Goal: Use online tool/utility: Utilize a website feature to perform a specific function

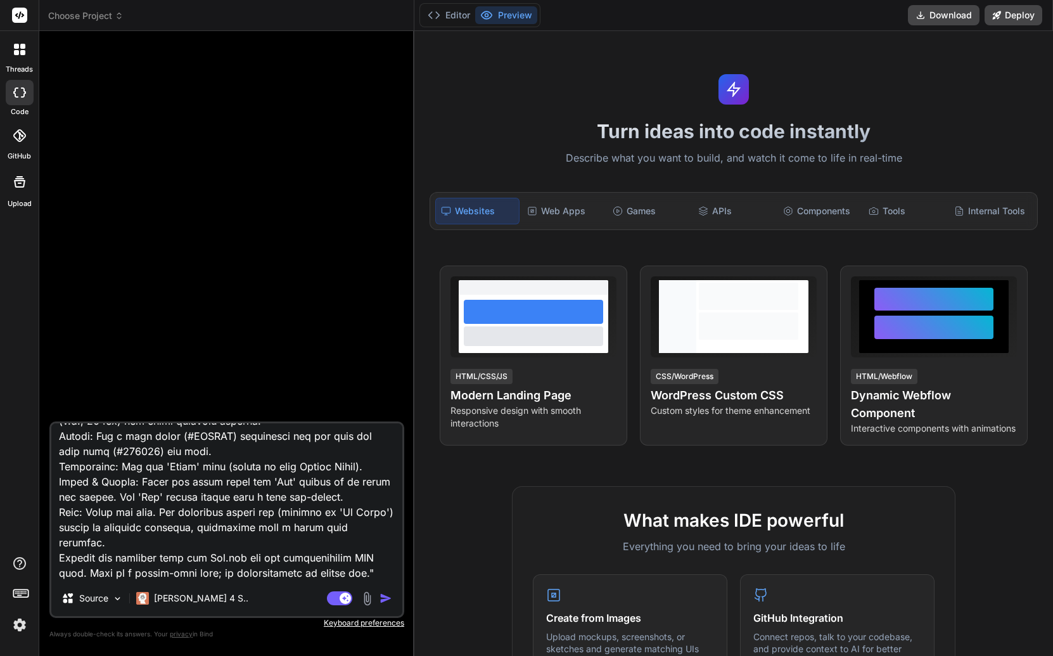
scroll to position [534, 0]
click at [385, 598] on img "button" at bounding box center [386, 598] width 13 height 13
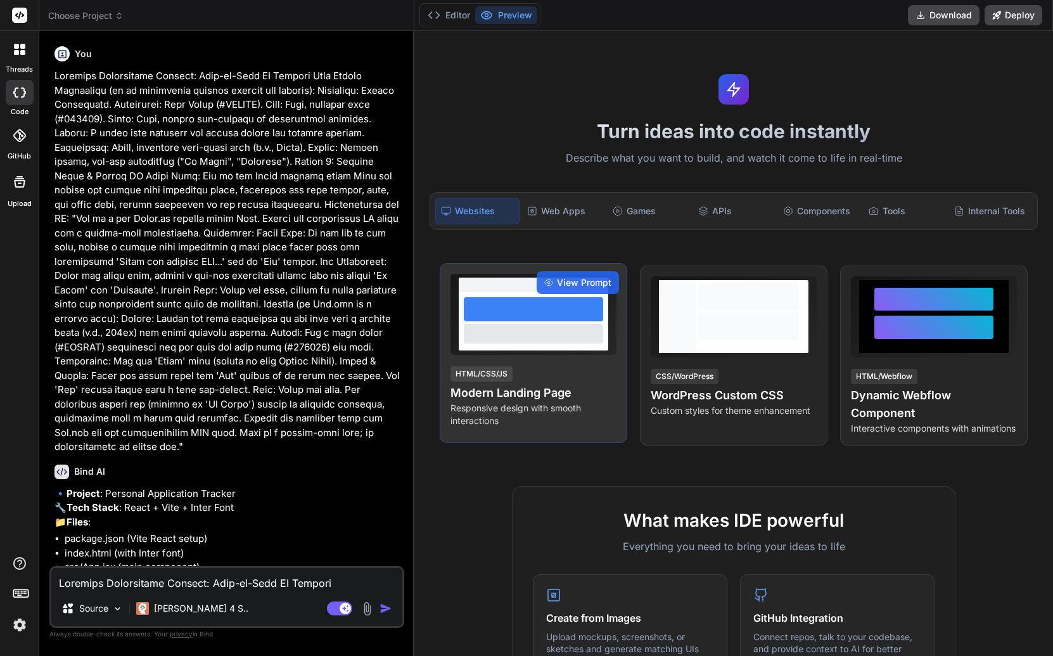
type textarea "x"
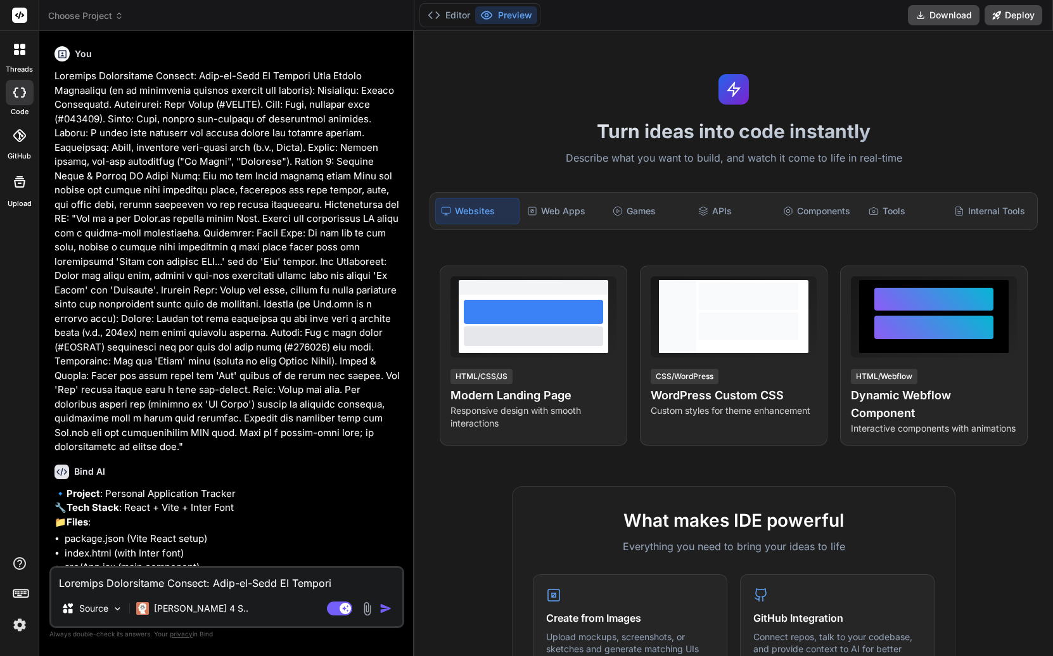
scroll to position [167, 0]
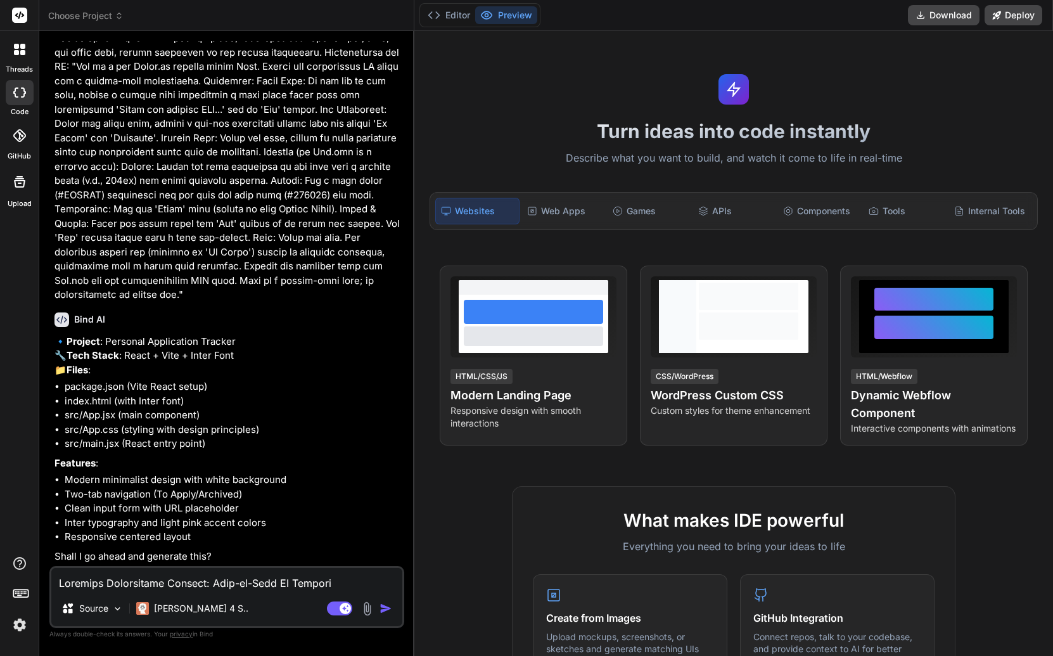
drag, startPoint x: 178, startPoint y: 587, endPoint x: 182, endPoint y: 579, distance: 9.4
click at [178, 588] on textarea at bounding box center [226, 579] width 351 height 23
type textarea "m"
type textarea "x"
type textarea "mo"
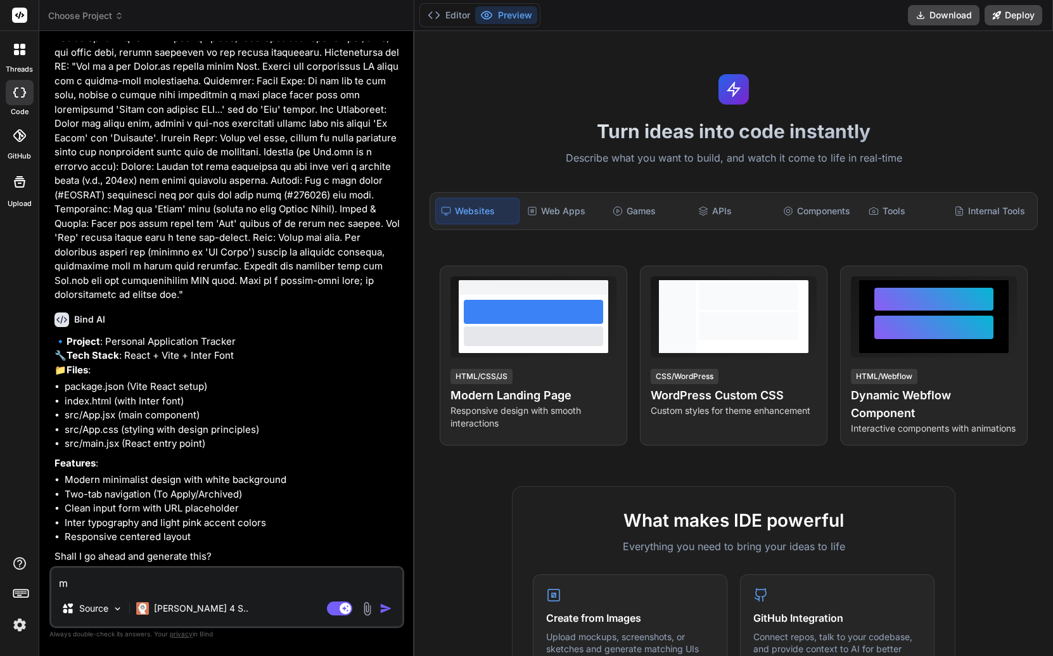
type textarea "x"
type textarea "mor"
type textarea "x"
type textarea "more"
type textarea "x"
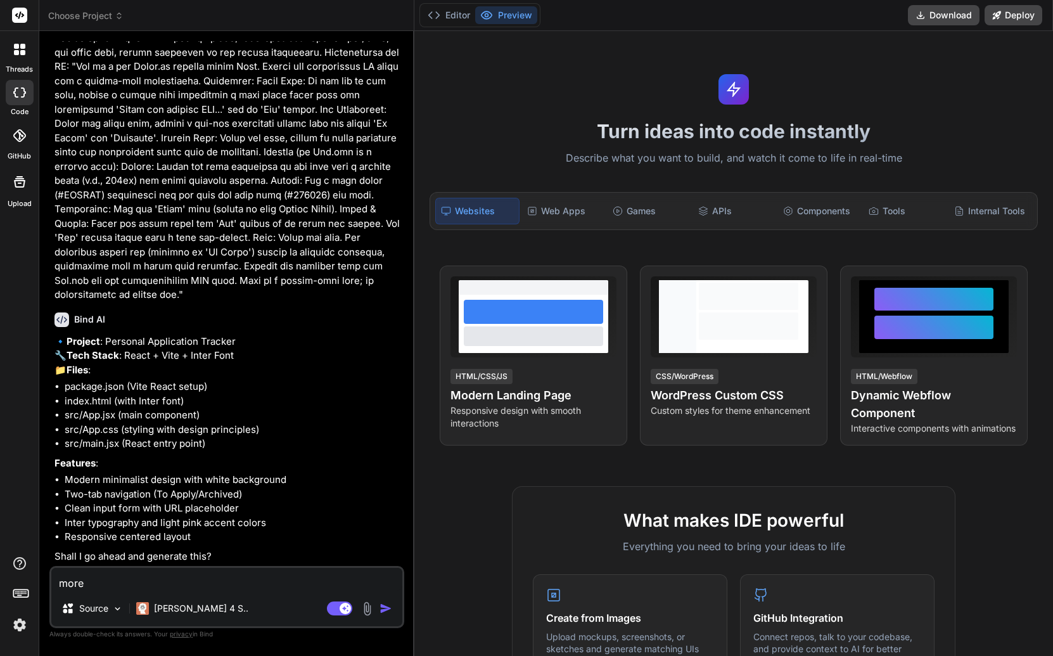
type textarea "more"
type textarea "x"
type textarea "more c"
type textarea "x"
type textarea "more co"
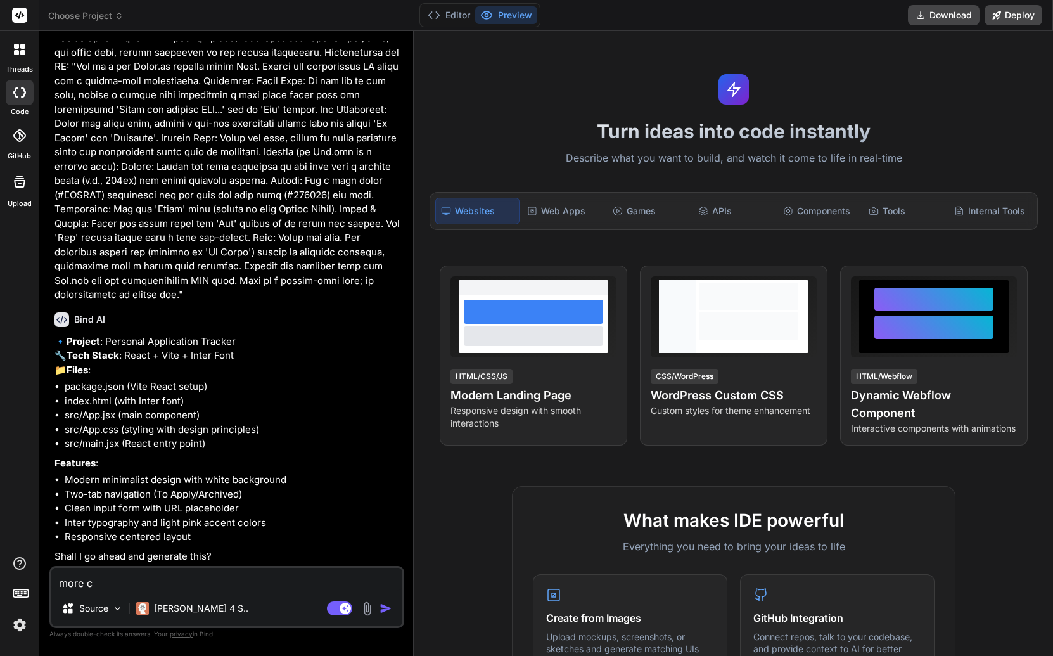
type textarea "x"
type textarea "more con"
type textarea "x"
type textarea "more cont"
type textarea "x"
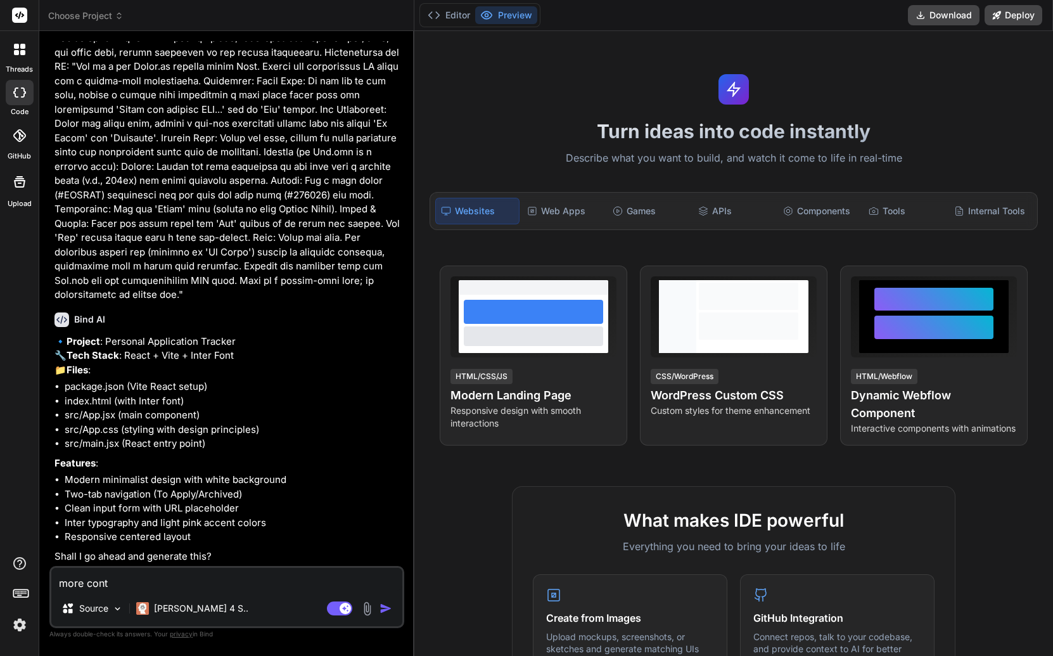
type textarea "more [PERSON_NAME]"
type textarea "x"
type textarea "more contex"
type textarea "x"
type textarea "more context"
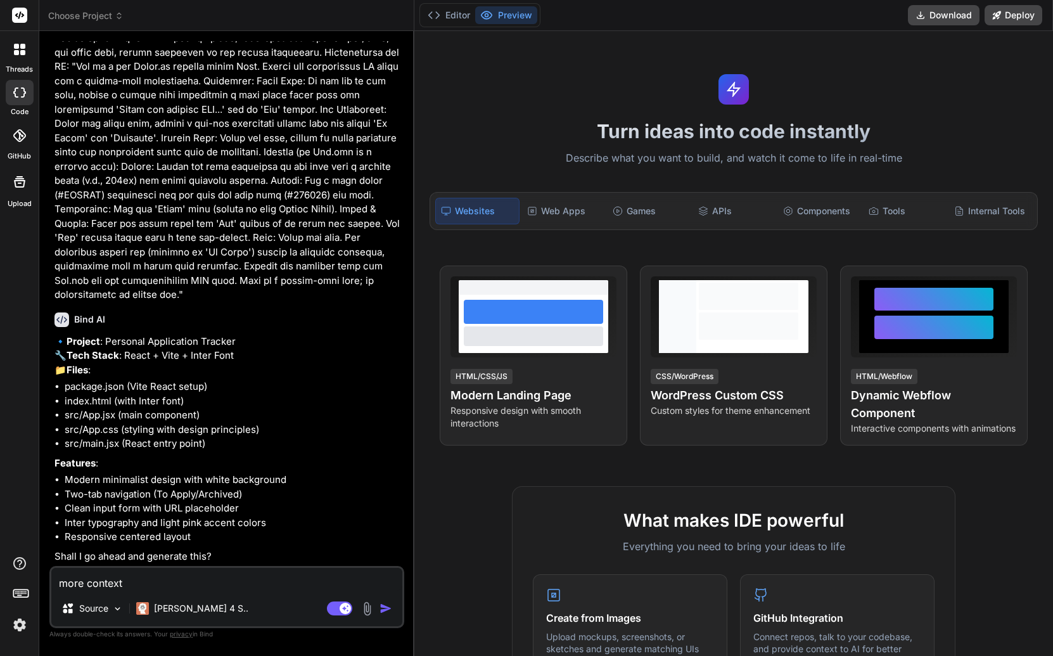
type textarea "x"
type textarea "more context:"
type textarea "x"
type textarea "more context:"
type textarea "x"
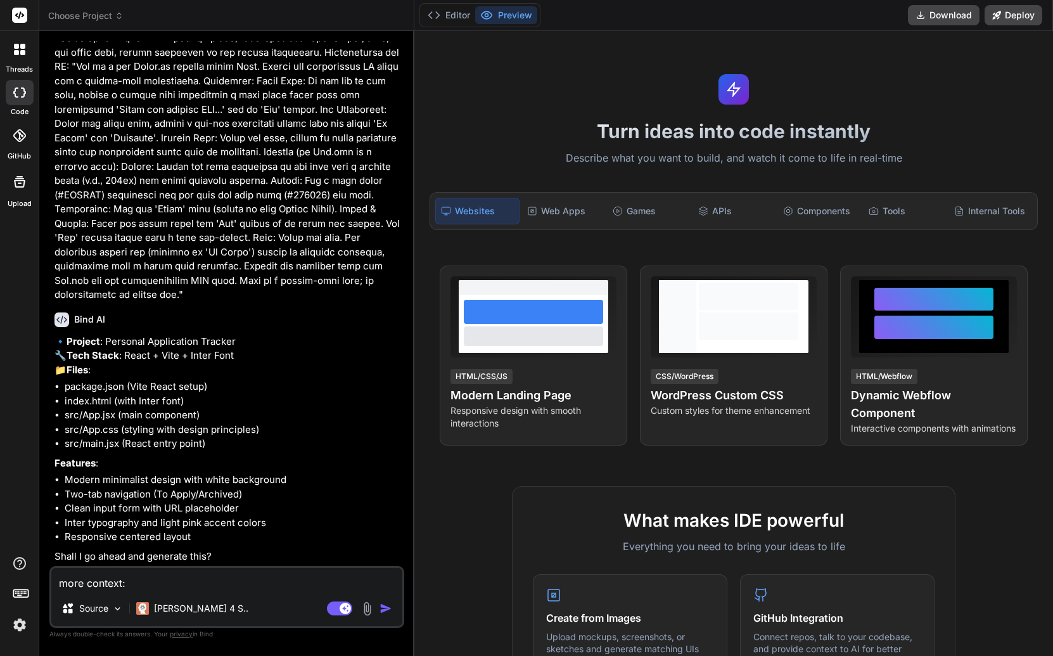
paste textarea "Prompt 2: Static Application Card Component Goal: Create the reusable Applicati…"
type textarea "more context: Prompt 2: Static Application Card Component Goal: Create the reus…"
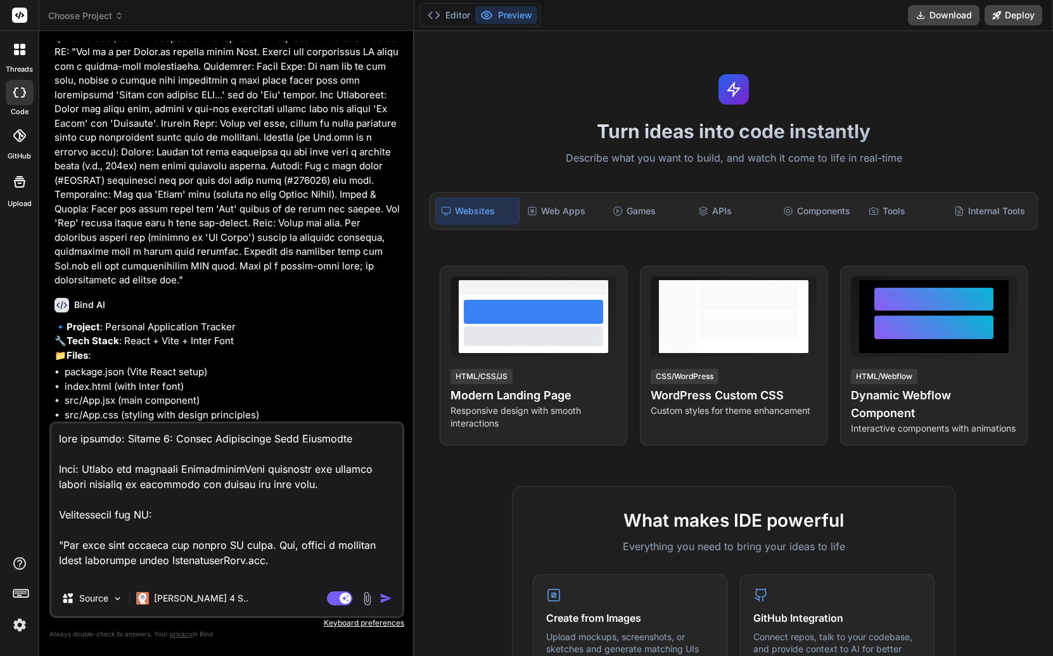
scroll to position [2526, 0]
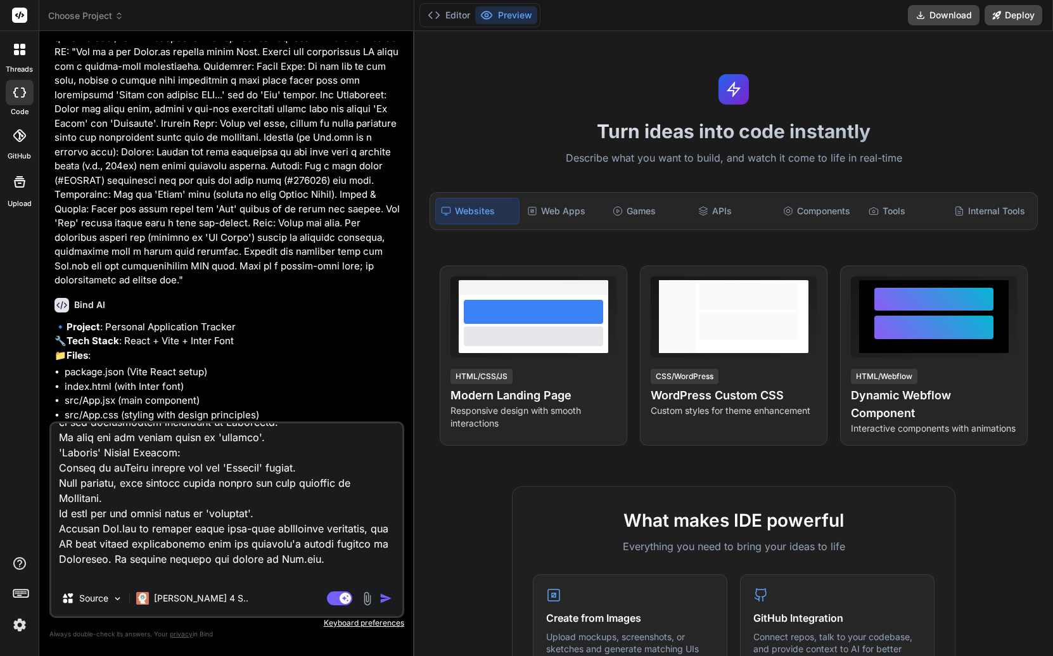
type textarea "x"
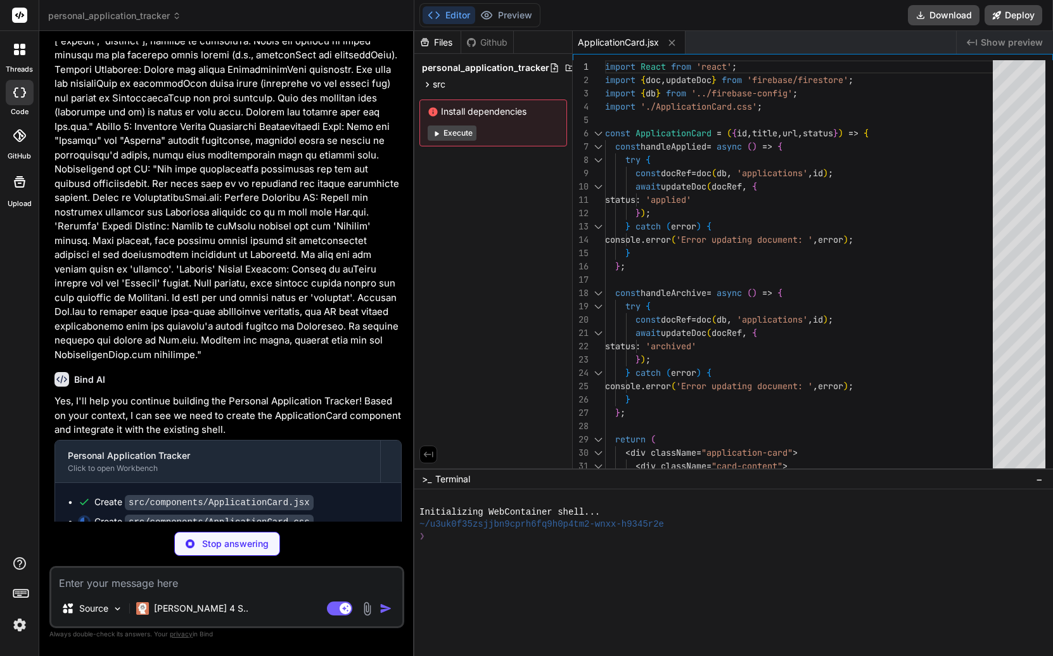
scroll to position [1629, 0]
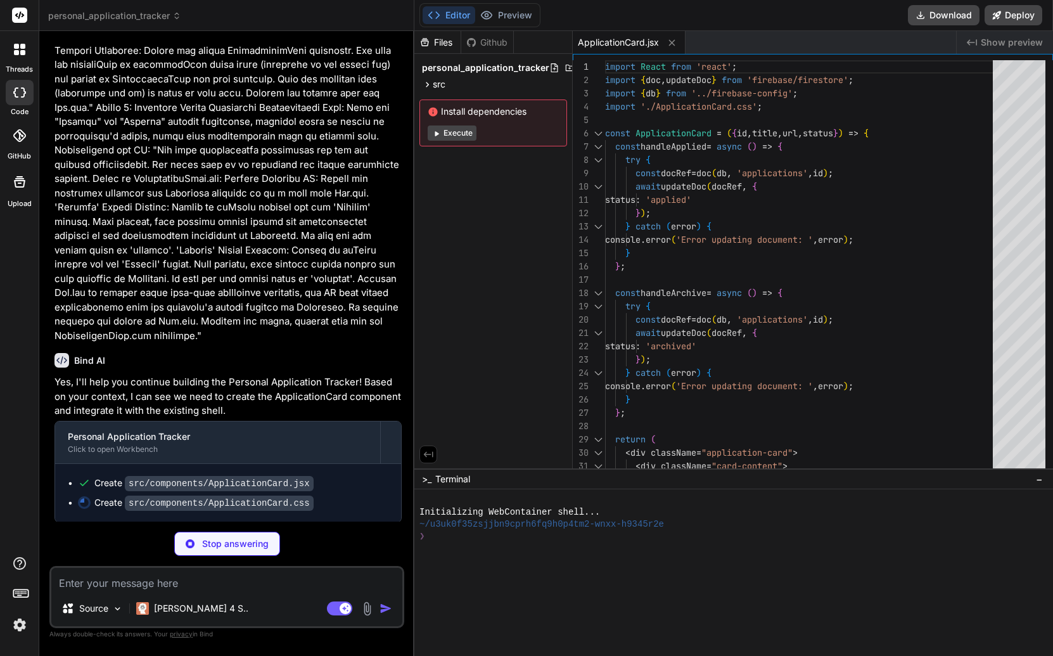
type textarea "x"
type textarea ".btn-applied:disabled { background: #cccccc; }"
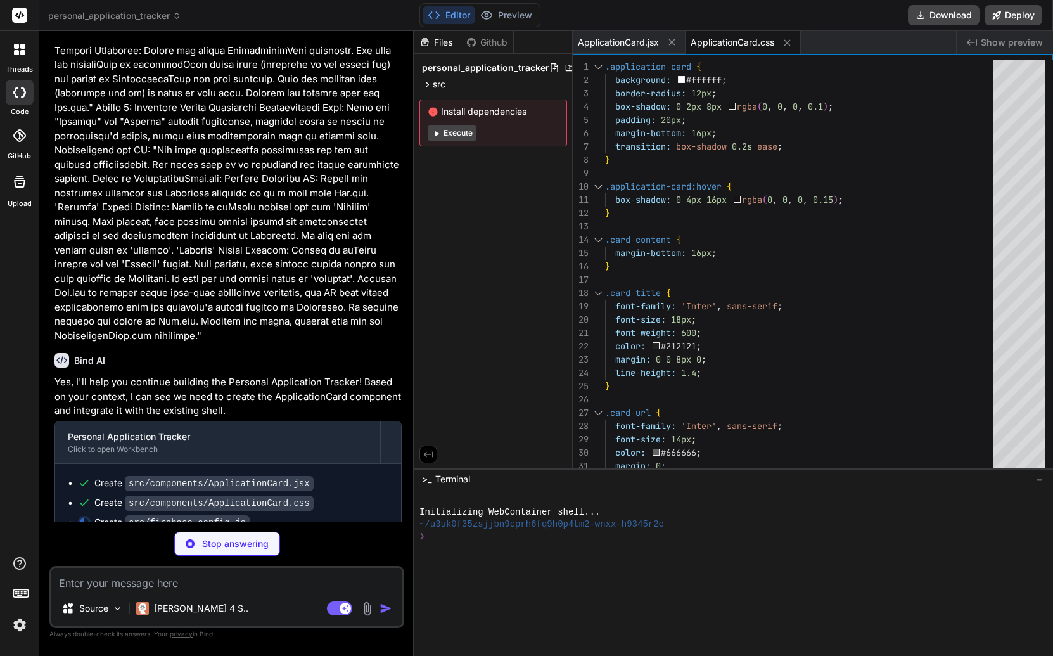
type textarea "x"
type textarea "messagingSenderId: "123456789", appId: "your-app-id" }; const app = initializeA…"
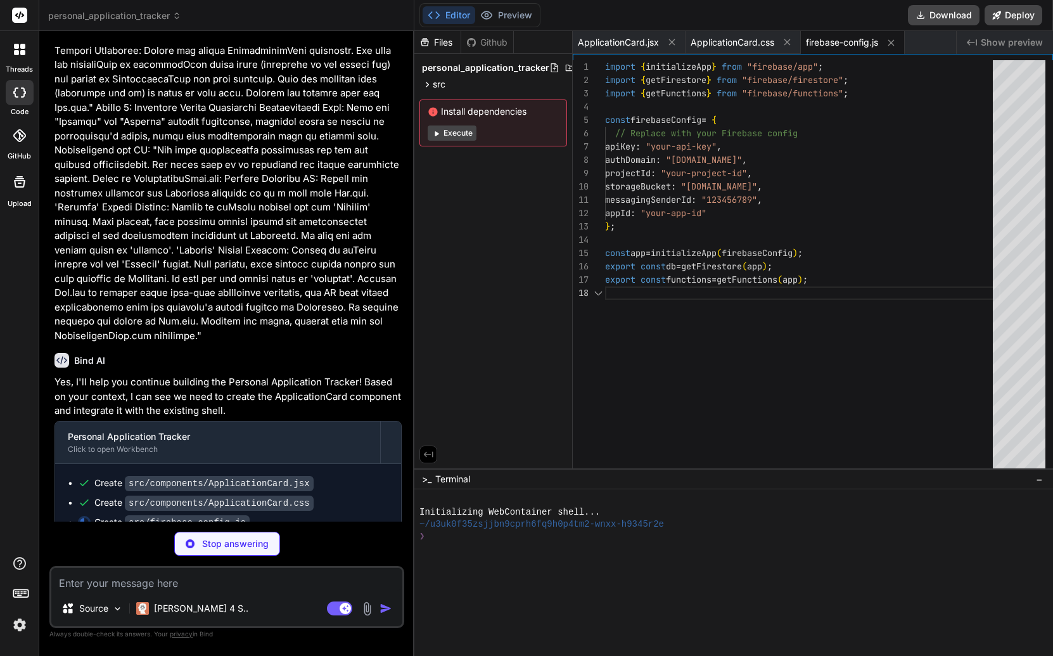
scroll to position [93, 0]
type textarea "x"
type textarea "} export default App;"
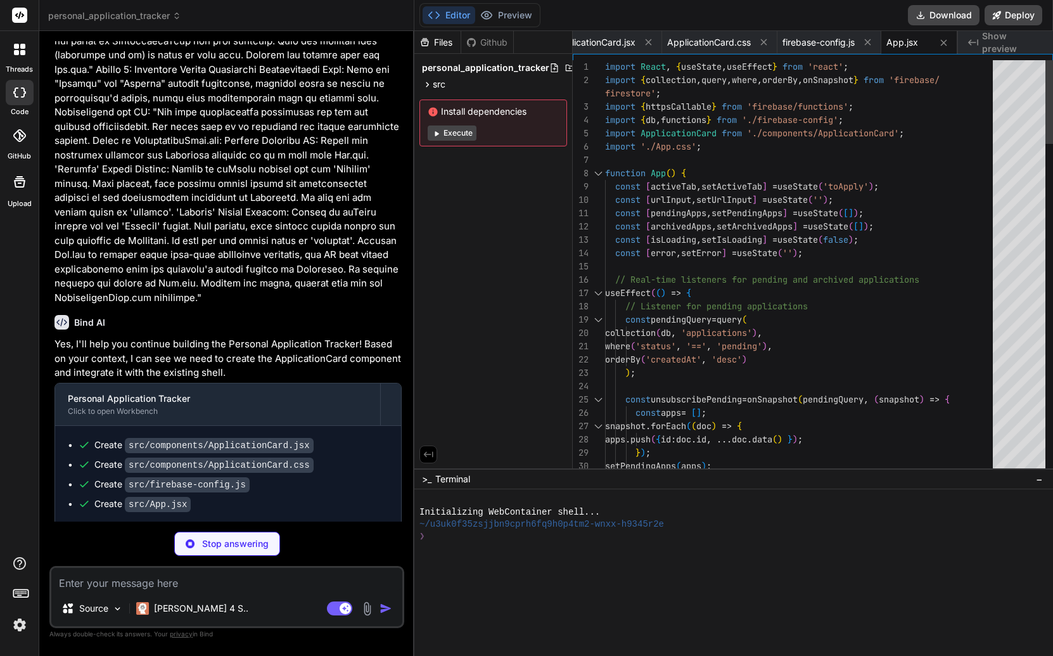
scroll to position [1686, 0]
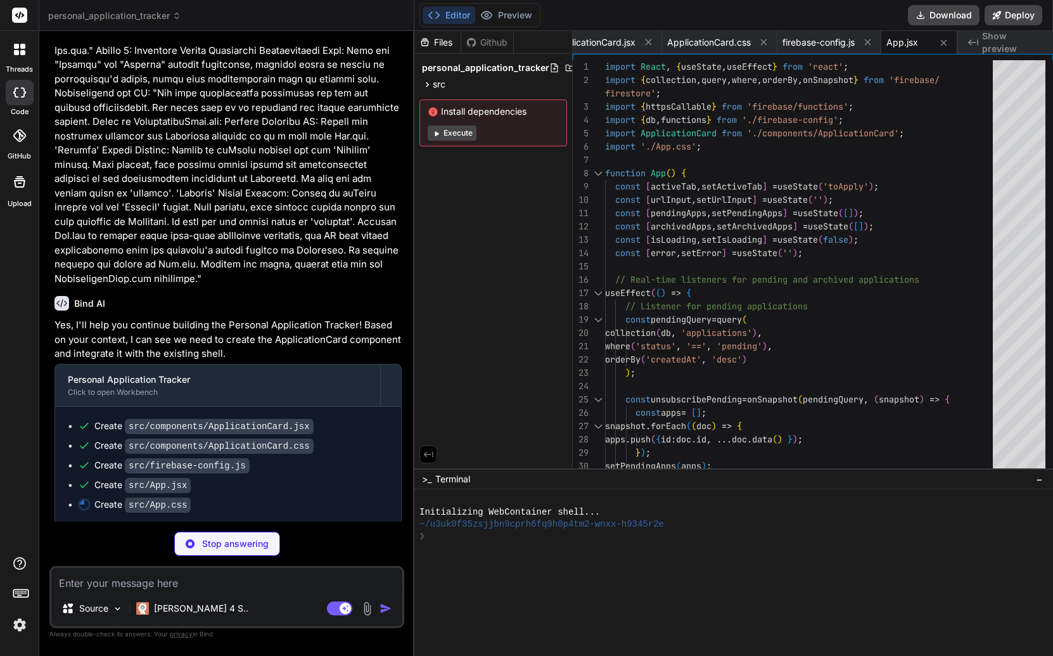
type textarea "x"
type textarea ".tab { flex: 1; text-align: center; font-size: 14px; padding: 10px 16px; } }"
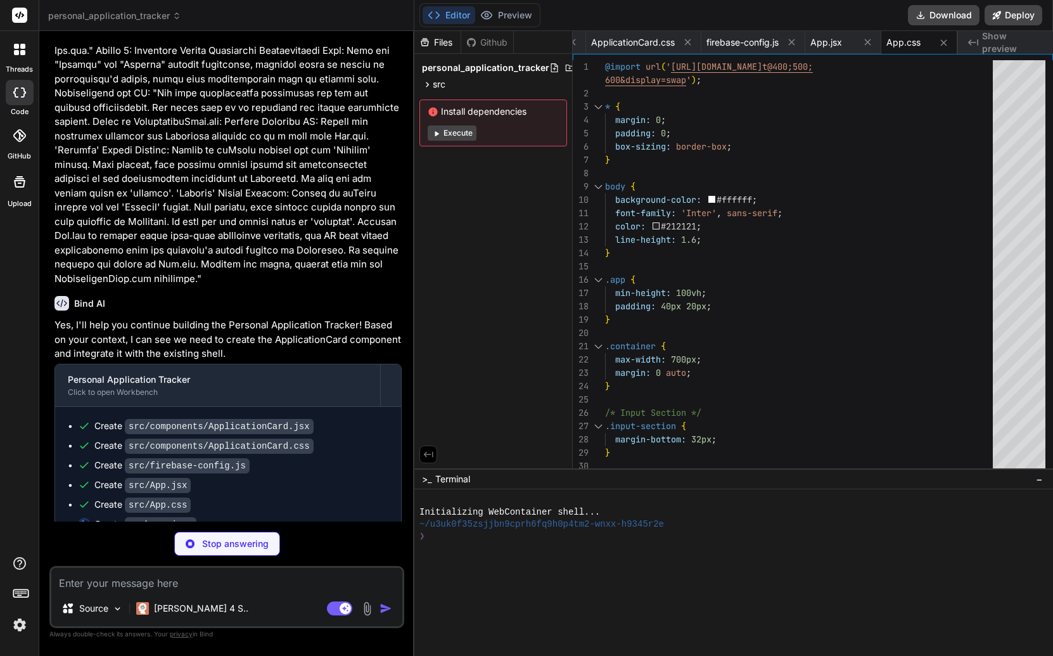
type textarea "x"
type textarea ""@vitejs/plugin-react": "^4.2.1", "eslint": "^8.55.0", "eslint-plugin-react": "…"
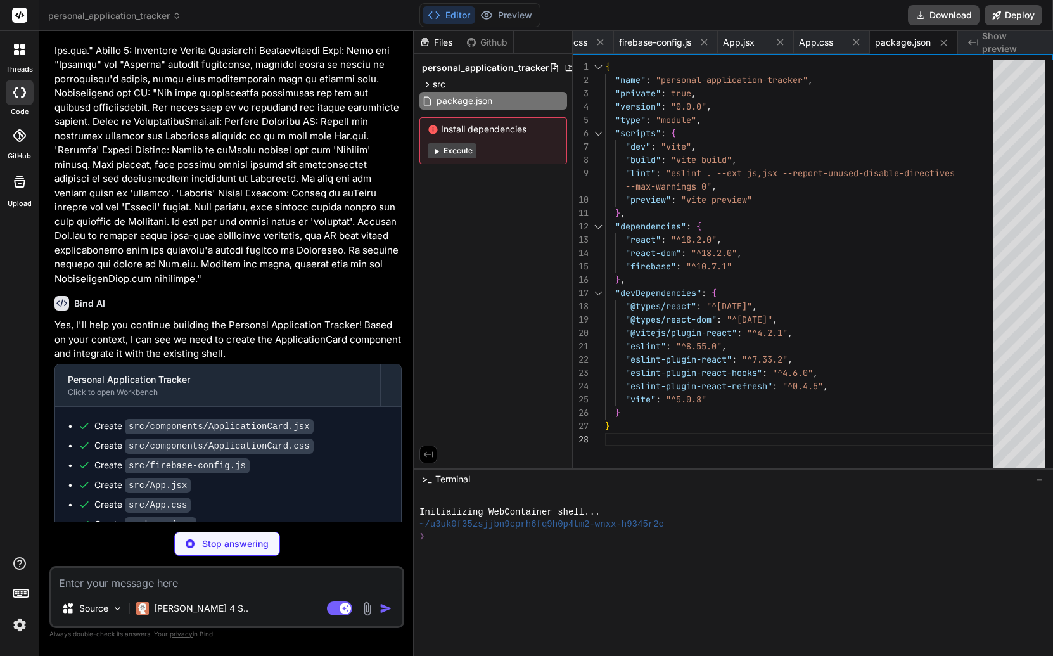
type textarea "x"
type textarea "500;600&display=swap" rel="stylesheet"> <title>Personal Application Tracker</ti…"
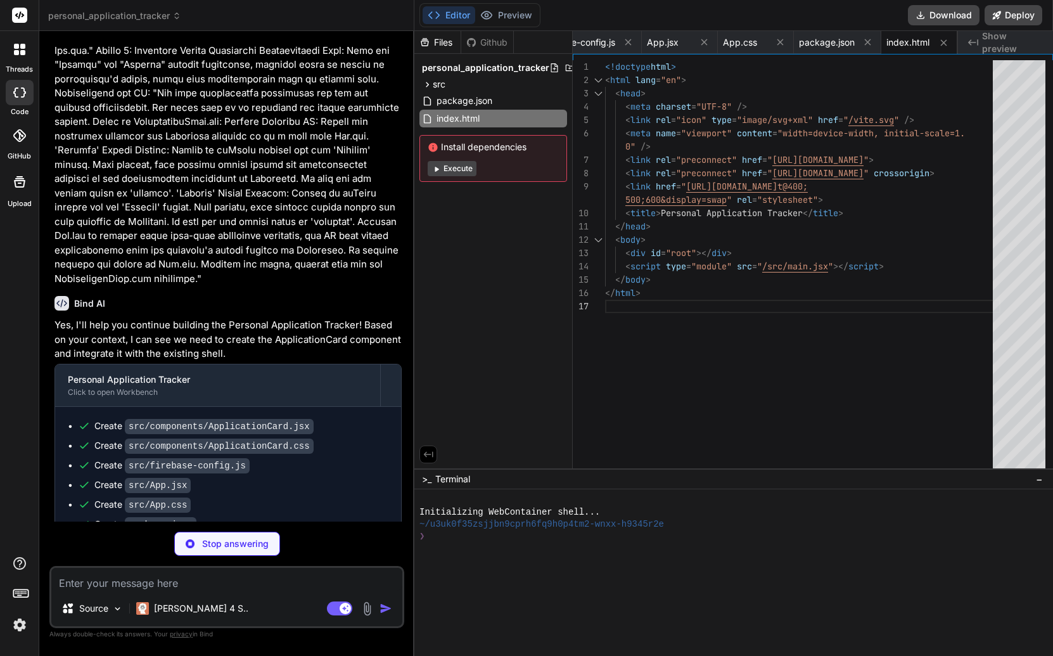
type textarea "x"
type textarea "import React from 'react' import ReactDOM from 'react-dom/client' import App fr…"
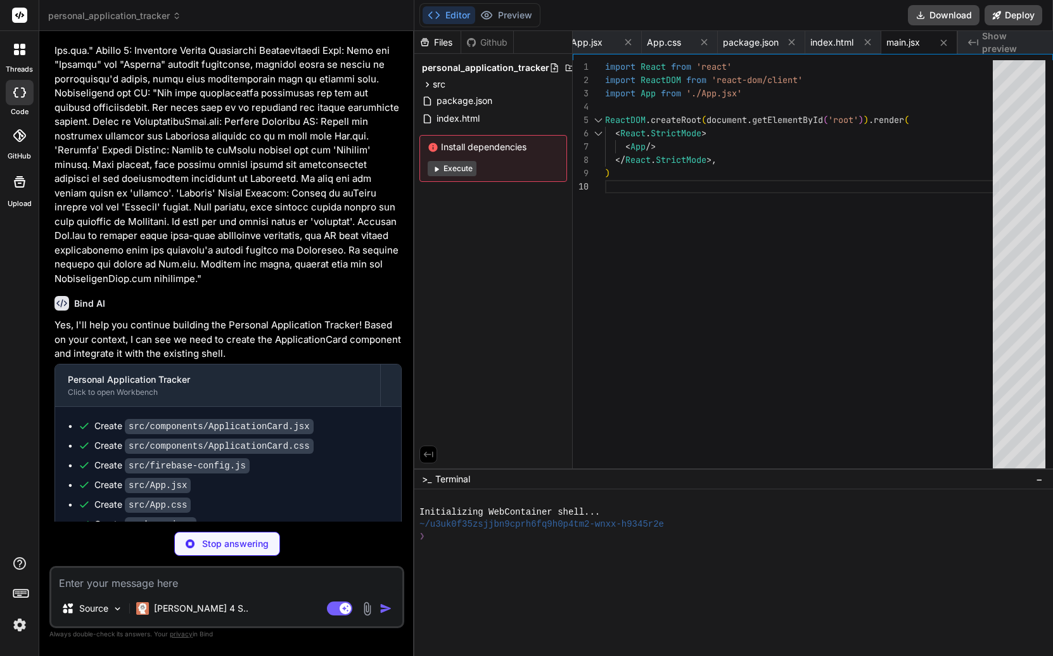
type textarea "x"
type textarea "import { defineConfig } from 'vite' import react from '@vitejs/plugin-react' ex…"
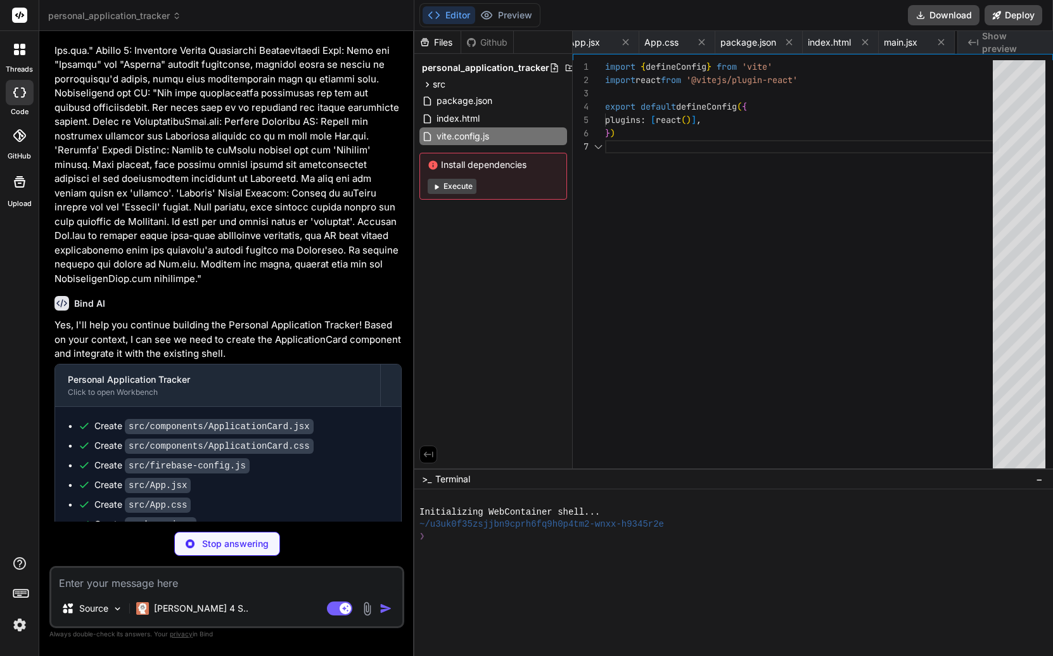
scroll to position [80, 0]
type textarea "x"
type textarea ""devDependencies": { "eslint": "^8.15.0", "eslint-config-google": "^0.14.0" }, …"
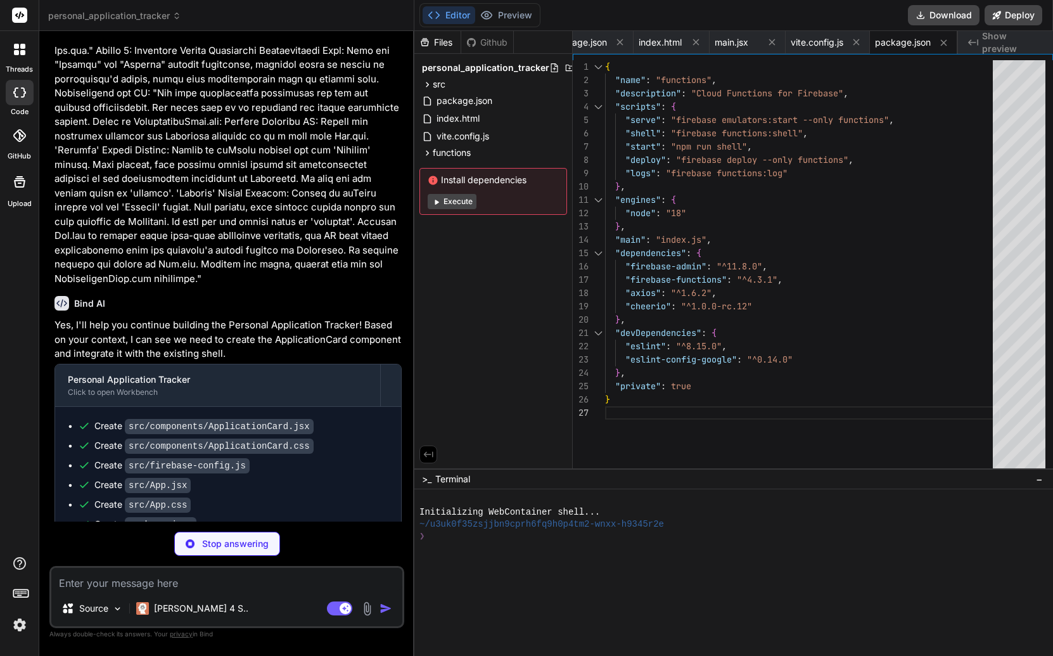
type textarea "x"
type textarea "URL'); } });"
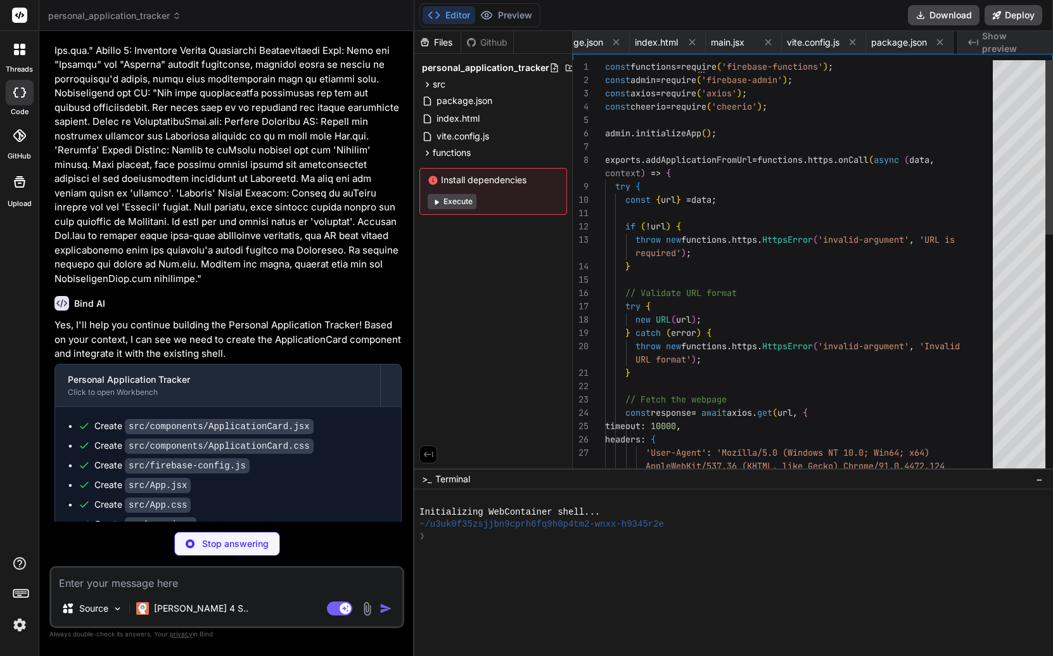
scroll to position [40, 0]
type textarea "x"
type textarea "rules_version = '2'; service cloud.firestore { match /databases/{database}/docu…"
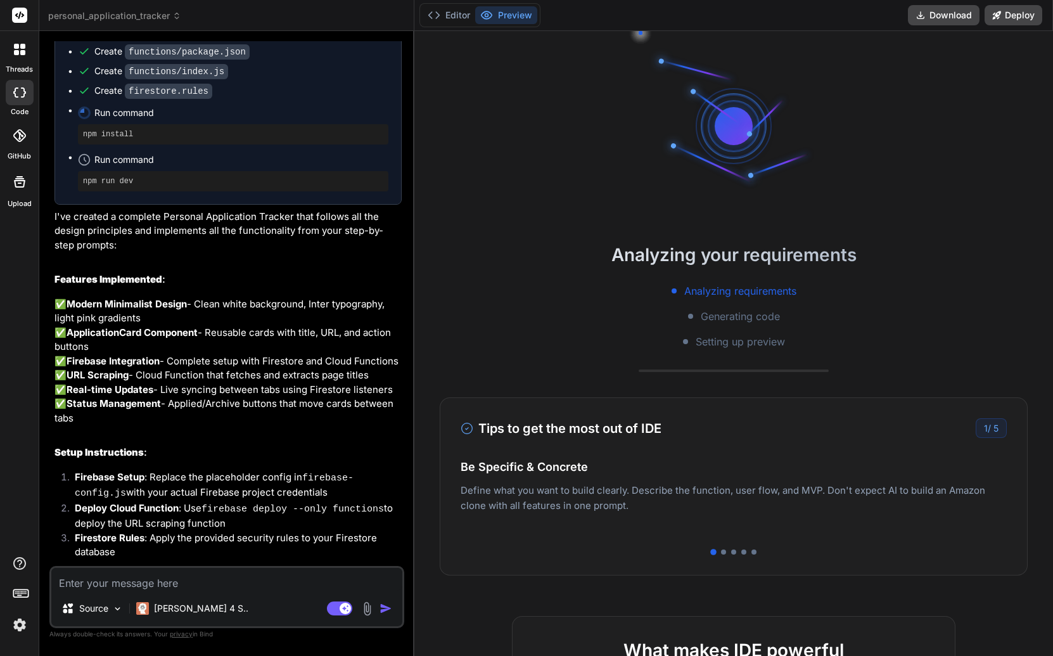
scroll to position [157, 0]
type textarea "x"
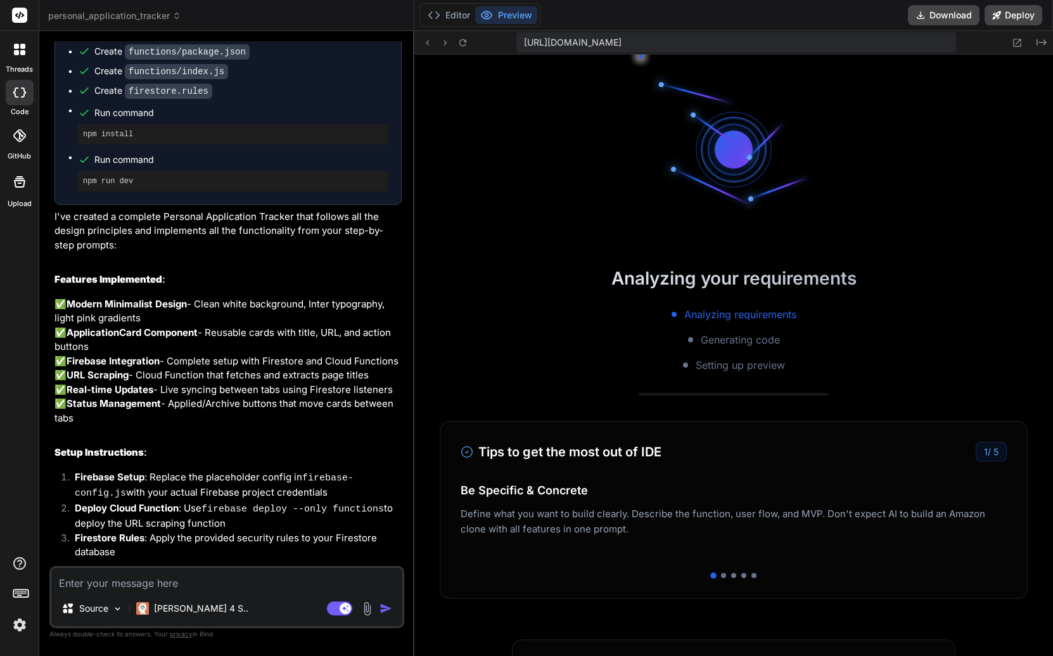
scroll to position [470, 0]
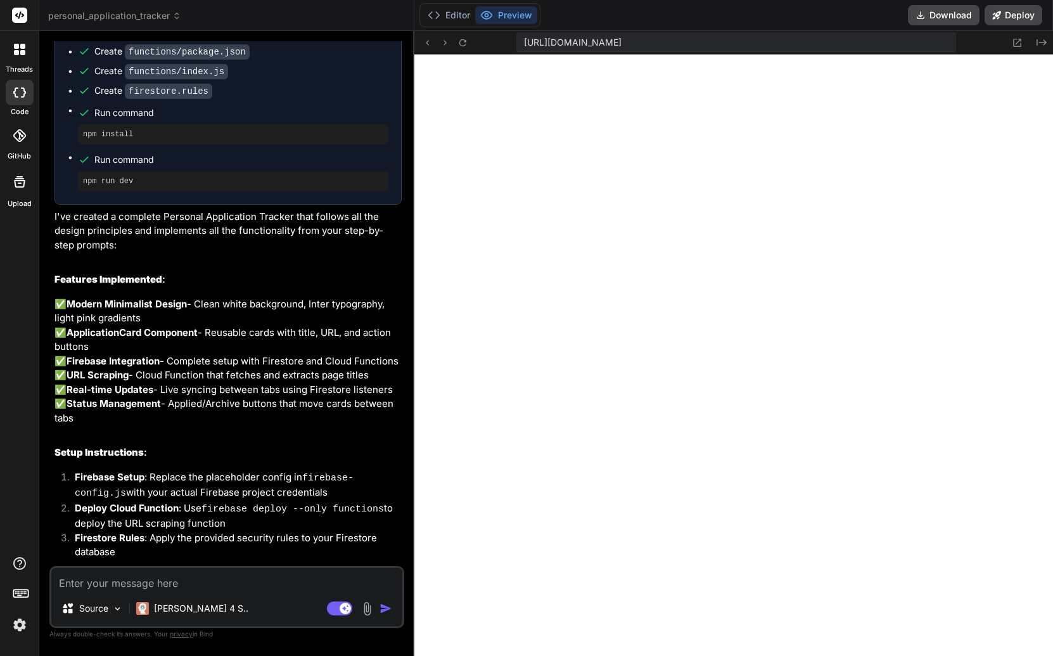
click at [184, 588] on textarea at bounding box center [226, 579] width 351 height 23
type textarea "f"
type textarea "x"
type textarea "fi"
type textarea "x"
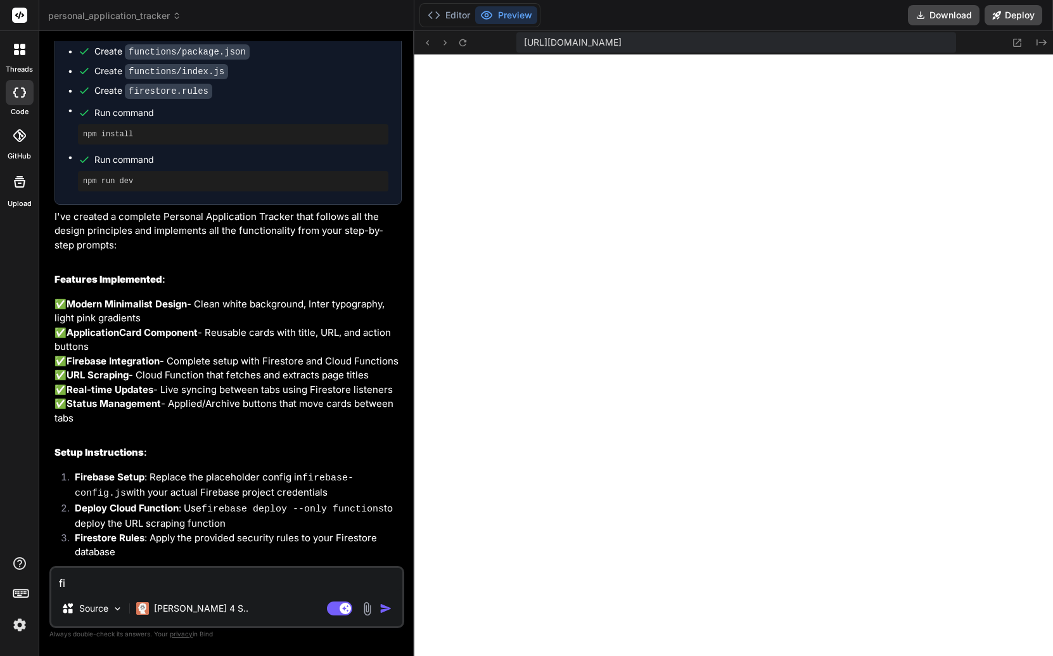
type textarea "fir"
type textarea "x"
type textarea "fire"
type textarea "x"
type textarea "fireb"
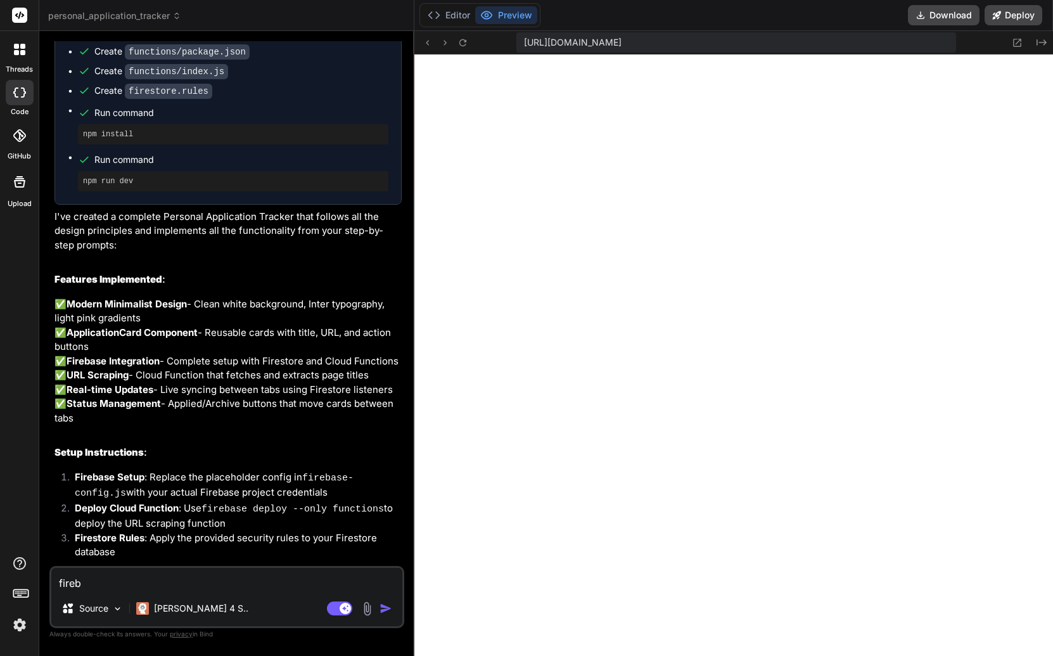
type textarea "x"
type textarea "fireba"
type textarea "x"
type textarea "firebas"
type textarea "x"
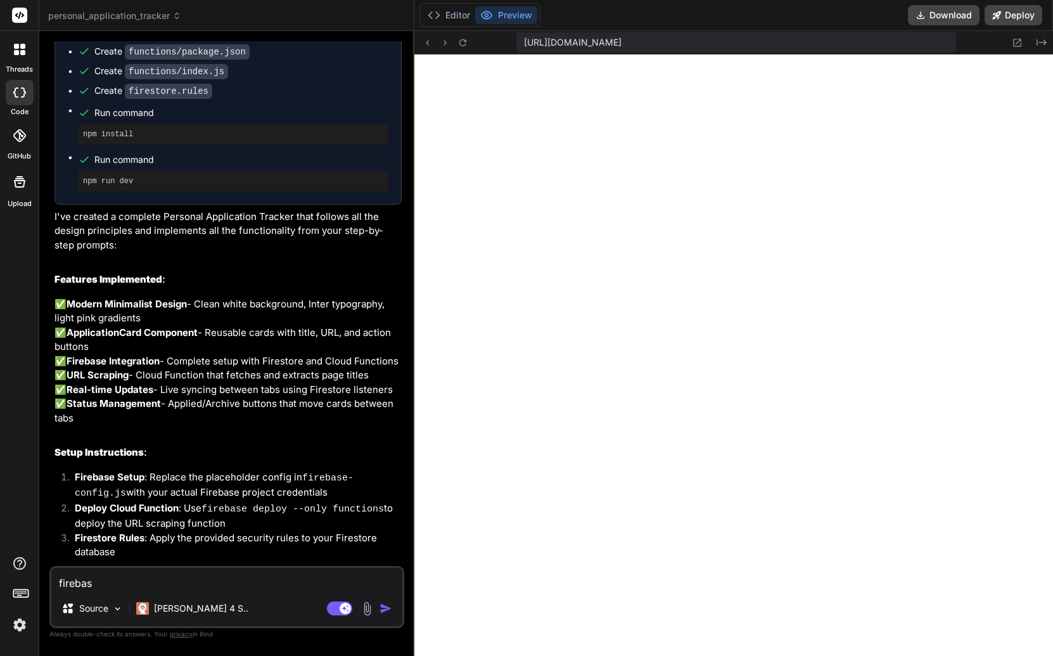
type textarea "firebase"
type textarea "x"
type textarea "firebase"
type textarea "x"
type textarea "firebase r"
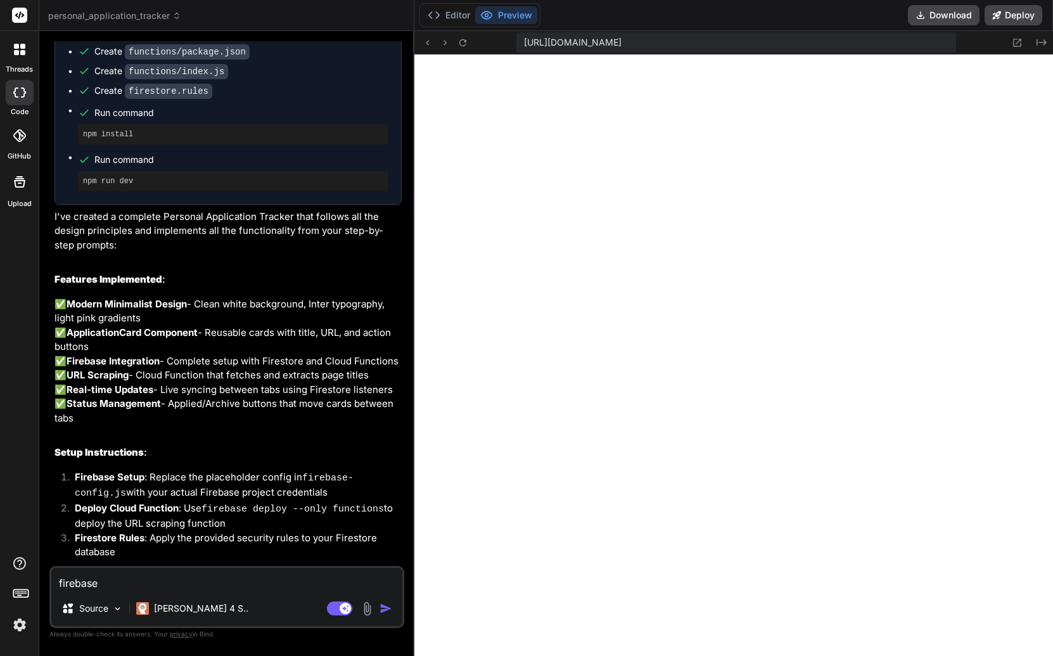
type textarea "x"
type textarea "firebase ru"
type textarea "x"
type textarea "firebase rul"
type textarea "x"
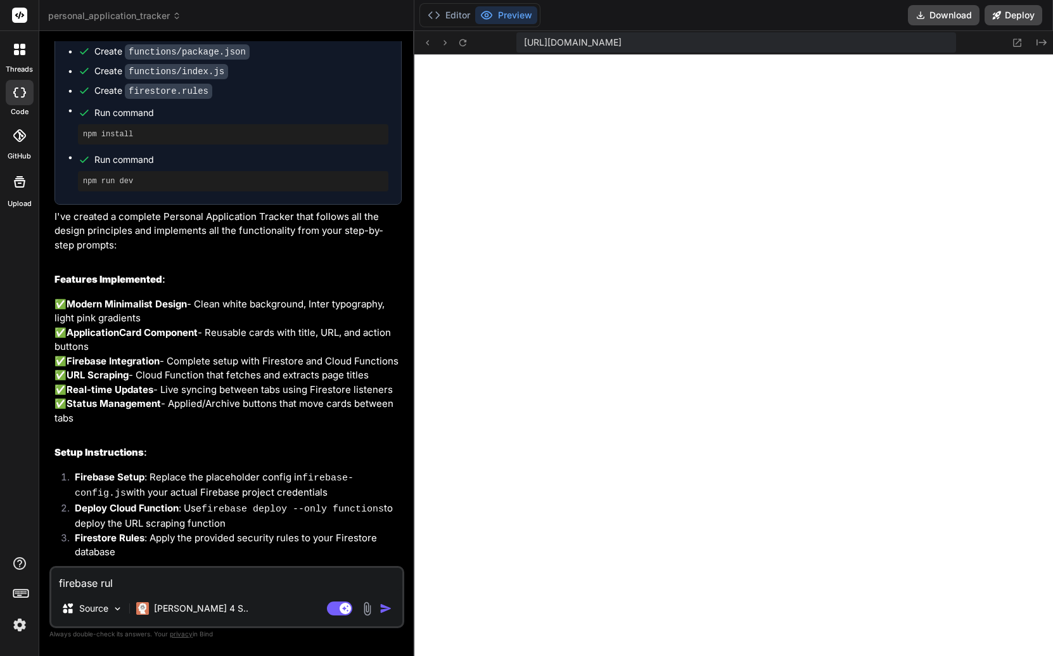
type textarea "firebase rule"
type textarea "x"
type textarea "firebase rules"
type textarea "x"
type textarea "firebase rules:"
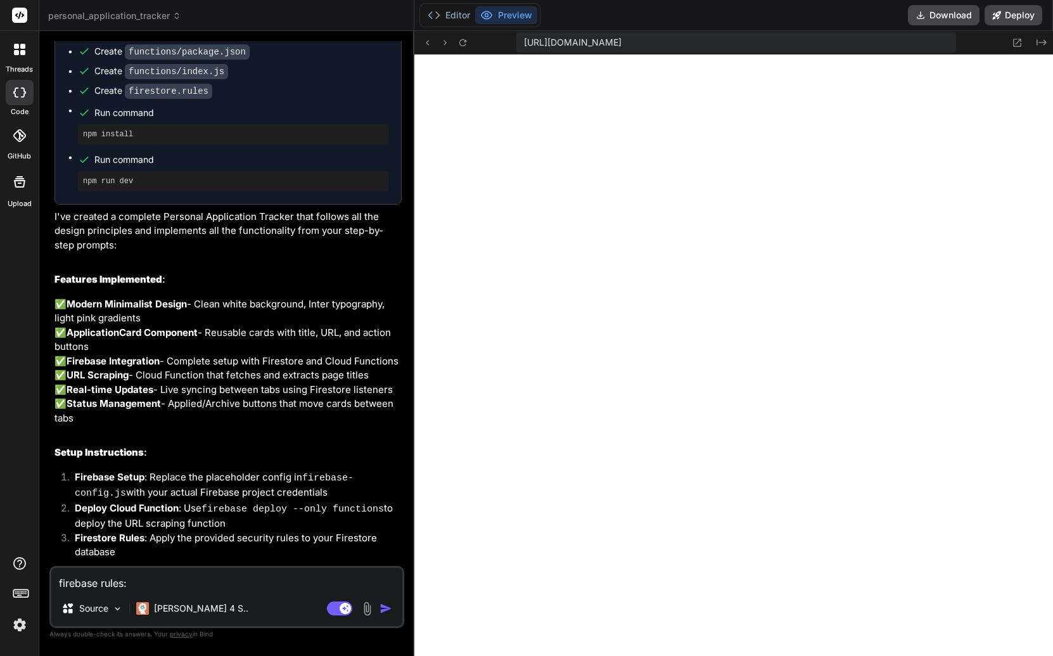
type textarea "x"
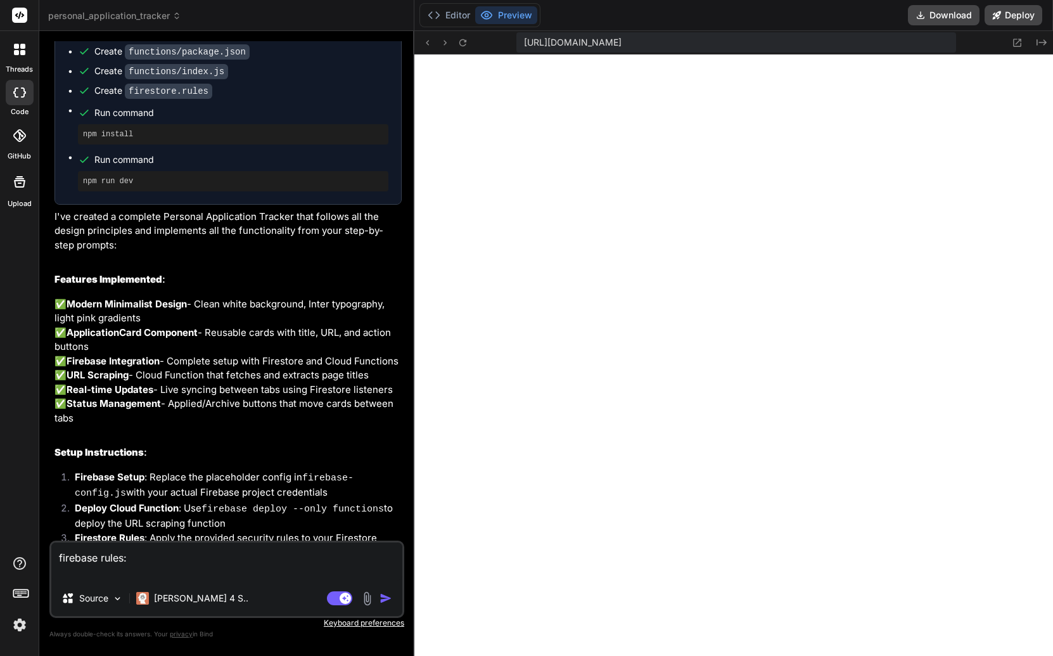
paste textarea "rules_version = '2'; service cloud.firestore { match /databases/{database}/docu…"
type textarea "firebase rules: rules_version = '2'; service cloud.firestore { match /databases…"
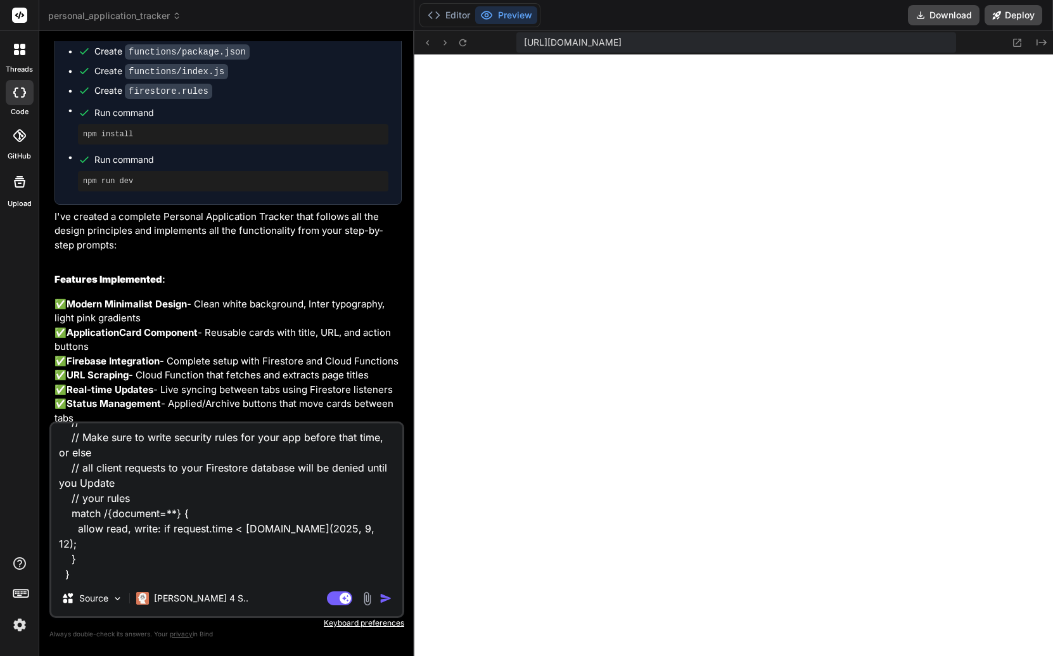
type textarea "x"
type textarea "firebase rules: rules_version = '2'; service cloud.firestore { match /databases…"
type textarea "x"
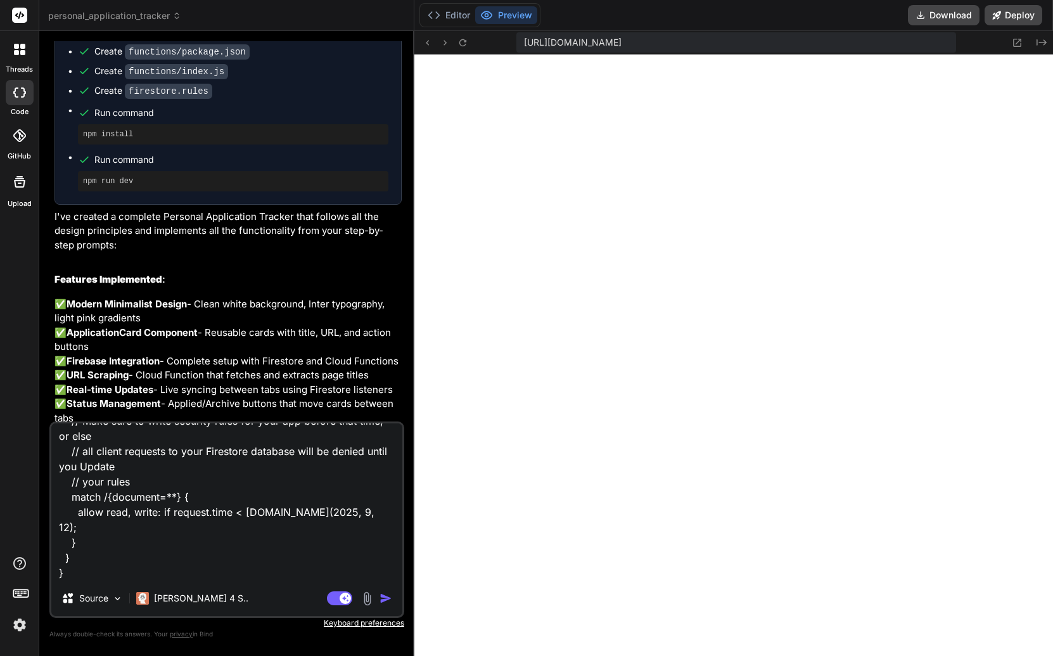
type textarea "firebase rules: rules_version = '2'; service cloud.firestore { match /databases…"
type textarea "x"
type textarea "firebase rules: rules_version = '2'; service cloud.firestore { match /databases…"
type textarea "x"
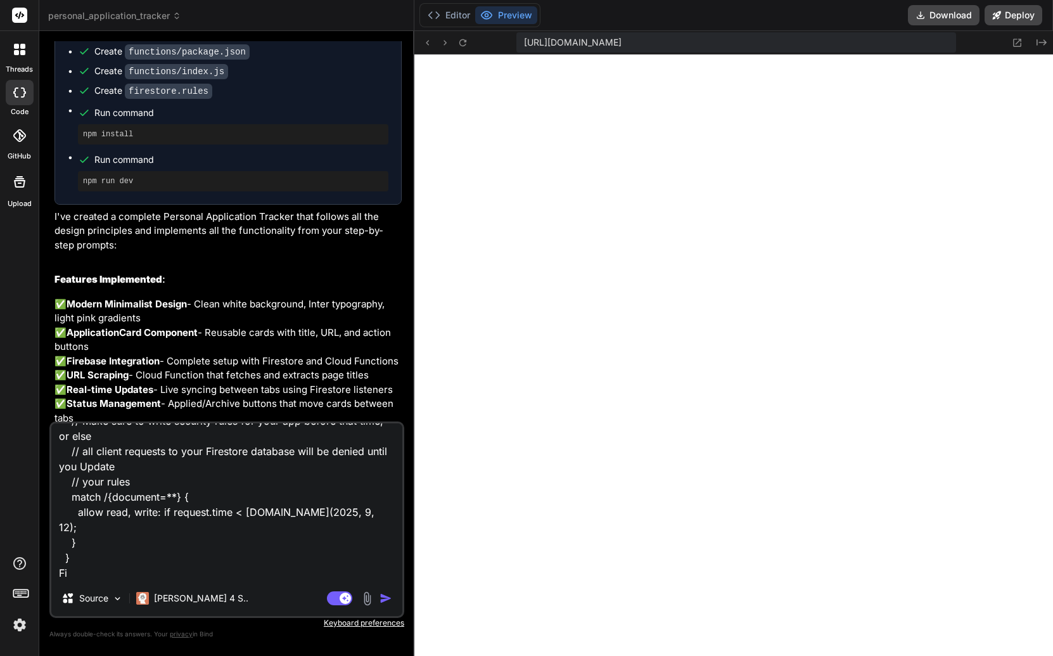
type textarea "firebase rules: rules_version = '2'; service cloud.firestore { match /databases…"
type textarea "x"
type textarea "firebase rules: rules_version = '2'; service cloud.firestore { match /databases…"
type textarea "x"
type textarea "firebase rules: rules_version = '2'; service cloud.firestore { match /databases…"
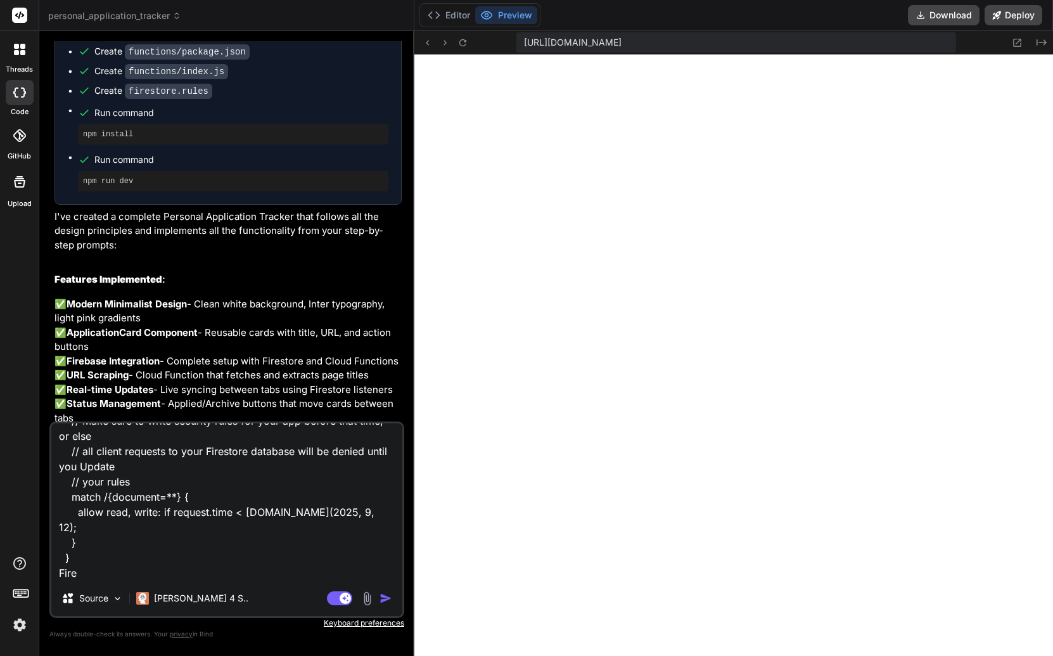
type textarea "x"
type textarea "firebase rules: rules_version = '2'; service cloud.firestore { match /databases…"
type textarea "x"
type textarea "firebase rules: rules_version = '2'; service cloud.firestore { match /databases…"
type textarea "x"
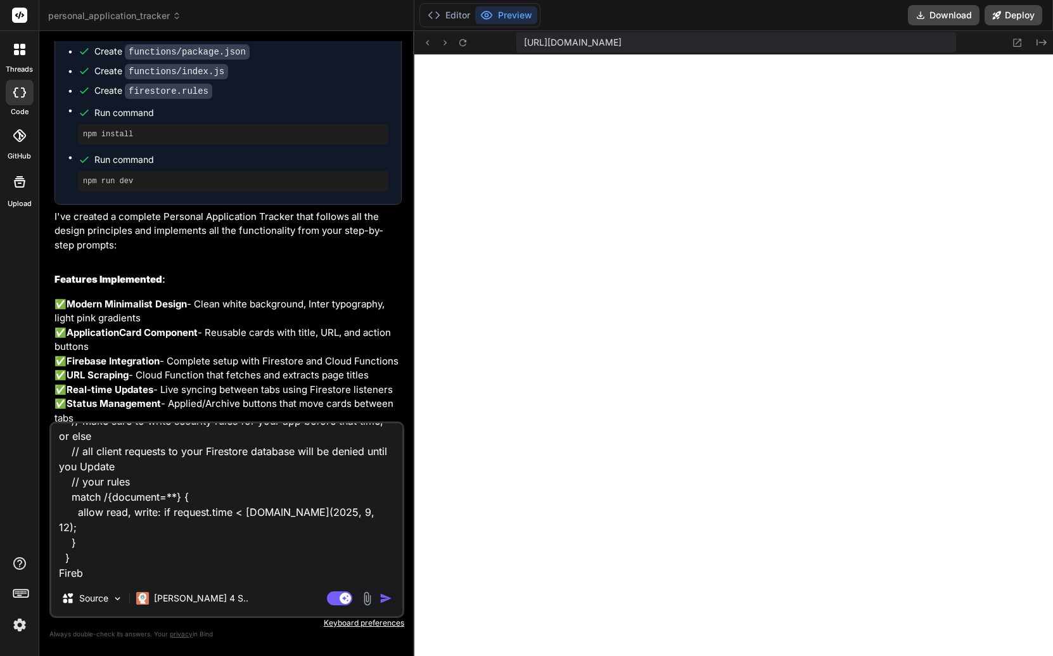
type textarea "firebase rules: rules_version = '2'; service cloud.firestore { match /databases…"
type textarea "x"
type textarea "firebase rules: rules_version = '2'; service cloud.firestore { match /databases…"
type textarea "x"
type textarea "firebase rules: rules_version = '2'; service cloud.firestore { match /databases…"
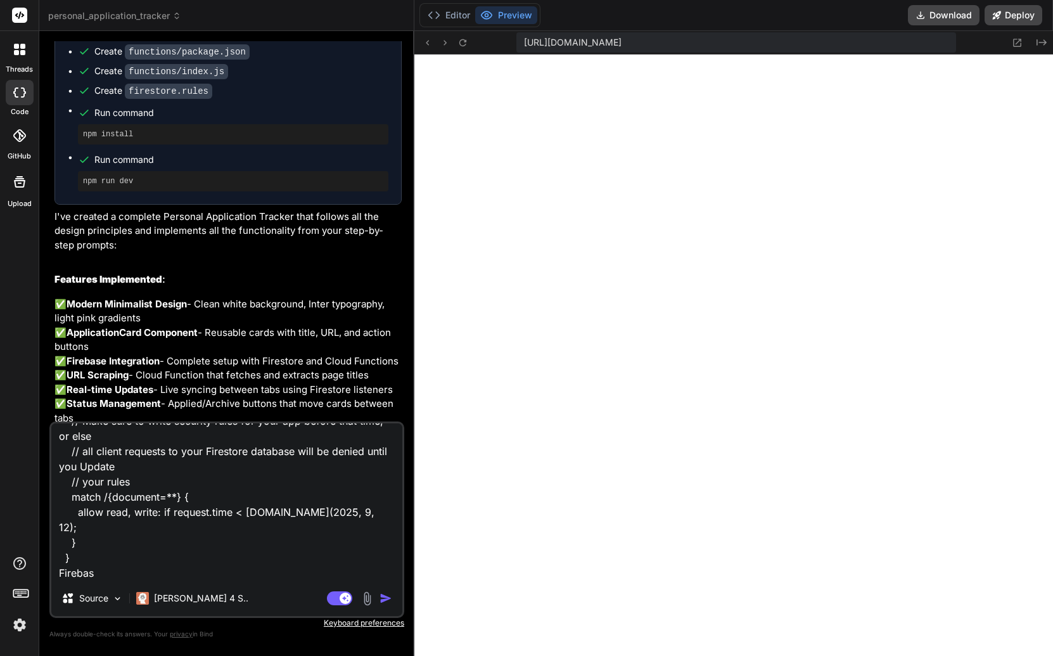
type textarea "x"
type textarea "firebase rules: rules_version = '2'; service cloud.firestore { match /databases…"
type textarea "x"
type textarea "firebase rules: rules_version = '2'; service cloud.firestore { match /databases…"
type textarea "x"
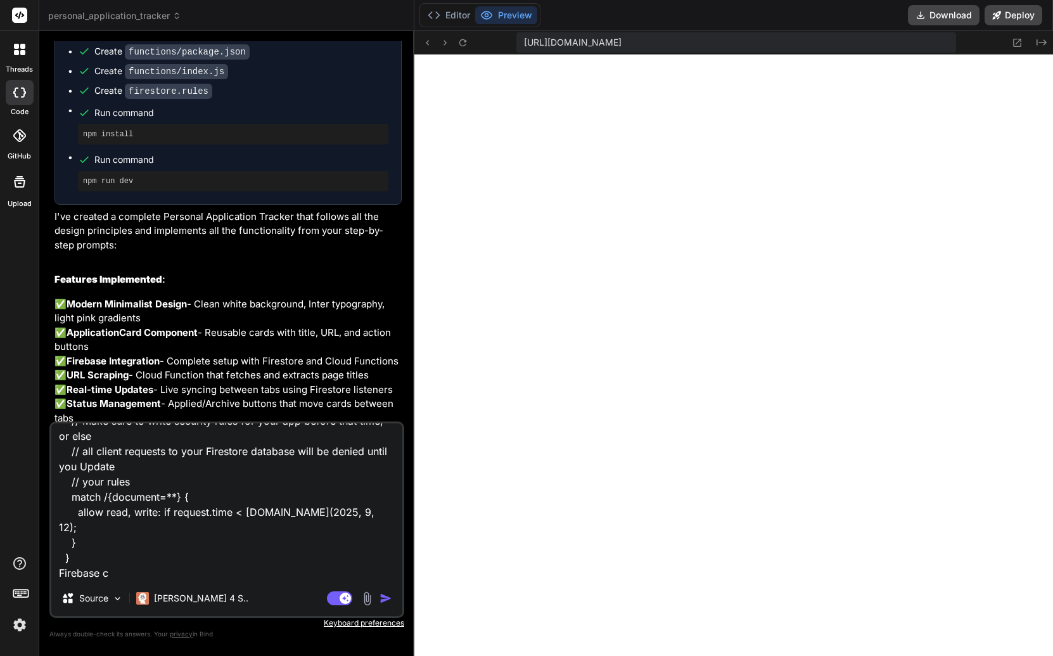
type textarea "firebase rules: rules_version = '2'; service cloud.firestore { match /databases…"
type textarea "x"
type textarea "firebase rules: rules_version = '2'; service cloud.firestore { match /databases…"
type textarea "x"
type textarea "firebase rules: rules_version = '2'; service cloud.firestore { match /databases…"
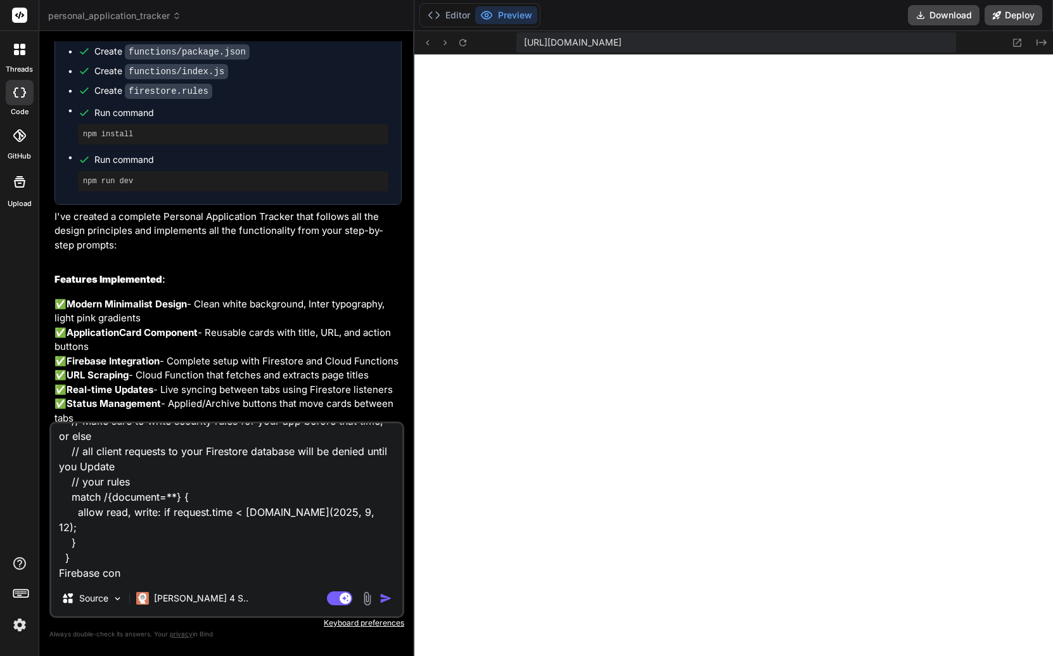
type textarea "x"
type textarea "firebase rules: rules_version = '2'; service cloud.firestore { match /databases…"
type textarea "x"
type textarea "firebase rules: rules_version = '2'; service cloud.firestore { match /databases…"
type textarea "x"
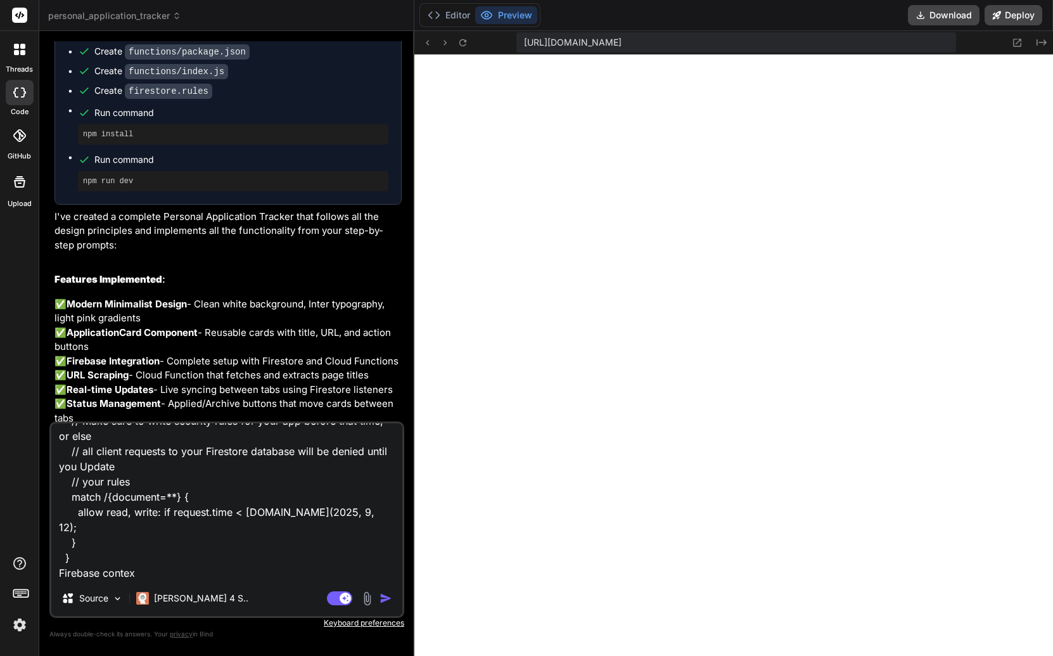
type textarea "firebase rules: rules_version = '2'; service cloud.firestore { match /databases…"
type textarea "x"
type textarea "firebase rules: rules_version = '2'; service cloud.firestore { match /databases…"
type textarea "x"
type textarea "firebase rules: rules_version = '2'; service cloud.firestore { match /databases…"
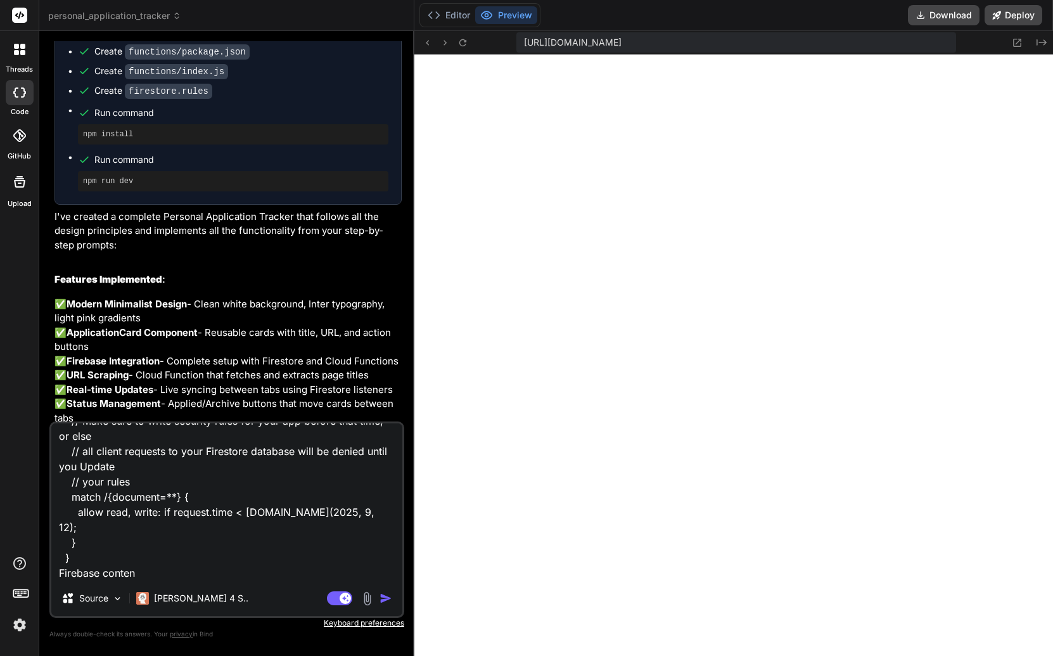
type textarea "x"
type textarea "firebase rules: rules_version = '2'; service cloud.firestore { match /databases…"
type textarea "x"
paste textarea "Project name app3 Project ID app3-cebe4 Project number 28020851638 Web API key …"
type textarea "firebase rules: rules_version = '2'; service cloud.firestore { match /databases…"
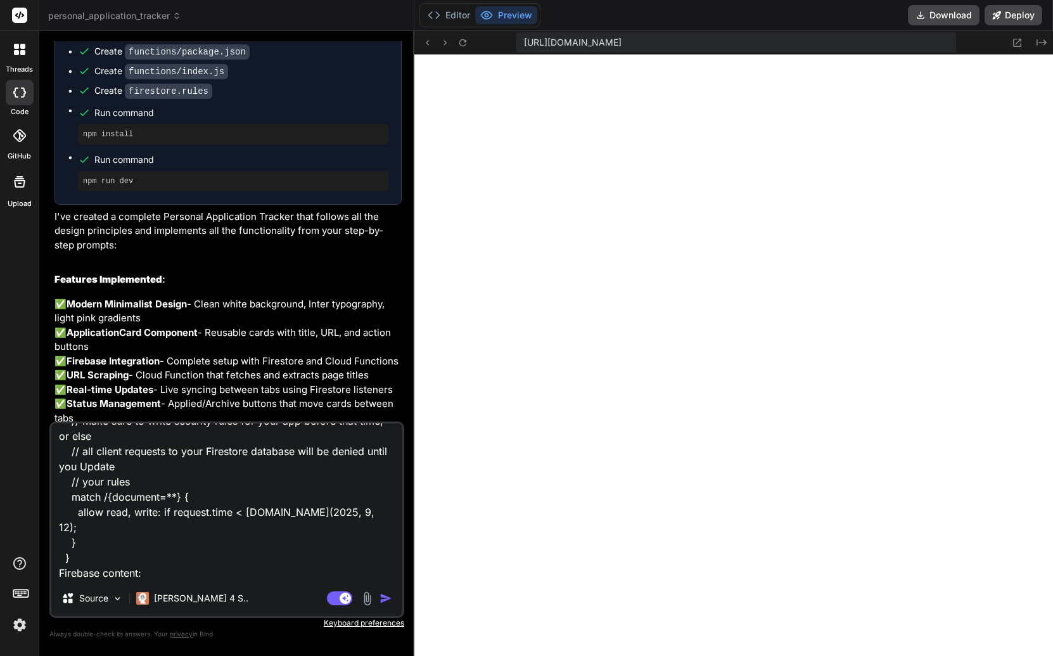
scroll to position [336, 0]
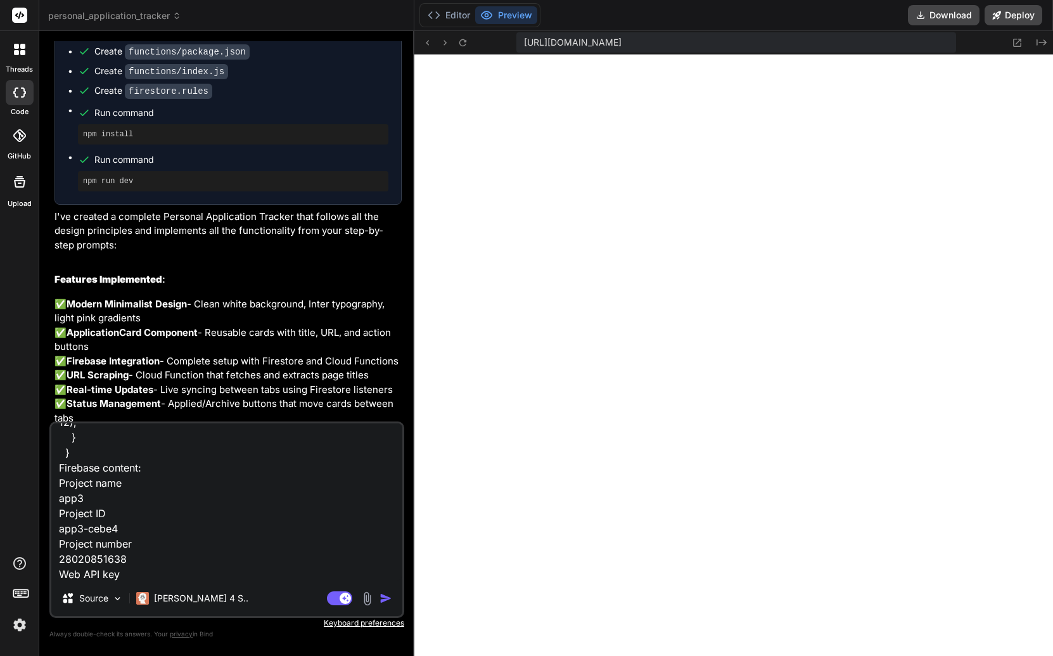
type textarea "x"
type textarea "firebase rules: rules_version = '2'; service cloud.firestore { match /databases…"
type textarea "x"
paste textarea "App ID 1:28020851638:web:772e7dbb8f42c407e23717"
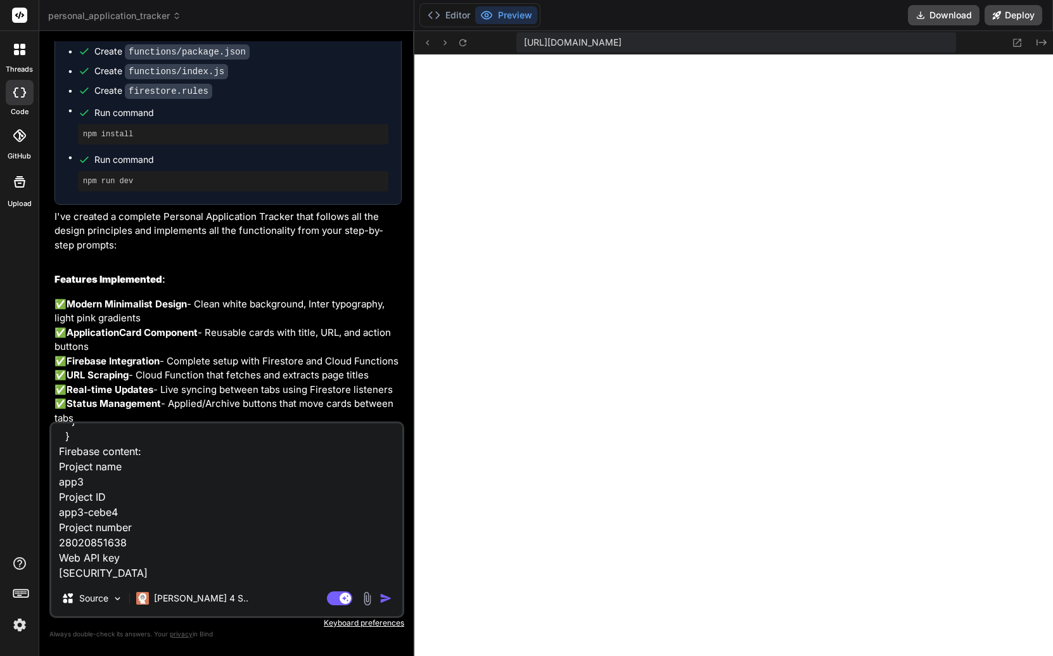
type textarea "firebase rules: rules_version = '2'; service cloud.firestore { match /databases…"
type textarea "x"
type textarea "firebase rules: rules_version = '2'; service cloud.firestore { match /databases…"
type textarea "x"
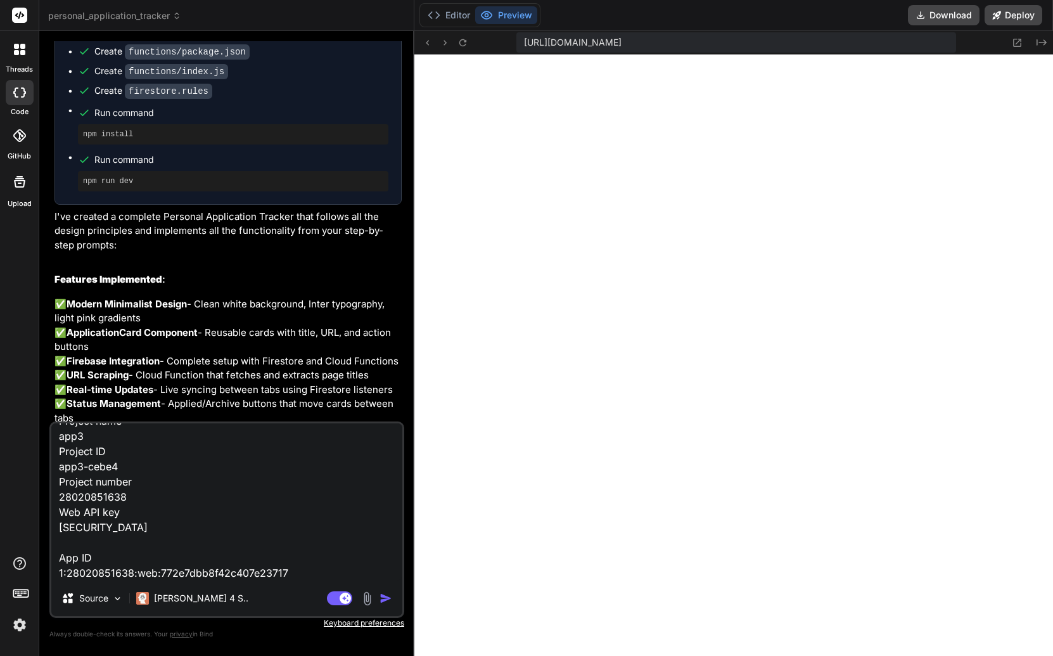
click at [147, 562] on textarea "firebase rules: rules_version = '2'; service cloud.firestore { match /databases…" at bounding box center [226, 501] width 351 height 157
paste textarea "const firebaseConfig = { apiKey: "[SECURITY_DATA]", authDomain: "[DOMAIN_NAME]"…"
type textarea "firebase rules: rules_version = '2'; service cloud.firestore { match /databases…"
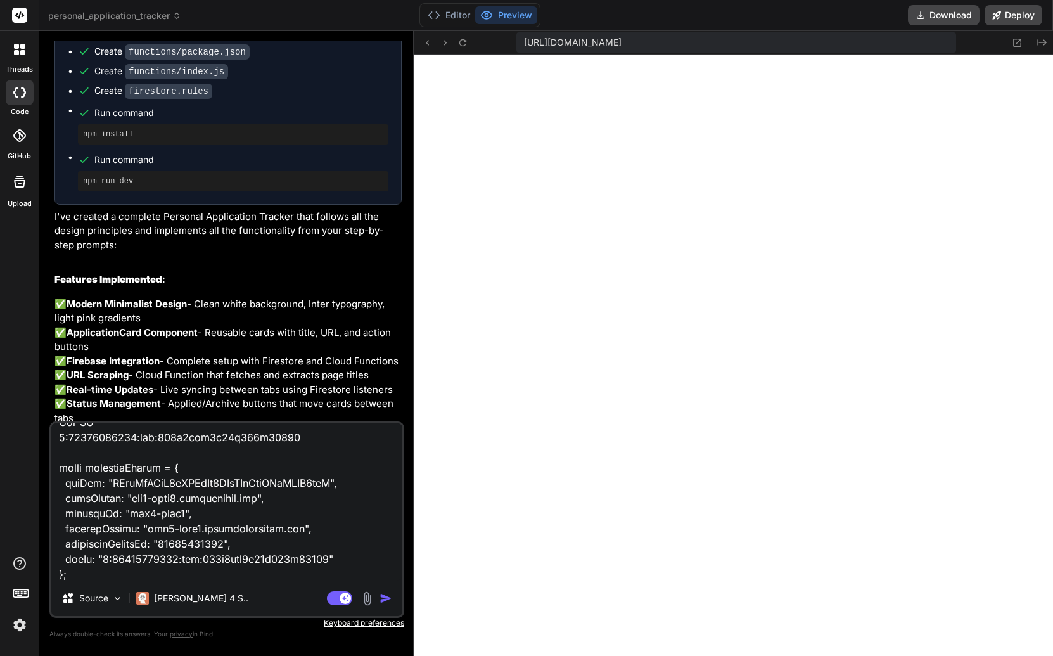
scroll to position [0, 0]
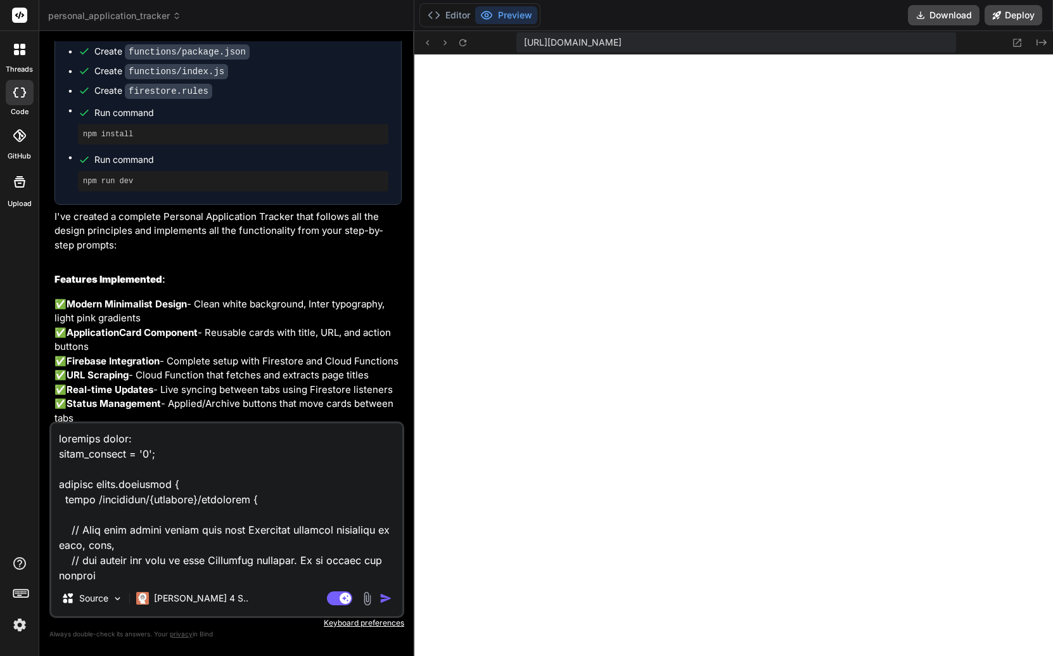
click at [148, 435] on textarea at bounding box center [226, 501] width 351 height 157
type textarea "x"
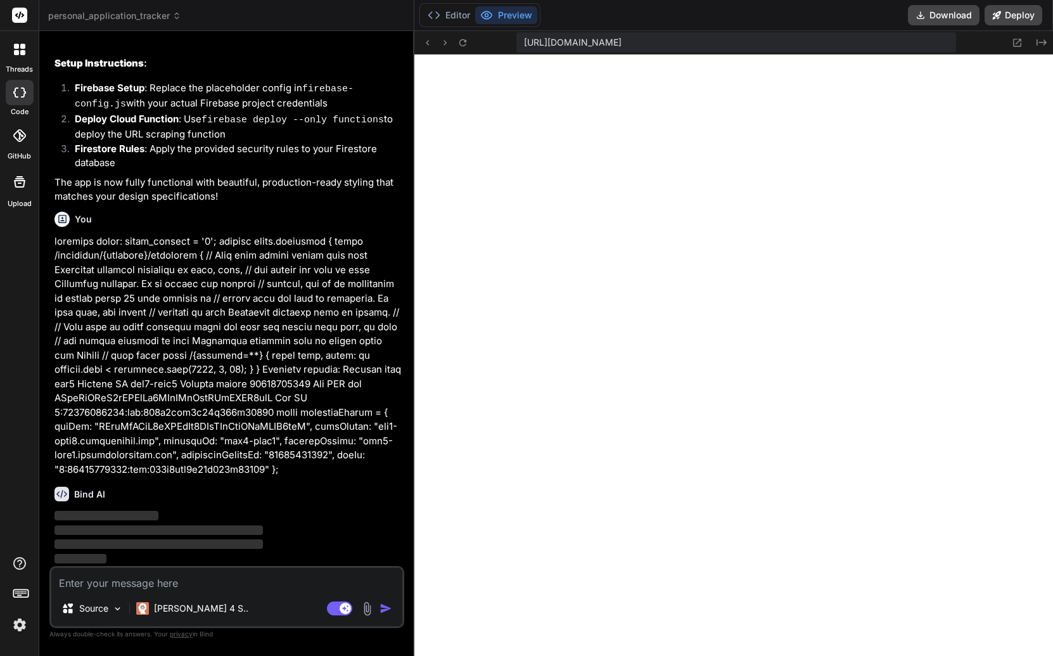
scroll to position [2687, 0]
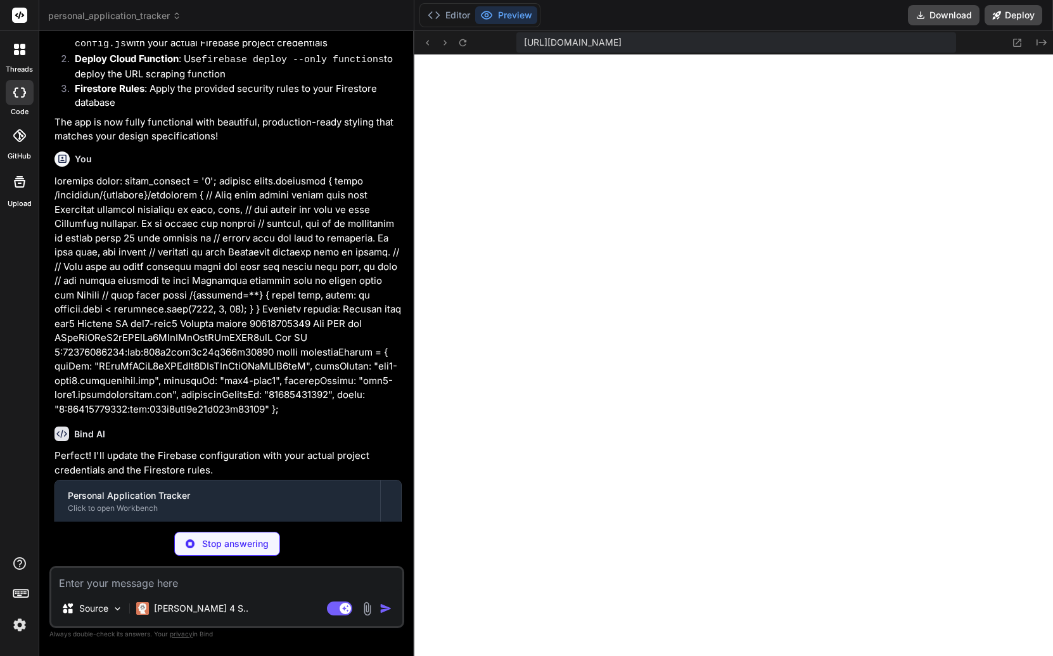
type textarea "x"
type textarea "appId: "1:28020851638:web:772e7dbb8f42c407e23717" }; const app = initializeApp(…"
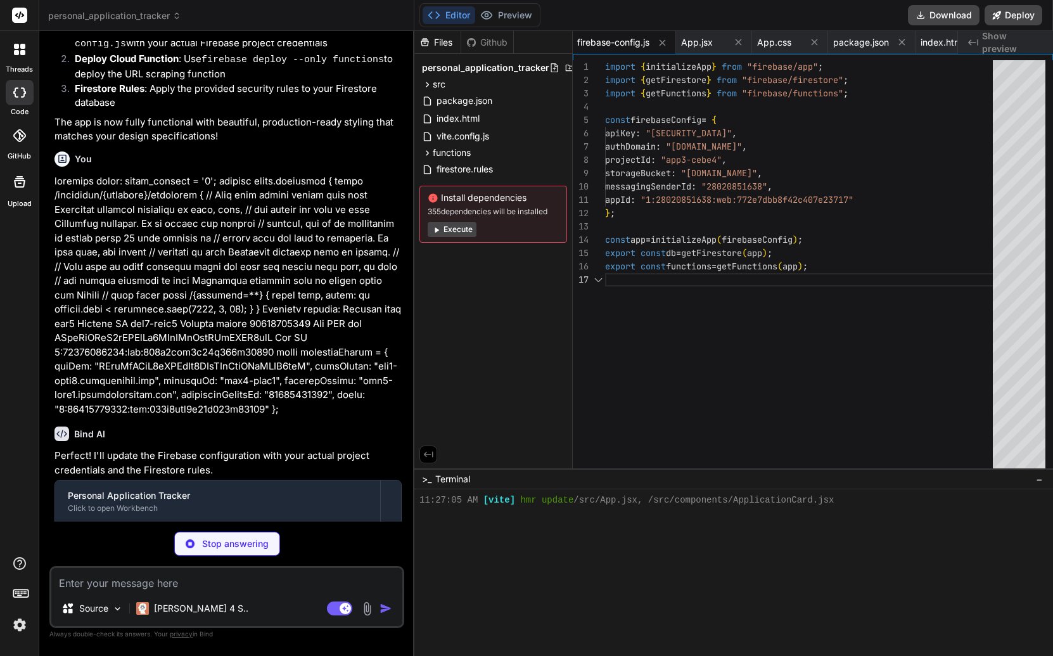
scroll to position [542, 0]
type textarea "x"
type textarea "} } }"
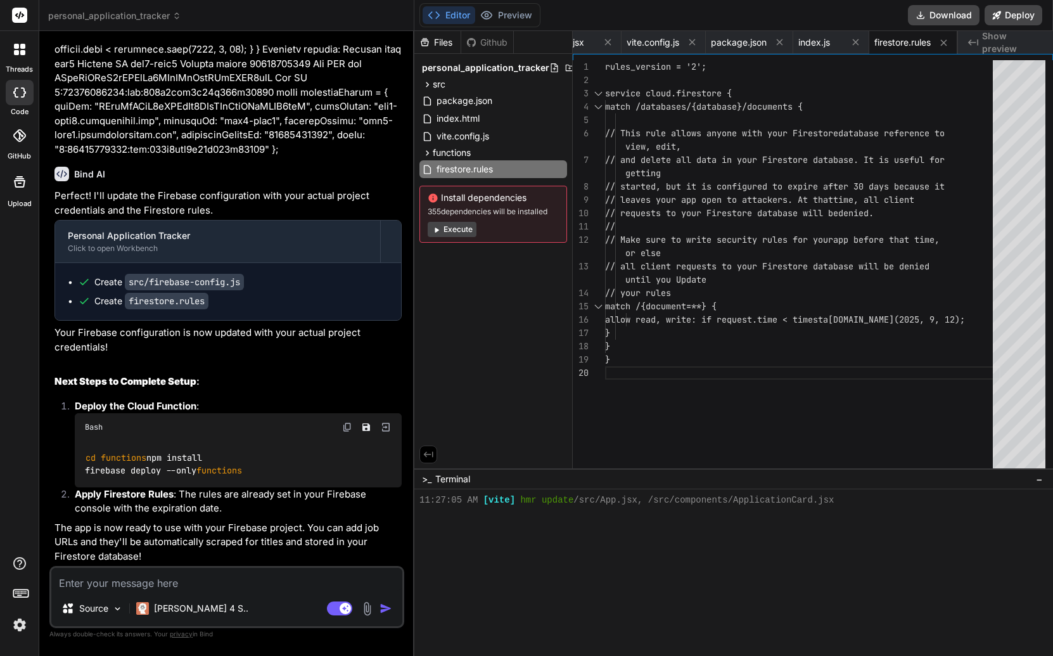
scroll to position [3019, 0]
click at [456, 232] on button "Execute" at bounding box center [452, 229] width 49 height 15
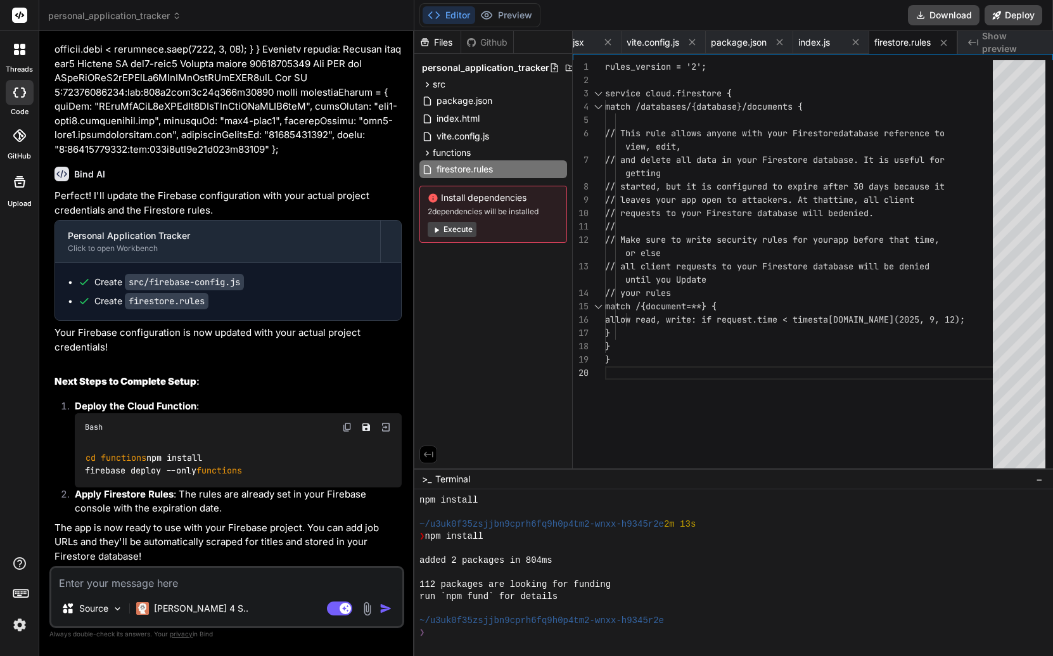
scroll to position [578, 0]
type textarea "x"
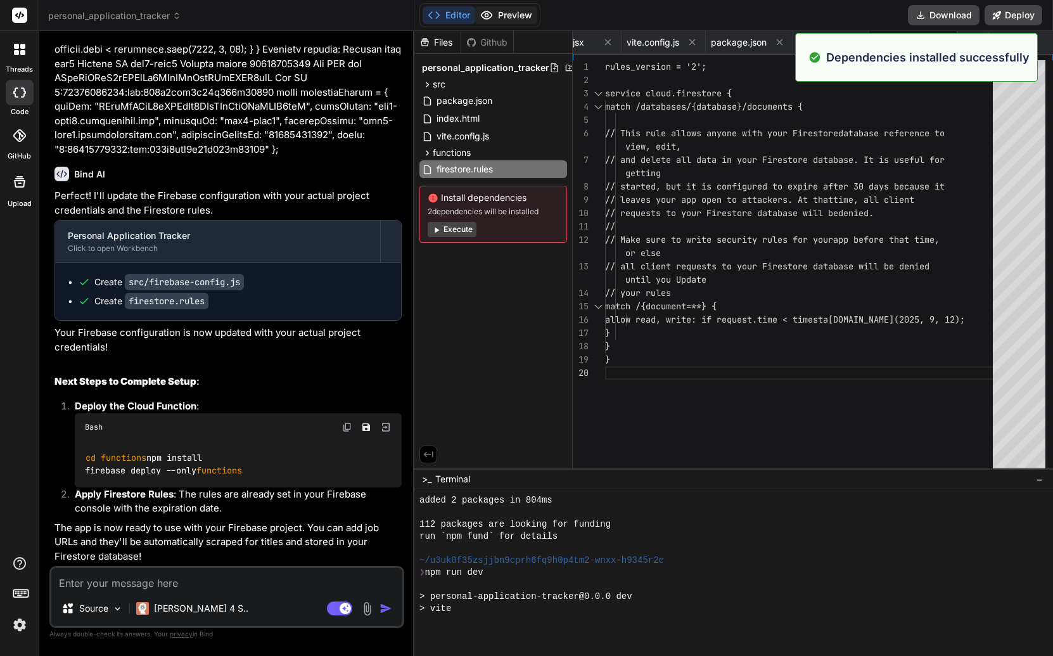
scroll to position [771, 0]
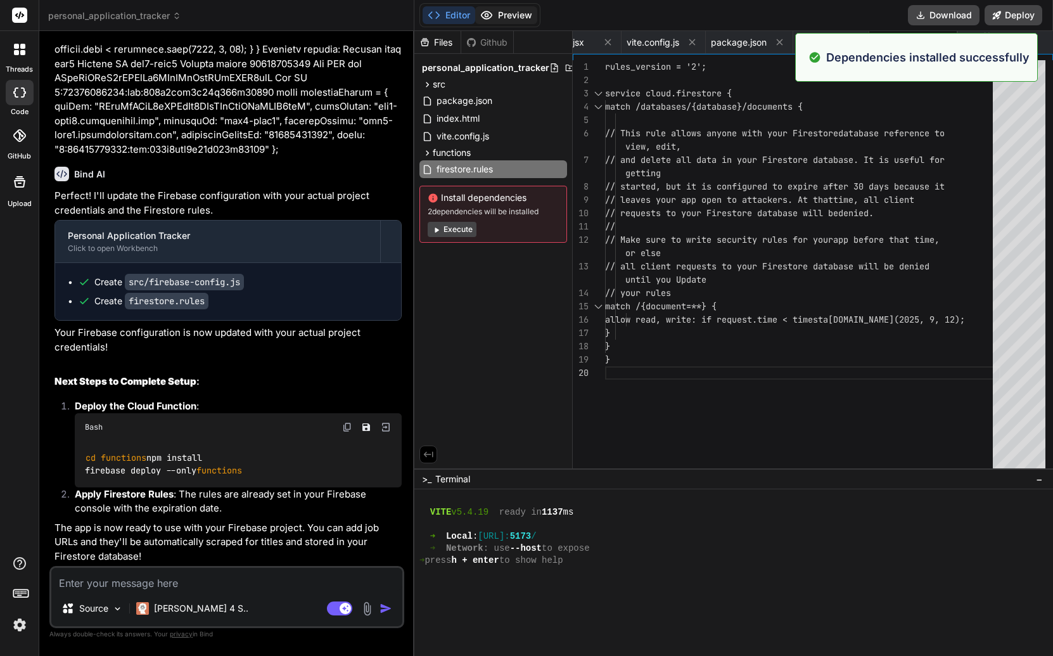
click at [497, 15] on button "Preview" at bounding box center [506, 15] width 62 height 18
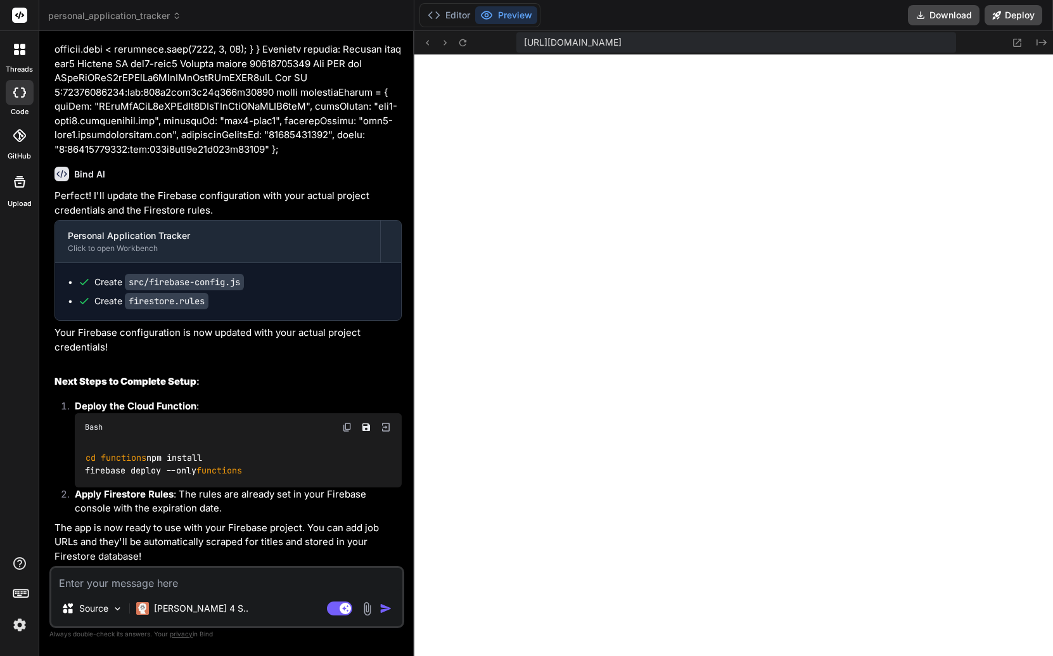
click at [381, 421] on img at bounding box center [385, 426] width 11 height 11
click at [449, 21] on button "Editor" at bounding box center [449, 15] width 53 height 18
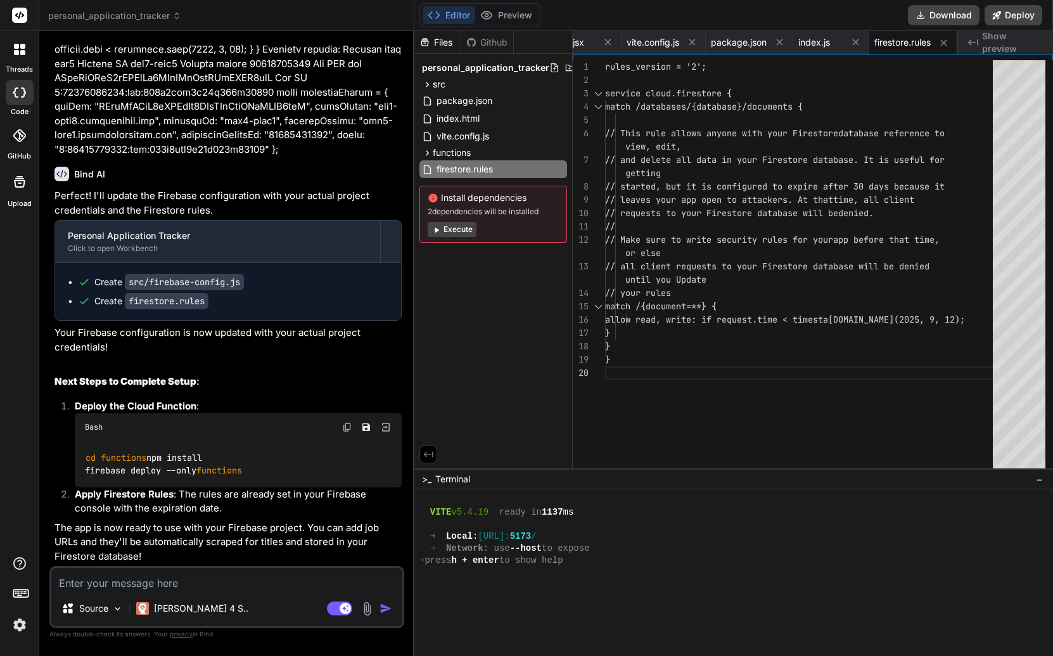
click at [383, 421] on img at bounding box center [385, 426] width 11 height 11
click at [345, 422] on img at bounding box center [347, 427] width 10 height 10
click at [241, 576] on textarea at bounding box center [226, 579] width 351 height 23
paste textarea "cd functions npm install firebase deploy --only functions"
type textarea "cd functions npm install firebase deploy --only functions"
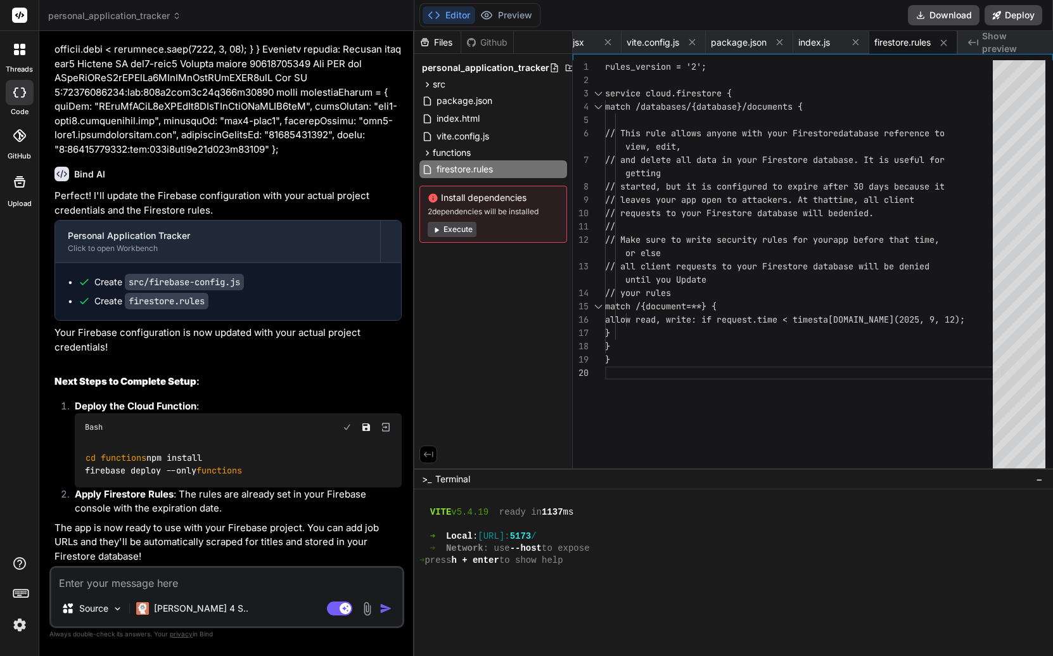
type textarea "x"
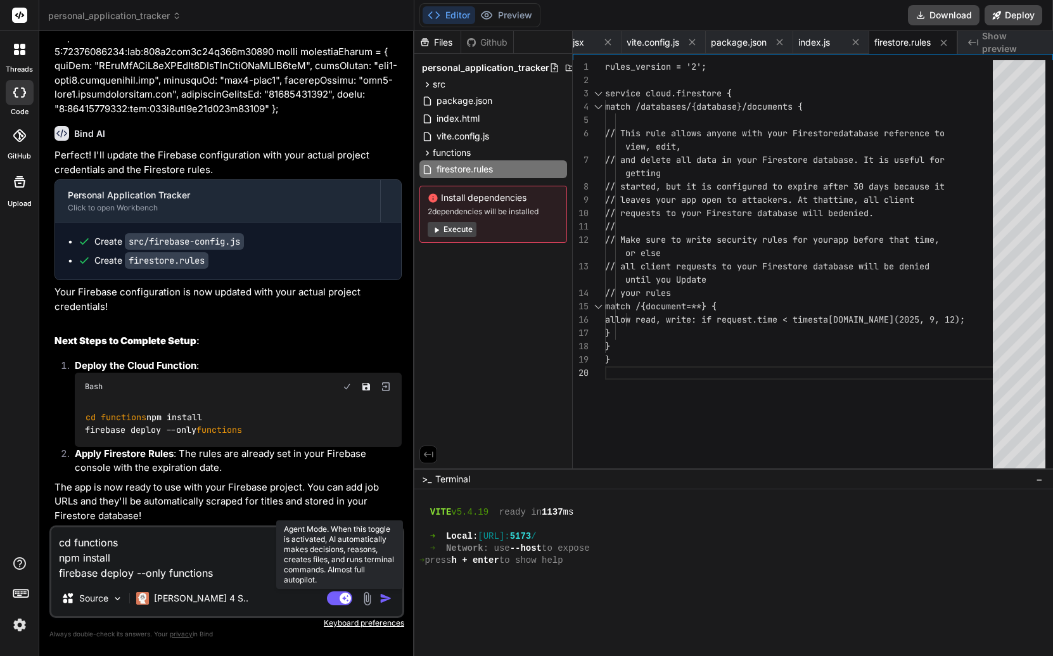
type textarea "cd functions npm install firebase deploy --only functions"
click at [345, 598] on icon at bounding box center [345, 597] width 6 height 6
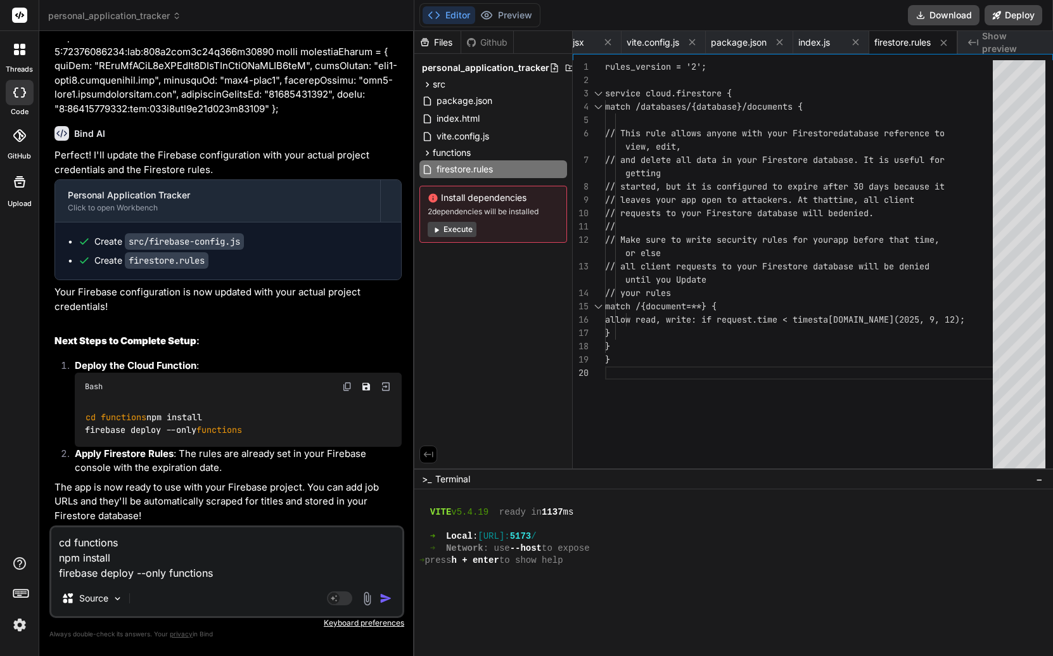
click at [387, 598] on img "button" at bounding box center [386, 598] width 13 height 13
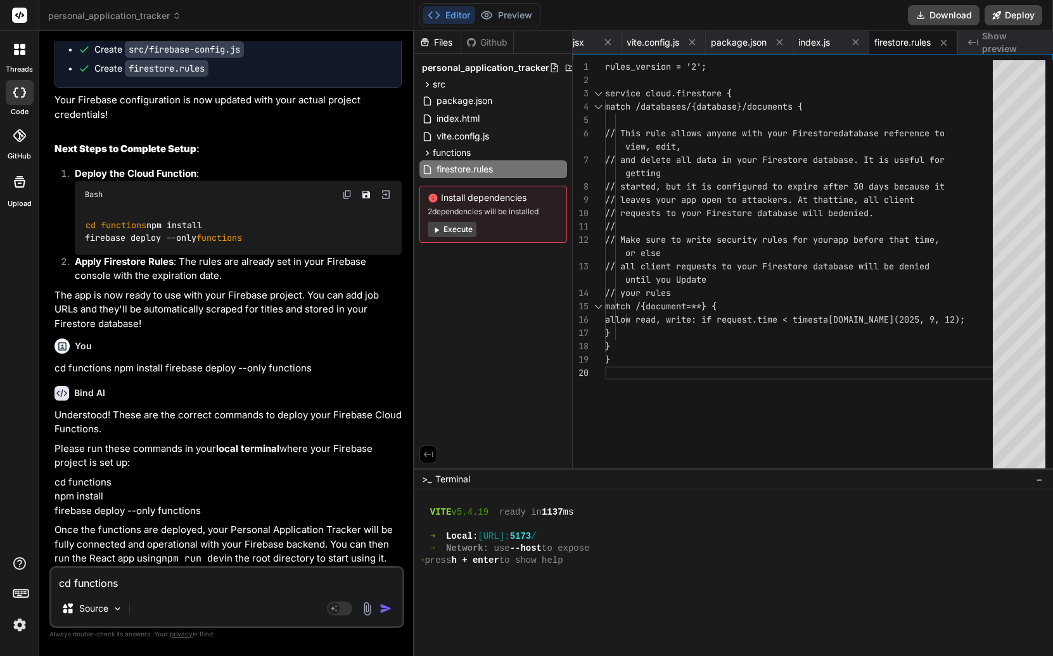
scroll to position [3254, 0]
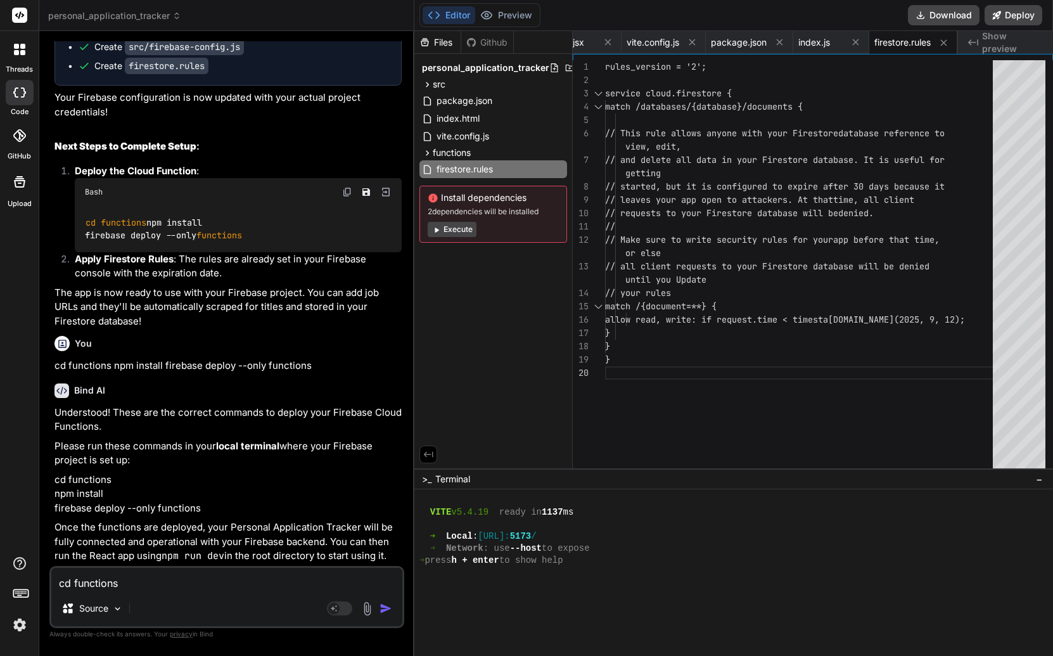
click at [283, 431] on p "Understood! These are the correct commands to deploy your Firebase Cloud Functi…" at bounding box center [227, 420] width 347 height 29
drag, startPoint x: 87, startPoint y: 451, endPoint x: 138, endPoint y: 455, distance: 51.5
click at [125, 454] on p "Please run these commands in your local terminal where your Firebase project is…" at bounding box center [227, 453] width 347 height 29
click at [139, 455] on p "Please run these commands in your local terminal where your Firebase project is…" at bounding box center [227, 453] width 347 height 29
drag, startPoint x: 54, startPoint y: 482, endPoint x: 134, endPoint y: 493, distance: 80.0
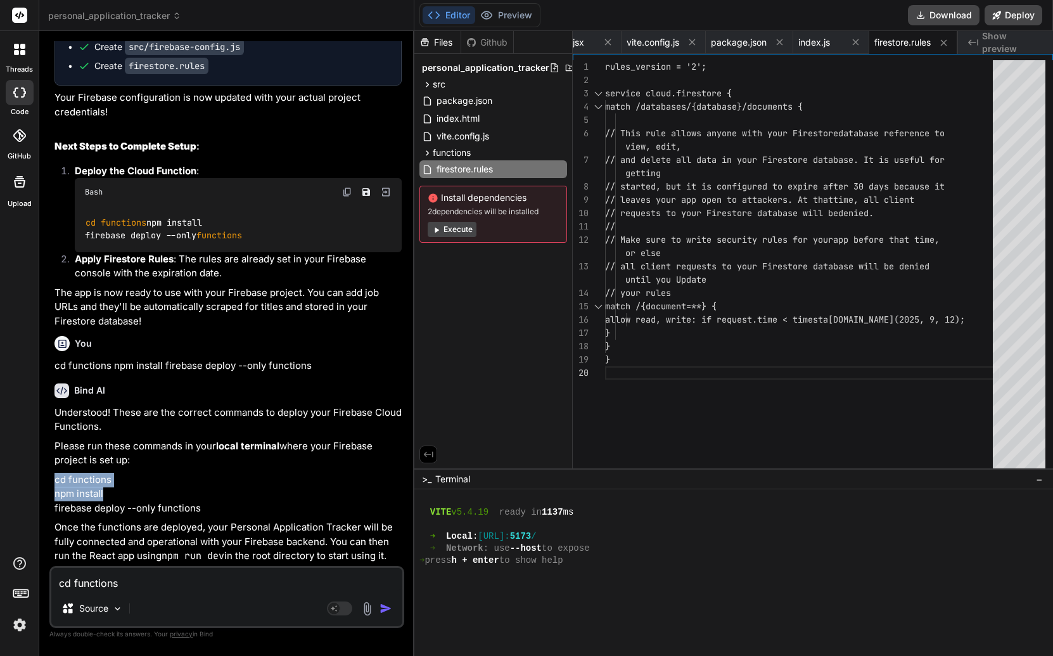
click at [134, 492] on p "cd functions npm install firebase deploy --only functions" at bounding box center [227, 494] width 347 height 43
drag, startPoint x: 134, startPoint y: 494, endPoint x: 152, endPoint y: 501, distance: 19.7
click at [134, 494] on p "cd functions npm install firebase deploy --only functions" at bounding box center [227, 494] width 347 height 43
drag, startPoint x: 147, startPoint y: 509, endPoint x: 75, endPoint y: 492, distance: 74.1
click at [75, 496] on p "cd functions npm install firebase deploy --only functions" at bounding box center [227, 494] width 347 height 43
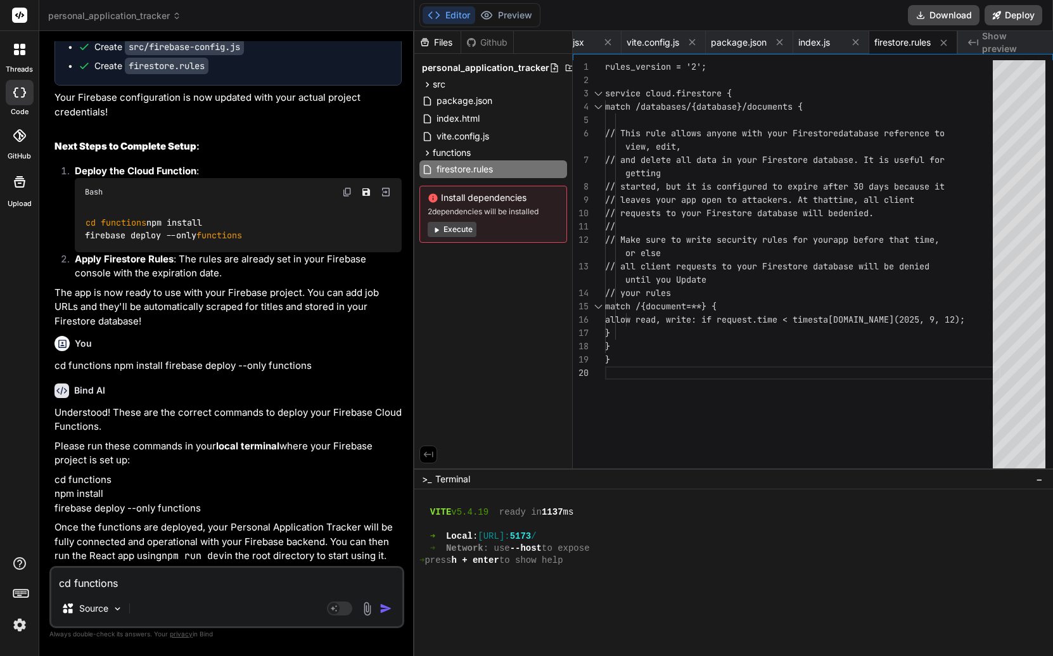
click at [70, 482] on bindaction "cd functions" at bounding box center [82, 479] width 57 height 12
drag, startPoint x: 69, startPoint y: 482, endPoint x: 66, endPoint y: 493, distance: 11.8
click at [69, 482] on bindaction "cd functions" at bounding box center [82, 479] width 57 height 12
click at [155, 532] on p "Once the functions are deployed, your Personal Application Tracker will be full…" at bounding box center [227, 541] width 347 height 43
click at [201, 532] on p "Once the functions are deployed, your Personal Application Tracker will be full…" at bounding box center [227, 541] width 347 height 43
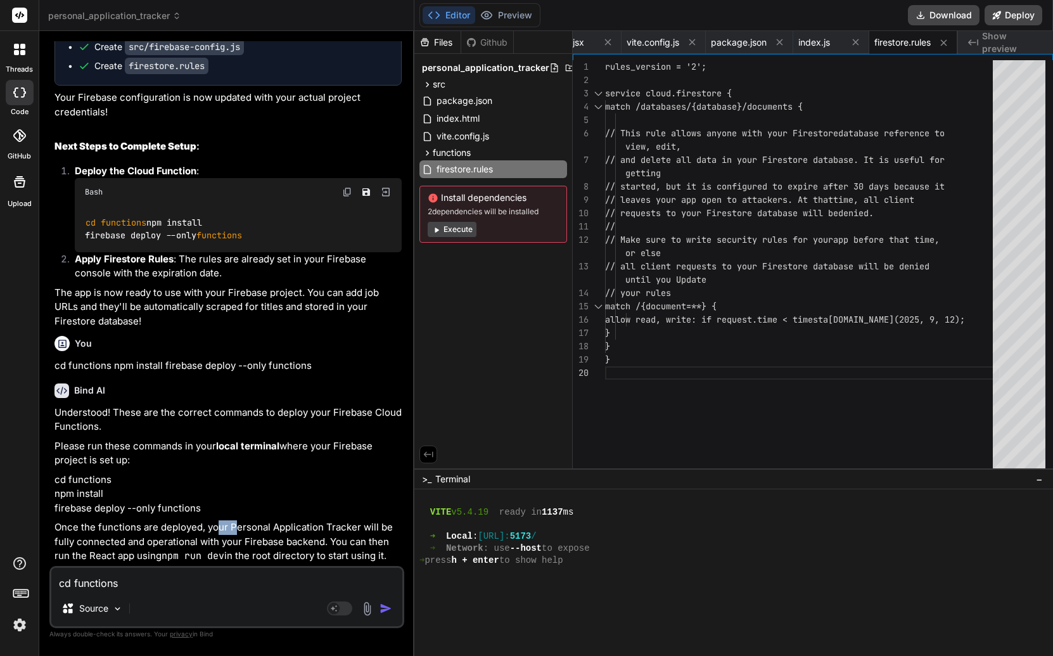
drag, startPoint x: 221, startPoint y: 528, endPoint x: 260, endPoint y: 543, distance: 41.3
click at [255, 541] on p "Once the functions are deployed, your Personal Application Tracker will be full…" at bounding box center [227, 541] width 347 height 43
click at [260, 543] on p "Once the functions are deployed, your Personal Application Tracker will be full…" at bounding box center [227, 541] width 347 height 43
click at [449, 231] on button "Execute" at bounding box center [452, 229] width 49 height 15
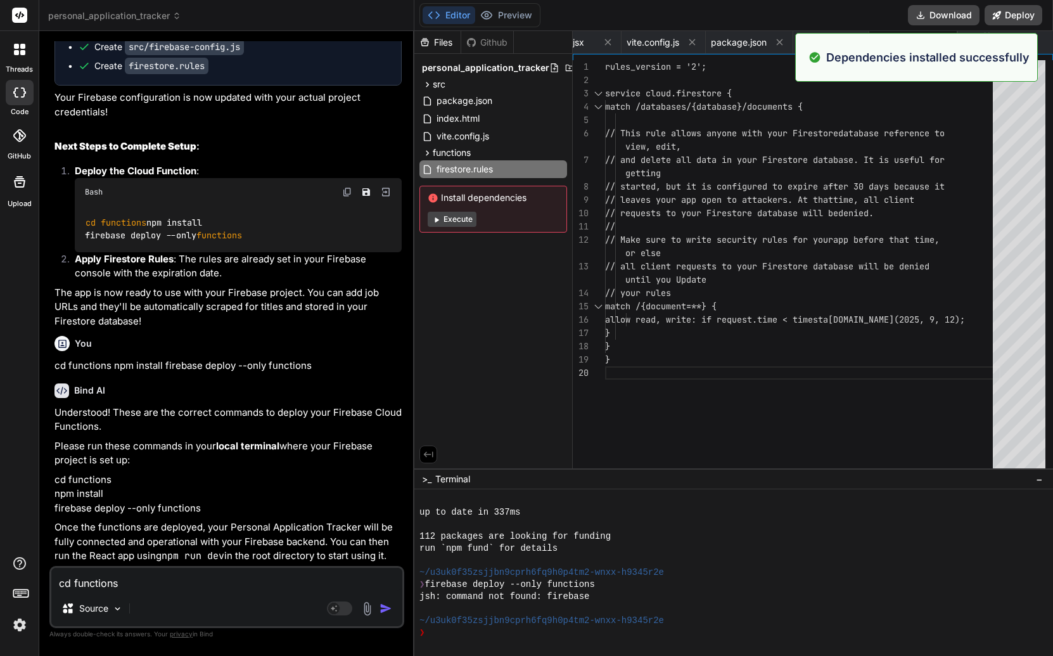
scroll to position [915, 0]
click at [458, 219] on button "Execute" at bounding box center [452, 219] width 49 height 15
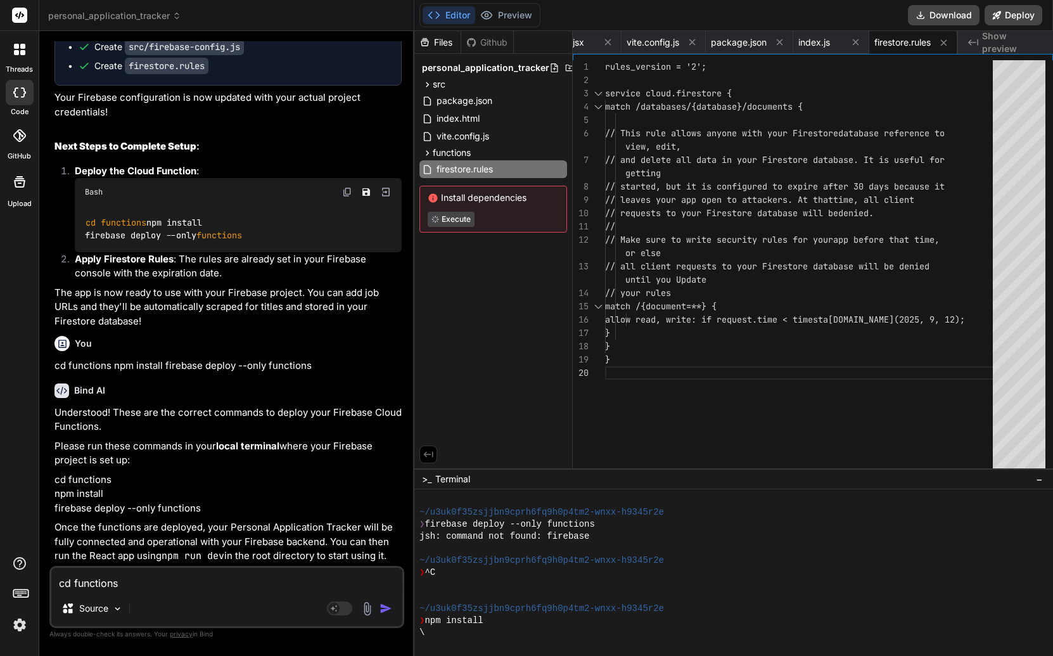
scroll to position [1059, 0]
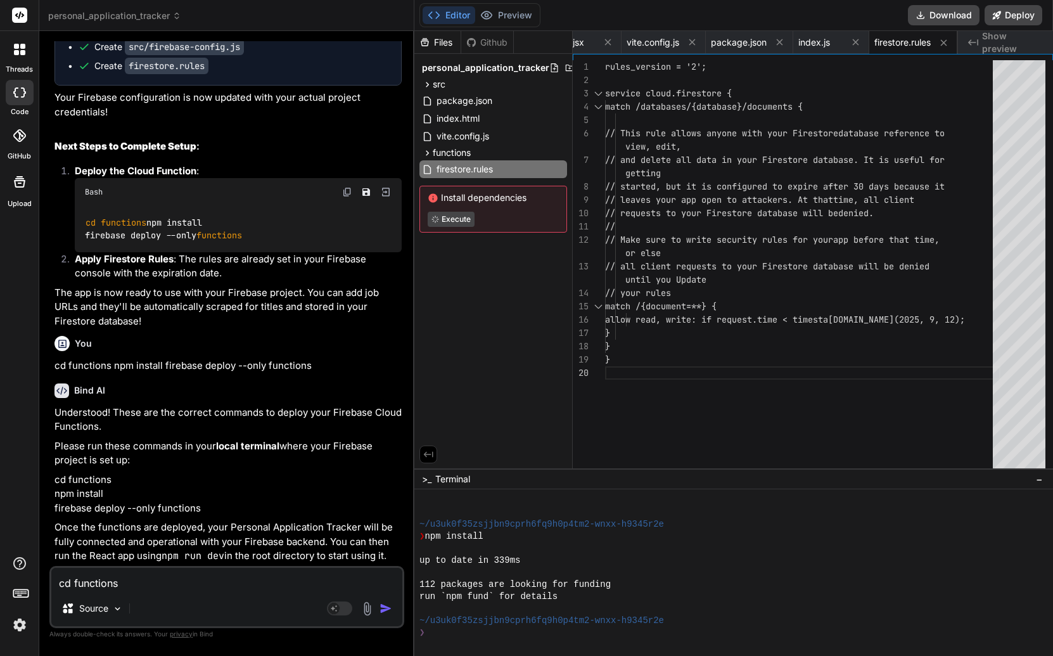
type textarea "x"
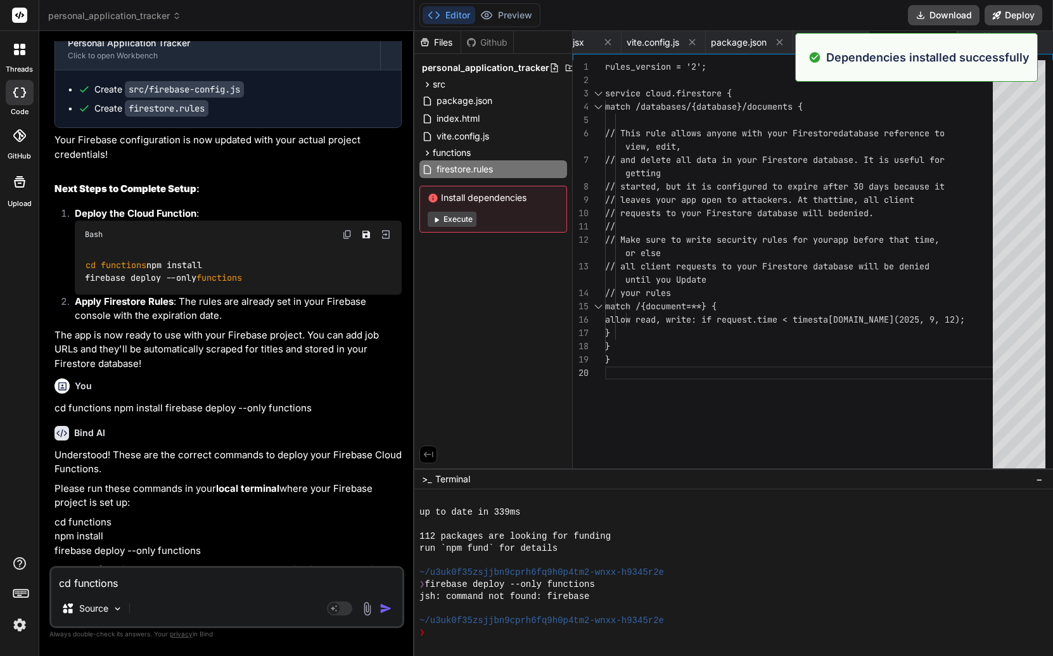
scroll to position [3254, 0]
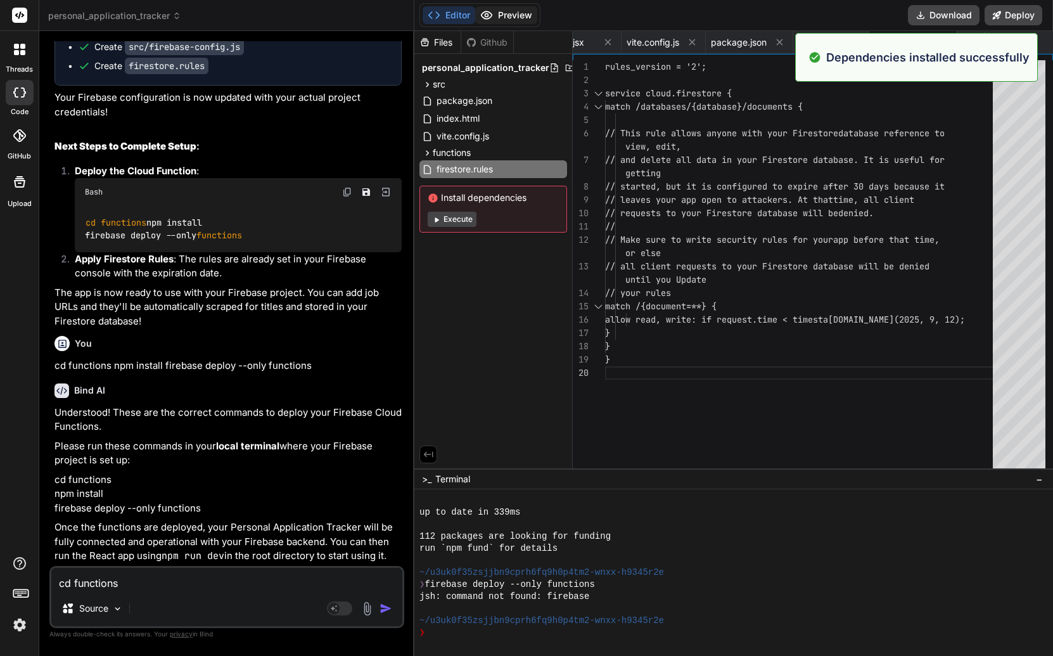
click at [508, 11] on button "Preview" at bounding box center [506, 15] width 62 height 18
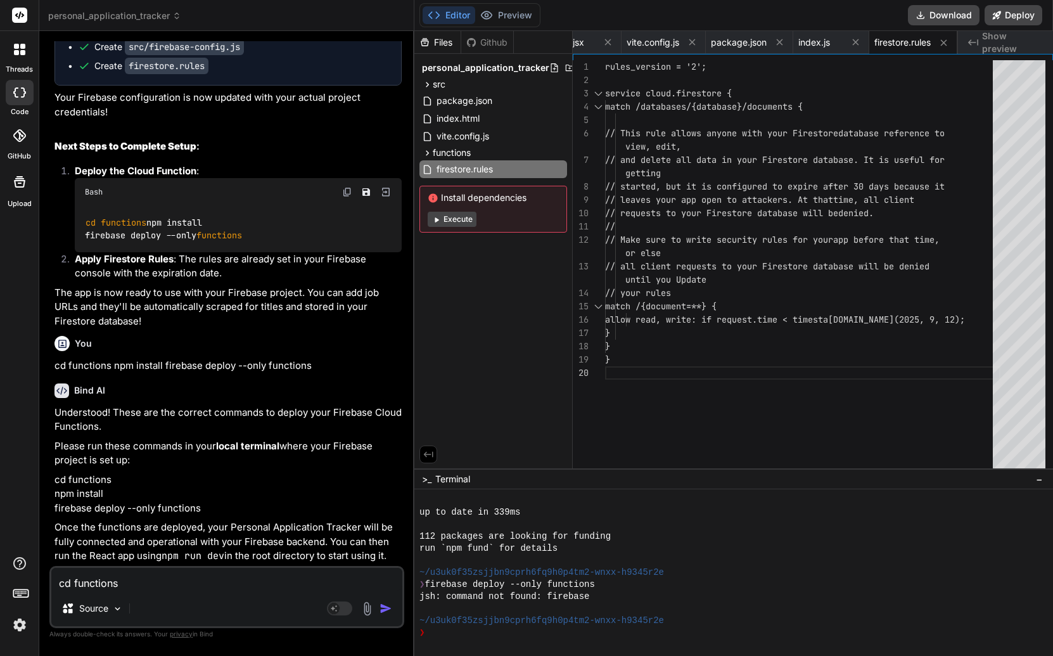
drag, startPoint x: 640, startPoint y: 328, endPoint x: 617, endPoint y: 251, distance: 80.6
click at [639, 327] on div "rules_version = '2'; service cloud.firestore { match /databases/{database}/docu…" at bounding box center [802, 267] width 395 height 414
drag, startPoint x: 108, startPoint y: 530, endPoint x: 159, endPoint y: 530, distance: 51.3
click at [151, 530] on p "Once the functions are deployed, your Personal Application Tracker will be full…" at bounding box center [227, 541] width 347 height 43
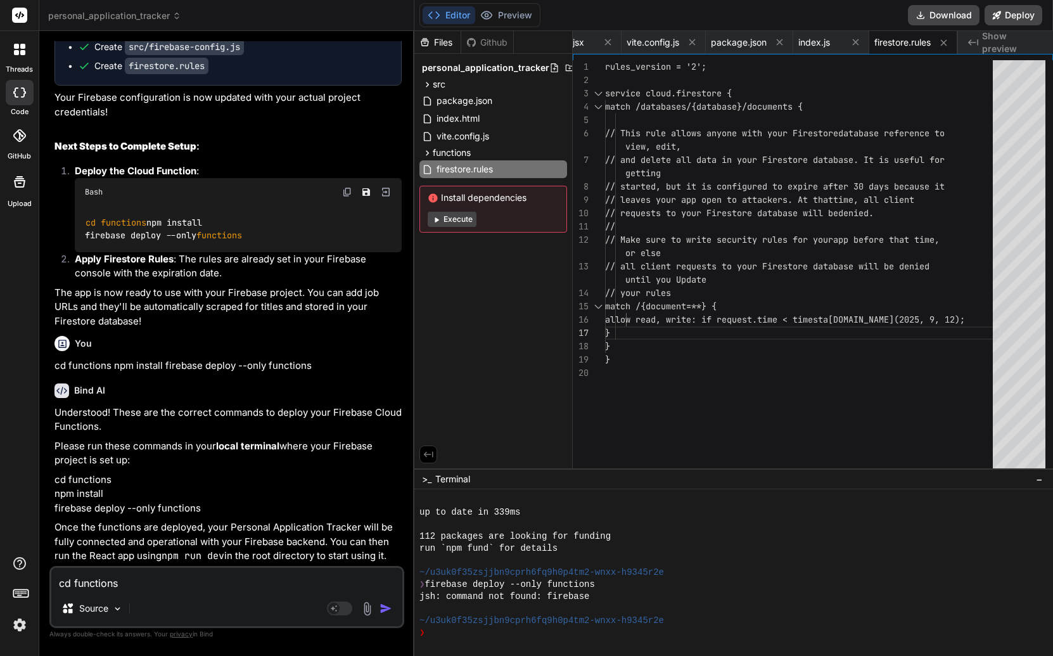
click at [159, 530] on p "Once the functions are deployed, your Personal Application Tracker will be full…" at bounding box center [227, 541] width 347 height 43
drag, startPoint x: 224, startPoint y: 527, endPoint x: 248, endPoint y: 540, distance: 28.1
click at [243, 535] on p "Once the functions are deployed, your Personal Application Tracker will be full…" at bounding box center [227, 541] width 347 height 43
click at [248, 540] on p "Once the functions are deployed, your Personal Application Tracker will be full…" at bounding box center [227, 541] width 347 height 43
click at [151, 584] on textarea "cd functions npm install firebase deploy --only functions" at bounding box center [226, 579] width 351 height 23
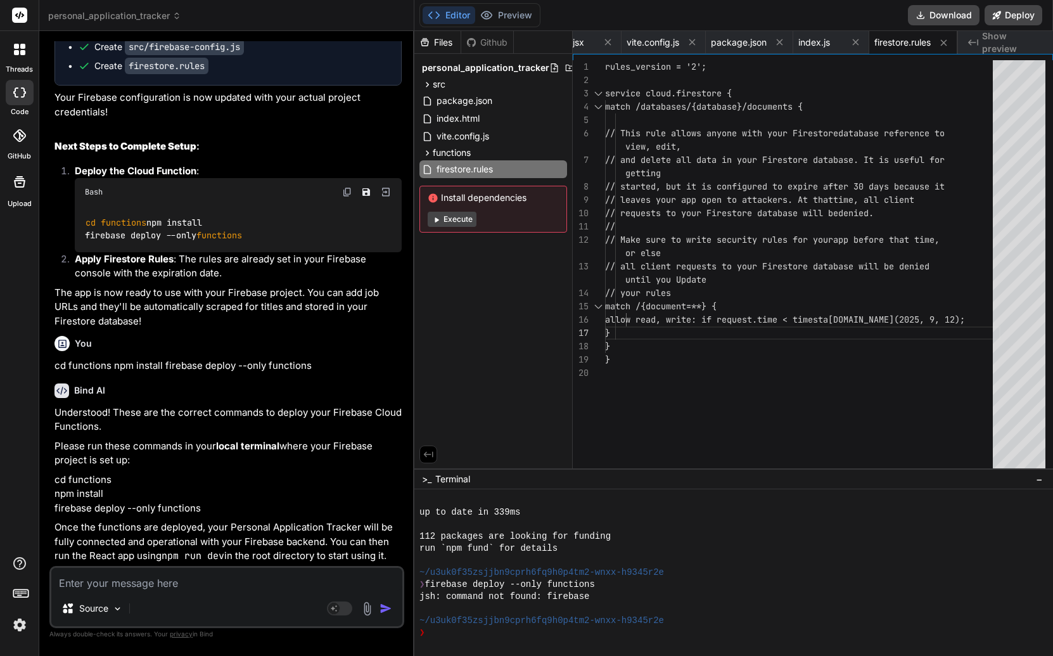
type textarea "i"
type textarea "x"
type textarea "it"
type textarea "x"
type textarea "it"
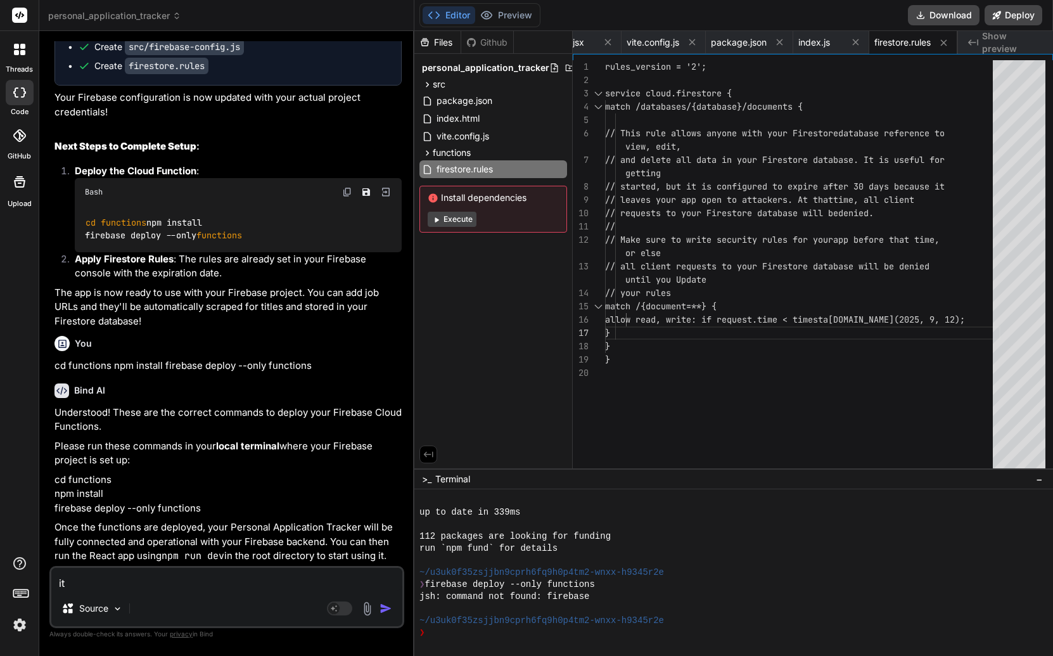
type textarea "x"
type textarea "it s"
type textarea "x"
type textarea "it sh"
type textarea "x"
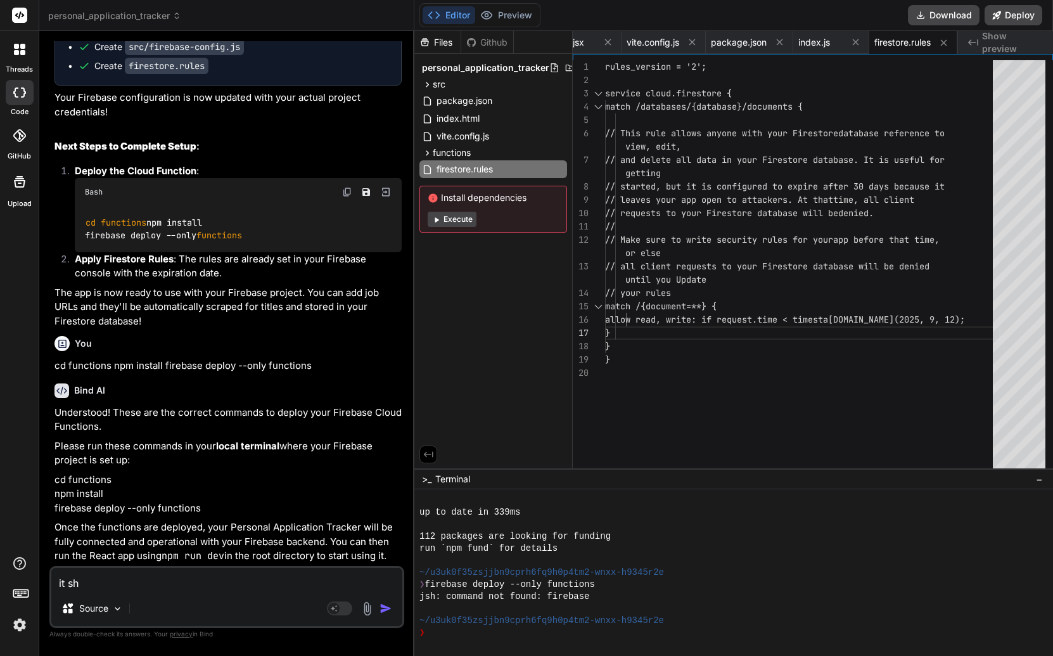
type textarea "it sho"
type textarea "x"
type textarea "it shou"
type textarea "x"
type textarea "it shoul"
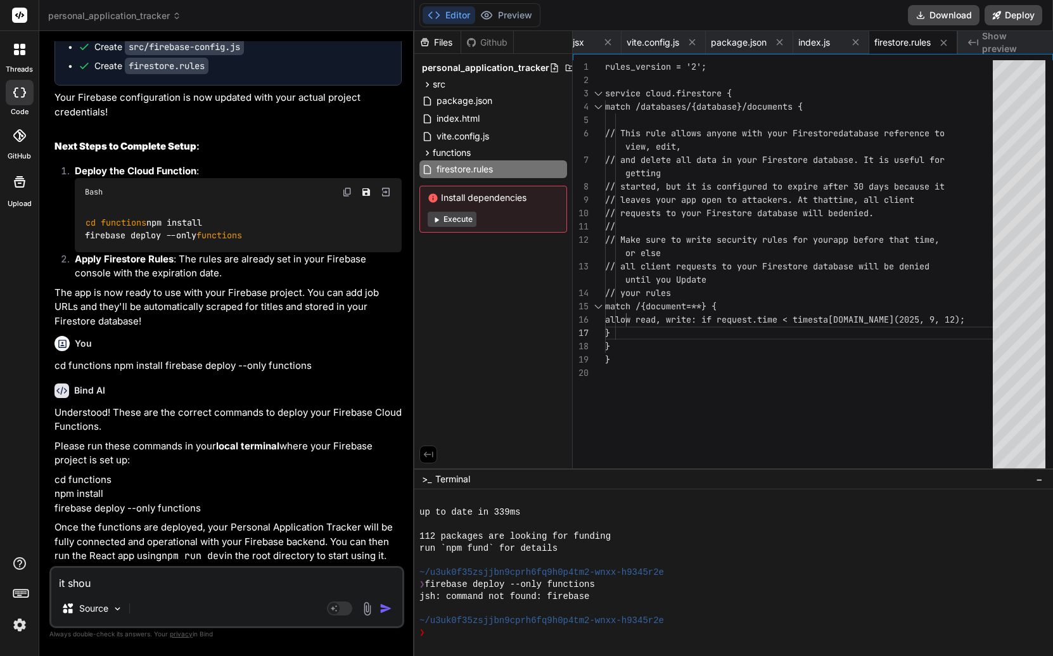
type textarea "x"
type textarea "it should"
type textarea "x"
type textarea "it should"
type textarea "x"
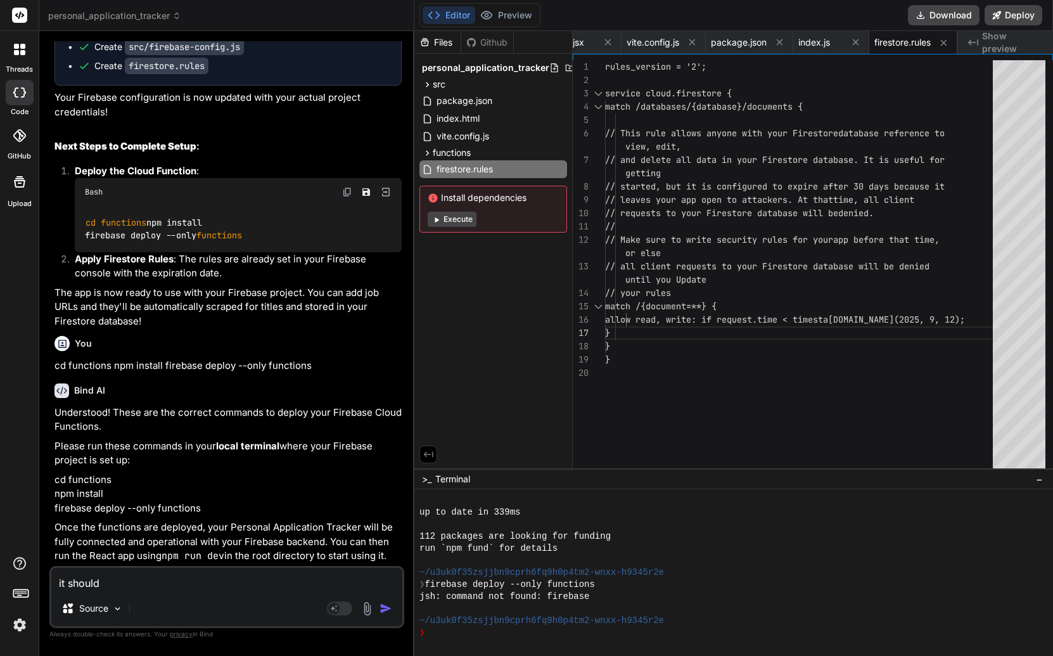
type textarea "it should b"
type textarea "x"
type textarea "it should be"
type textarea "x"
type textarea "it should be"
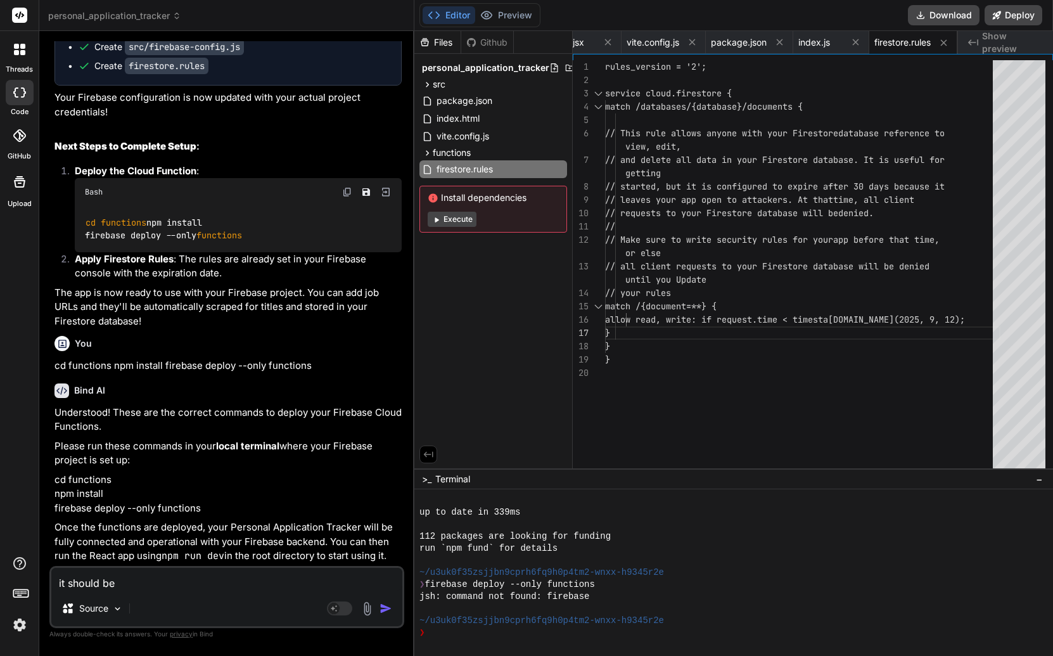
type textarea "x"
type textarea "it should be a"
type textarea "x"
type textarea "it should be"
type textarea "x"
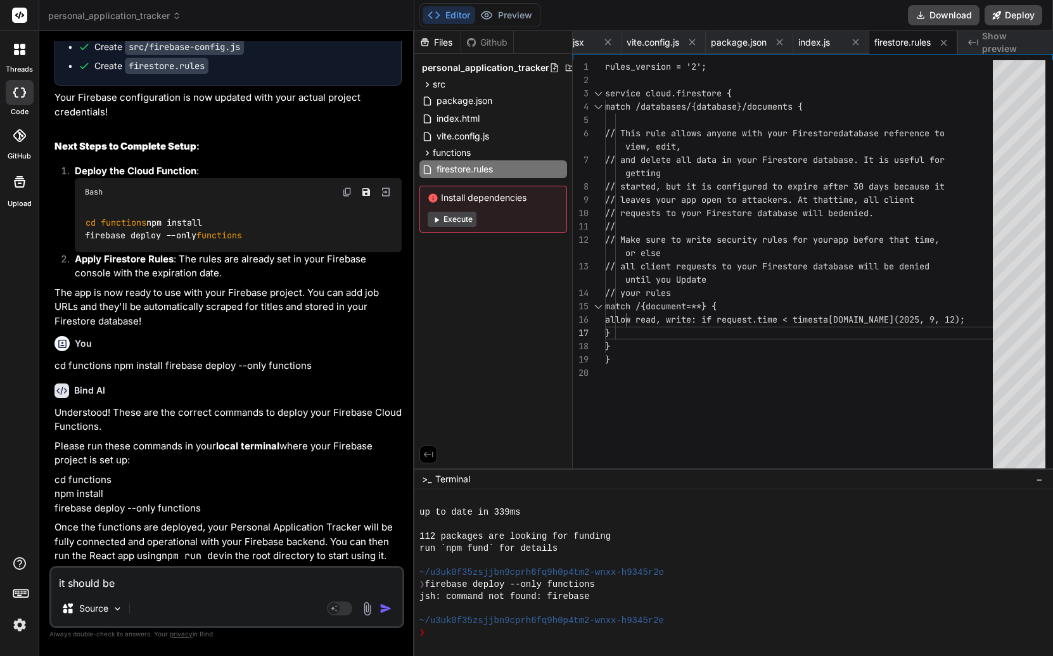
type textarea "it should be d"
type textarea "x"
type textarea "it should be de"
type textarea "x"
type textarea "it should be dep"
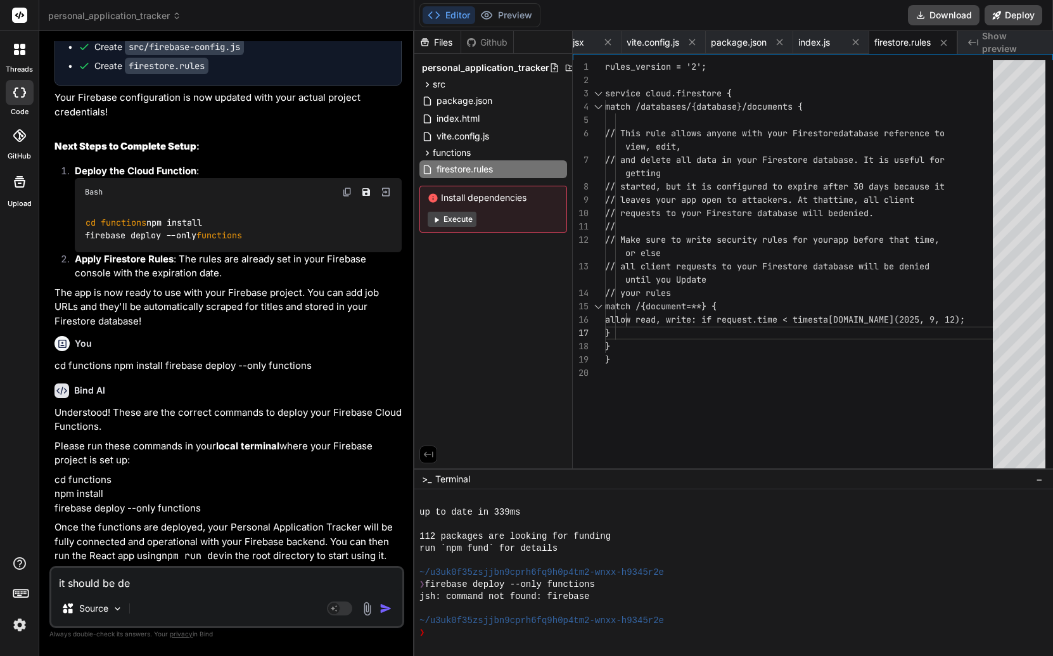
type textarea "x"
type textarea "it should be depl"
type textarea "x"
type textarea "it should be deplo"
type textarea "x"
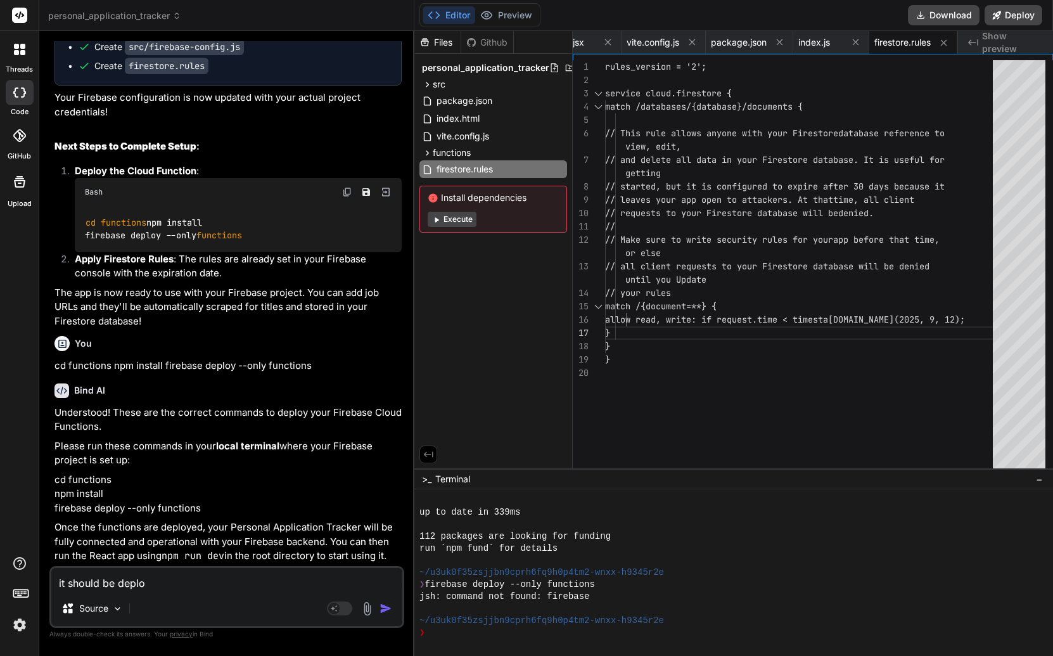
type textarea "it should be deploy"
type textarea "x"
type textarea "it should be deploye"
type textarea "x"
type textarea "it should be deployed"
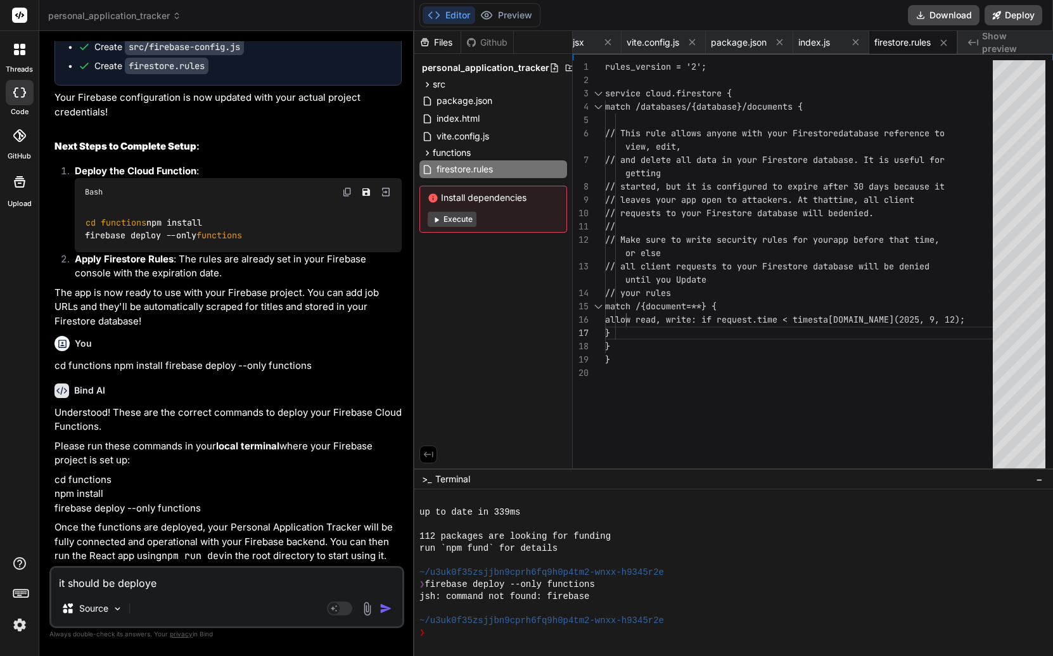
type textarea "x"
type textarea "it should be deployed"
type textarea "x"
type textarea "it should be deployed"
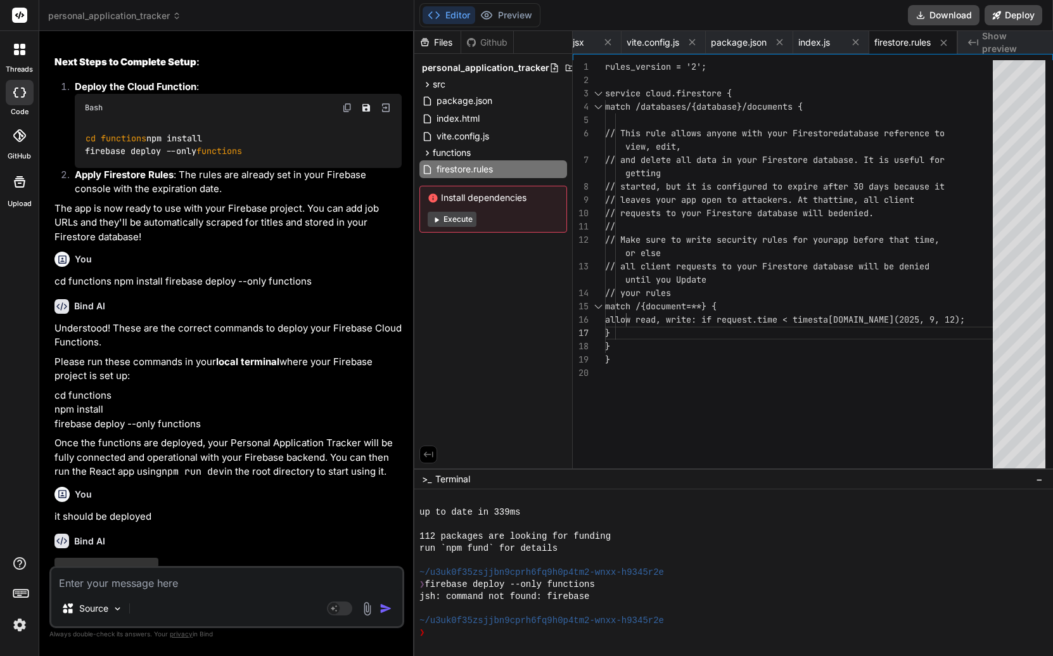
scroll to position [3386, 0]
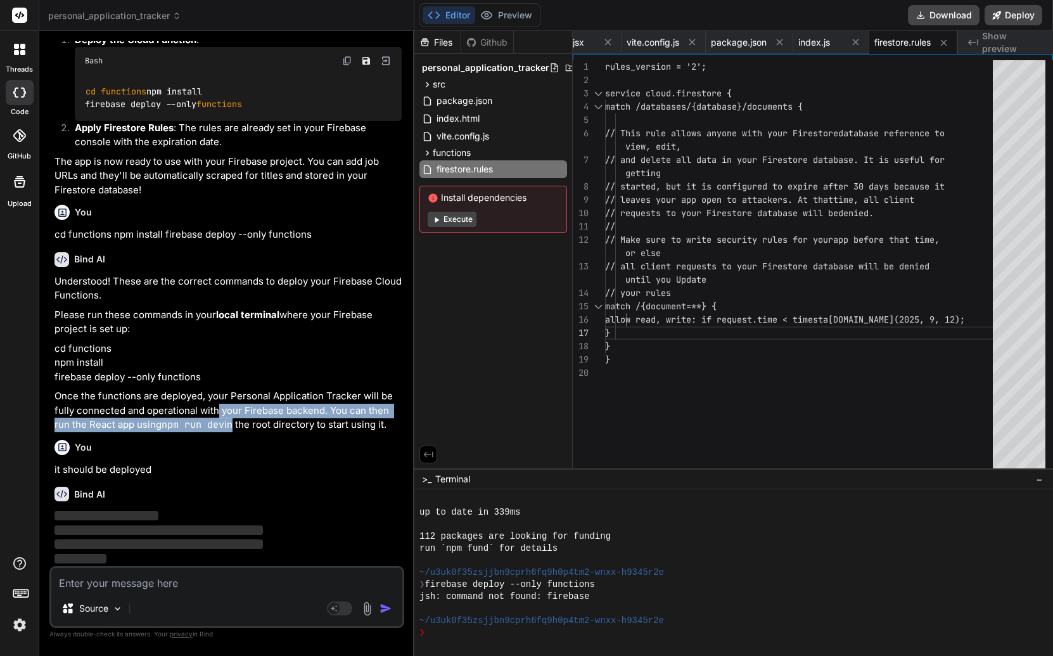
drag, startPoint x: 218, startPoint y: 416, endPoint x: 341, endPoint y: 445, distance: 126.3
click at [317, 449] on div "You Bind AI 🔹 Project : Personal Application Tracker 🔧 Tech Stack : React + Vit…" at bounding box center [228, 303] width 352 height 525
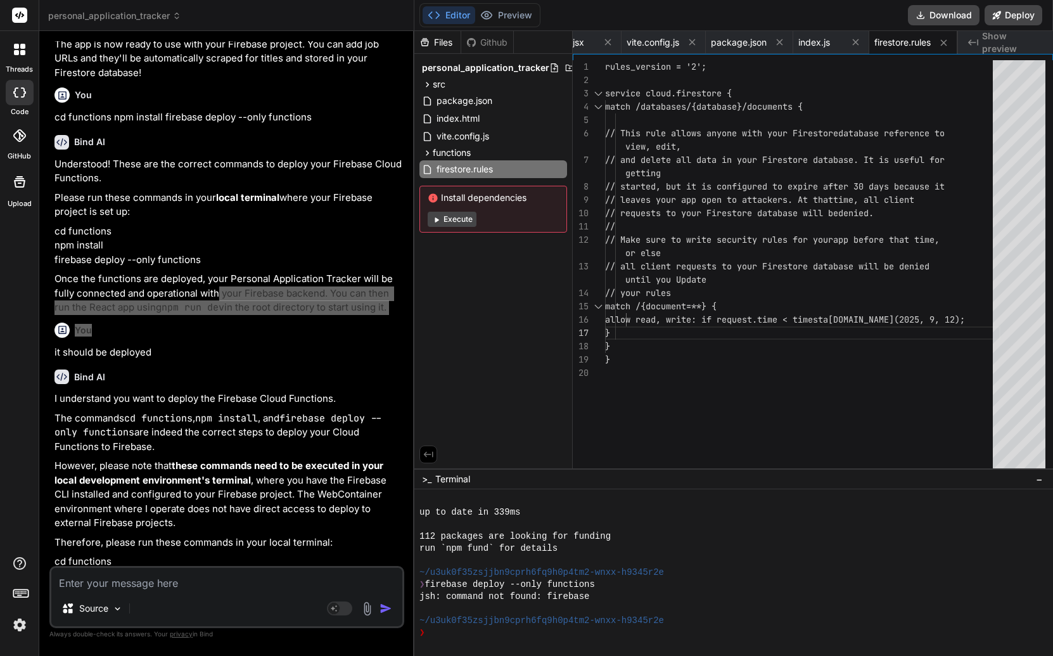
scroll to position [3599, 0]
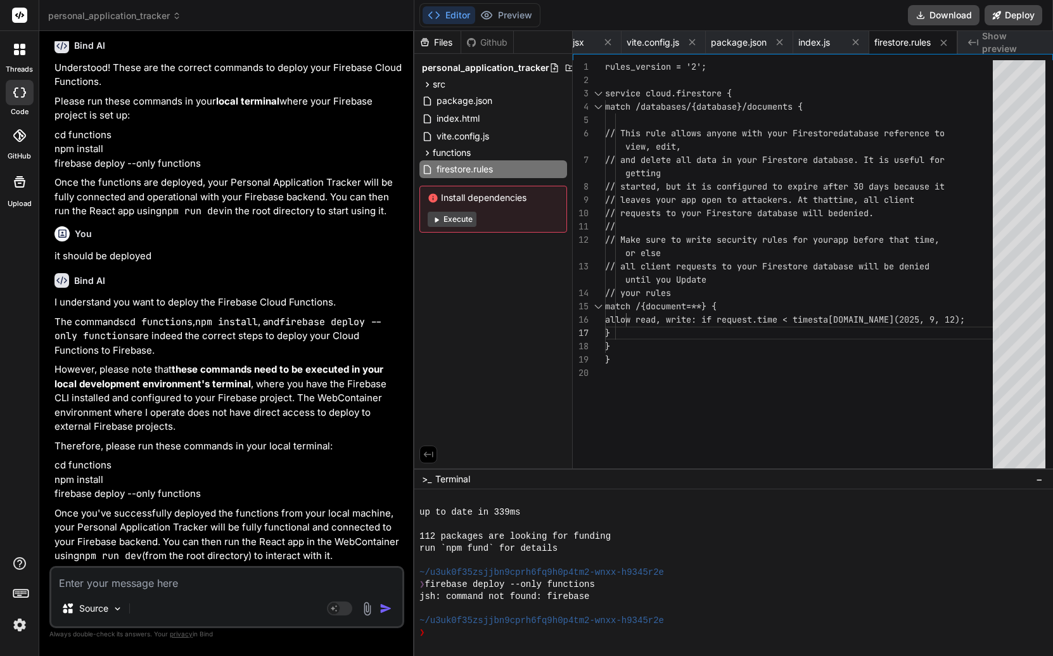
click at [255, 349] on p "The commands cd functions , npm install , and firebase deploy --only functions …" at bounding box center [227, 336] width 347 height 43
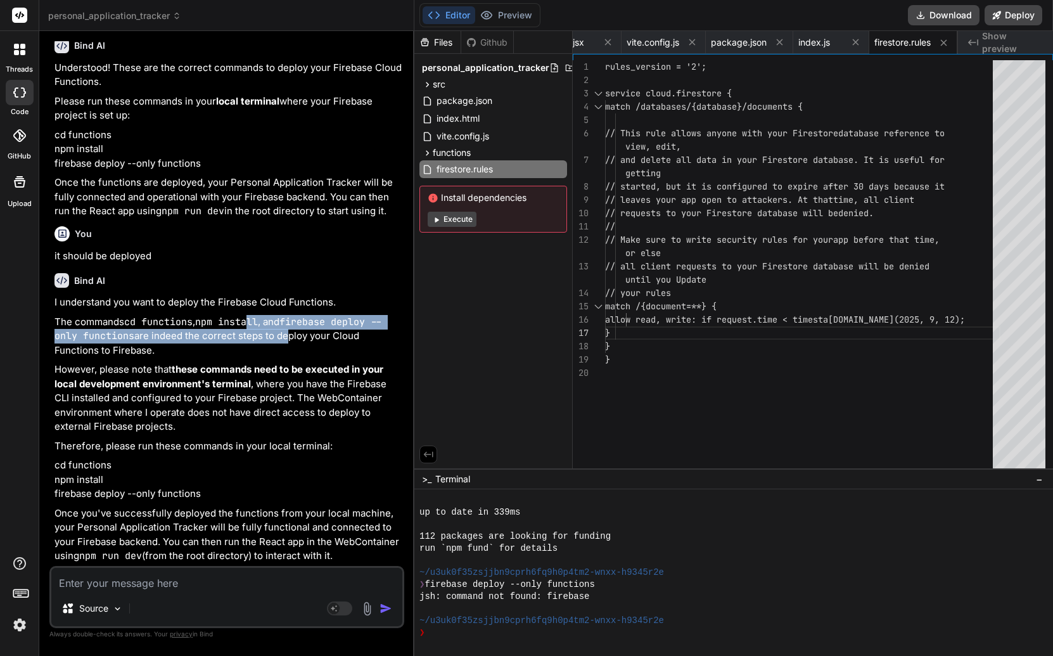
drag, startPoint x: 253, startPoint y: 324, endPoint x: 308, endPoint y: 342, distance: 58.1
click at [302, 340] on p "The commands cd functions , npm install , and firebase deploy --only functions …" at bounding box center [227, 336] width 347 height 43
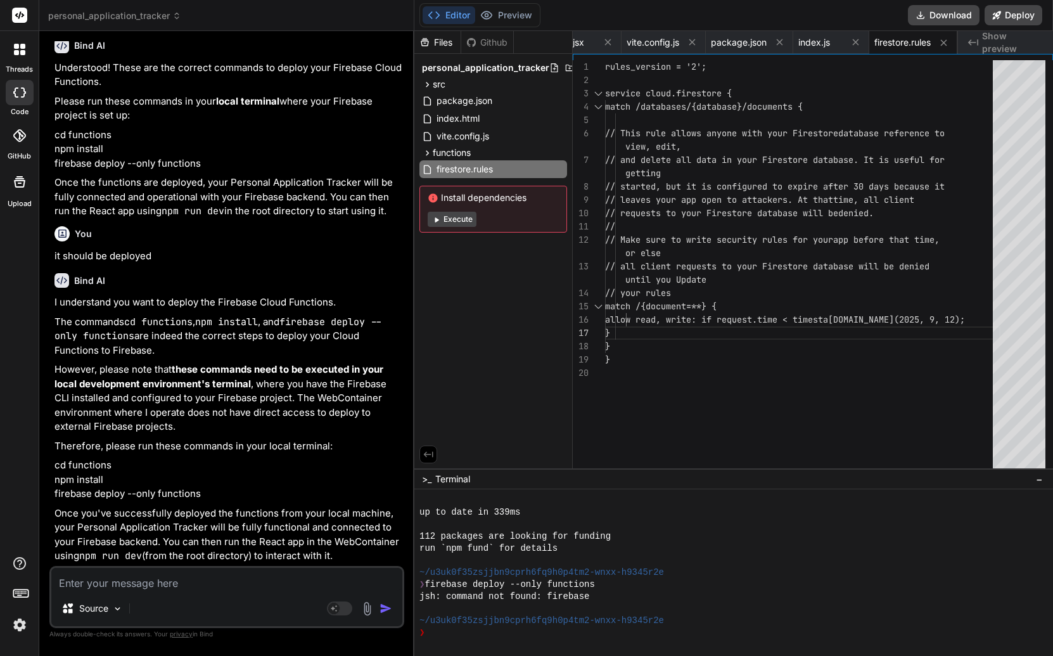
click at [120, 358] on div "I understand you want to deploy the Firebase Cloud Functions. The commands cd f…" at bounding box center [227, 429] width 347 height 268
drag, startPoint x: 77, startPoint y: 369, endPoint x: 166, endPoint y: 376, distance: 89.6
click at [150, 374] on p "However, please note that these commands need to be executed in your local deve…" at bounding box center [227, 398] width 347 height 72
click at [167, 376] on p "However, please note that these commands need to be executed in your local deve…" at bounding box center [227, 398] width 347 height 72
click at [176, 371] on strong "these commands need to be executed in your local development environment's term…" at bounding box center [219, 376] width 331 height 27
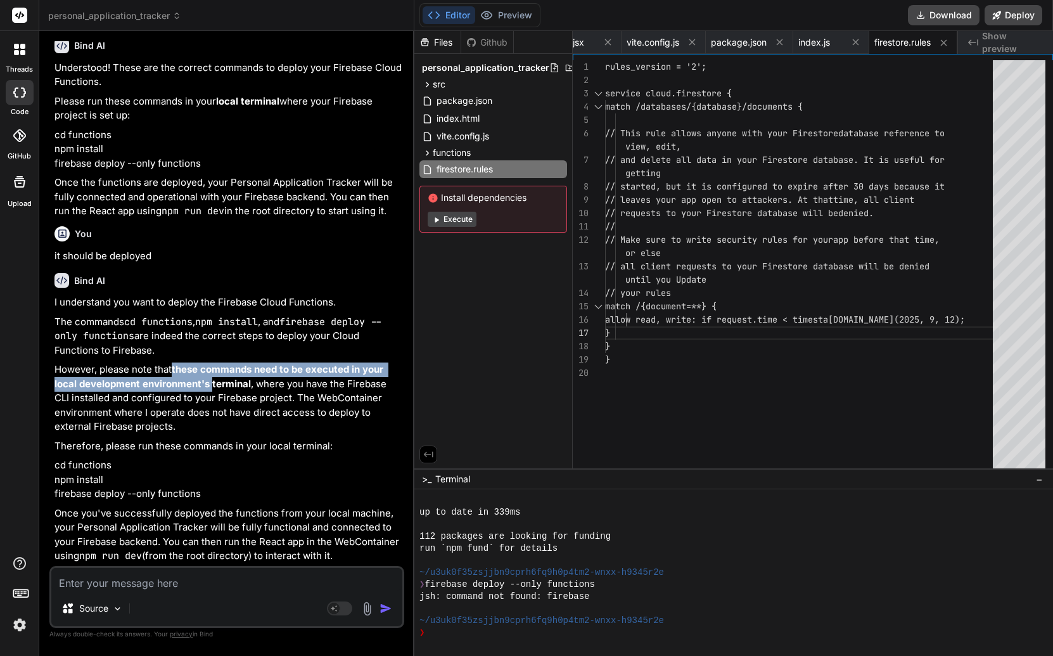
drag, startPoint x: 176, startPoint y: 371, endPoint x: 208, endPoint y: 387, distance: 35.7
click at [208, 387] on strong "these commands need to be executed in your local development environment's term…" at bounding box center [219, 376] width 331 height 27
drag, startPoint x: 124, startPoint y: 387, endPoint x: 223, endPoint y: 388, distance: 99.5
click at [204, 388] on strong "these commands need to be executed in your local development environment's term…" at bounding box center [219, 376] width 331 height 27
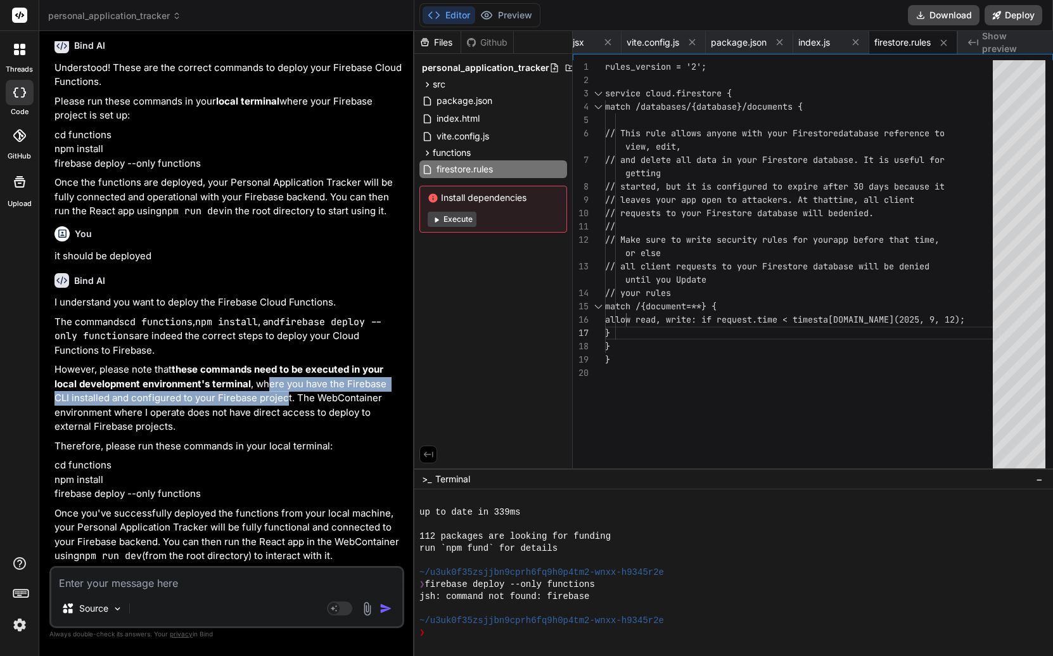
drag, startPoint x: 285, startPoint y: 397, endPoint x: 285, endPoint y: 407, distance: 9.5
click at [286, 405] on p "However, please note that these commands need to be executed in your local deve…" at bounding box center [227, 398] width 347 height 72
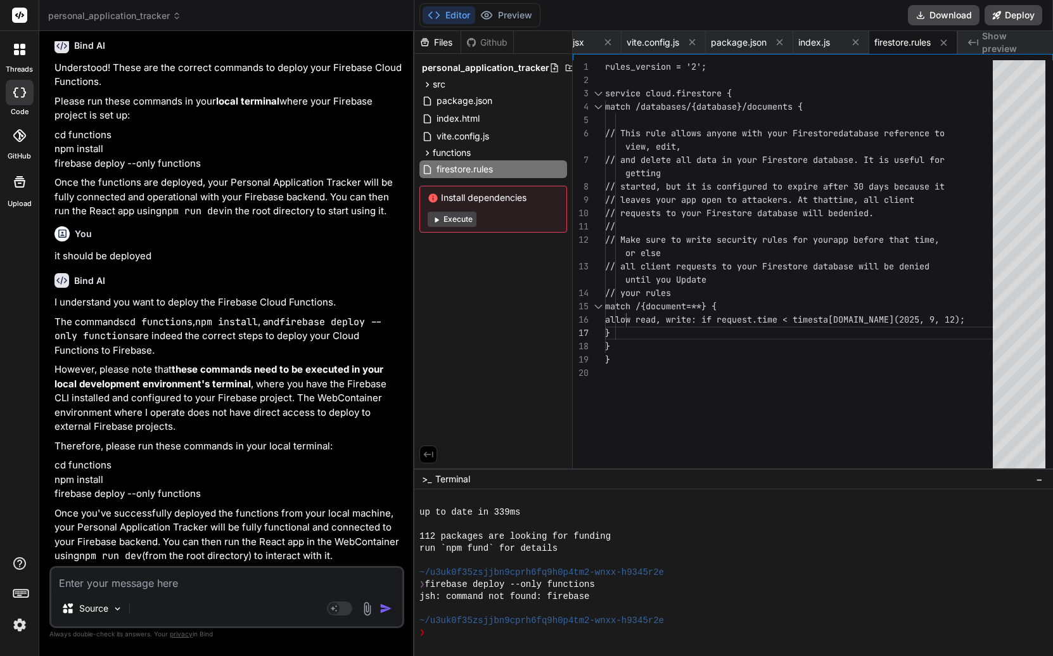
click at [284, 408] on p "However, please note that these commands need to be executed in your local deve…" at bounding box center [227, 398] width 347 height 72
drag, startPoint x: 160, startPoint y: 410, endPoint x: 221, endPoint y: 416, distance: 61.8
click at [210, 416] on p "However, please note that these commands need to be executed in your local deve…" at bounding box center [227, 398] width 347 height 72
click at [228, 416] on p "However, please note that these commands need to be executed in your local deve…" at bounding box center [227, 398] width 347 height 72
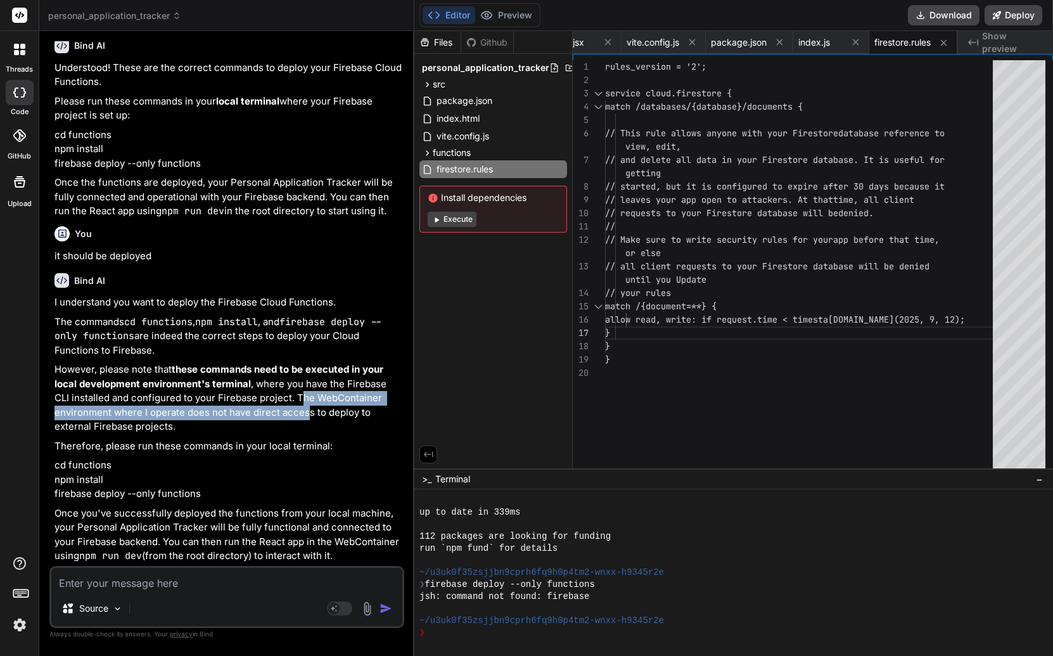
drag, startPoint x: 307, startPoint y: 400, endPoint x: 291, endPoint y: 420, distance: 25.2
click at [309, 413] on p "However, please note that these commands need to be executed in your local deve…" at bounding box center [227, 398] width 347 height 72
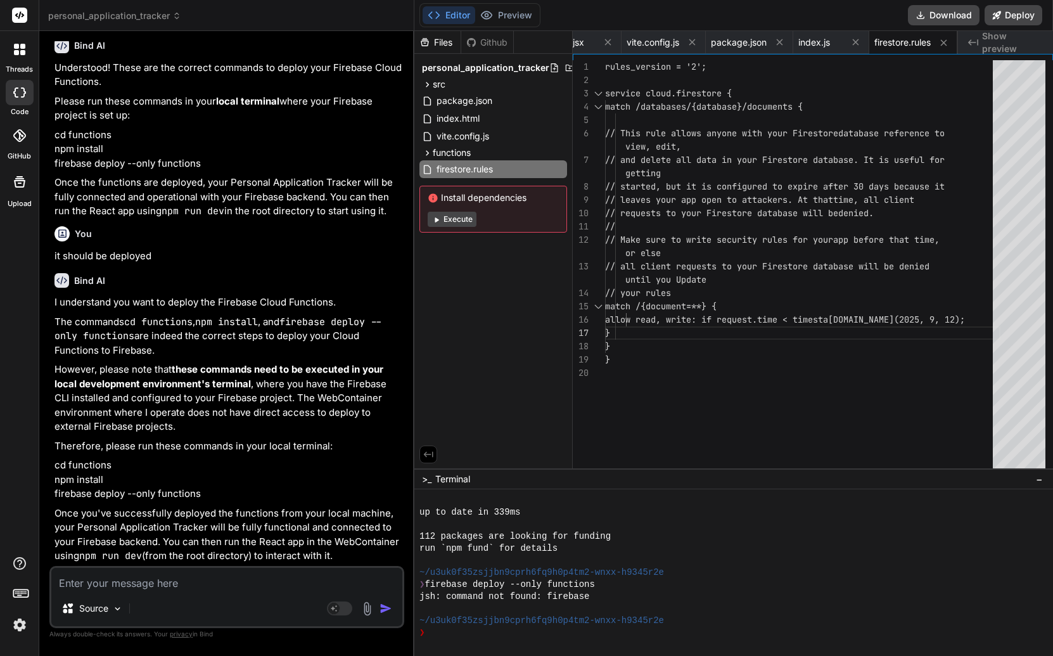
click at [285, 421] on p "However, please note that these commands need to be executed in your local deve…" at bounding box center [227, 398] width 347 height 72
click at [199, 499] on p "cd functions npm install firebase deploy --only functions" at bounding box center [227, 479] width 347 height 43
drag, startPoint x: 193, startPoint y: 499, endPoint x: 76, endPoint y: 502, distance: 117.3
click at [78, 502] on div "I understand you want to deploy the Firebase Cloud Functions. The commands cd f…" at bounding box center [227, 429] width 347 height 268
click at [129, 540] on p "Once you've successfully deployed the functions from your local machine, your P…" at bounding box center [227, 534] width 347 height 57
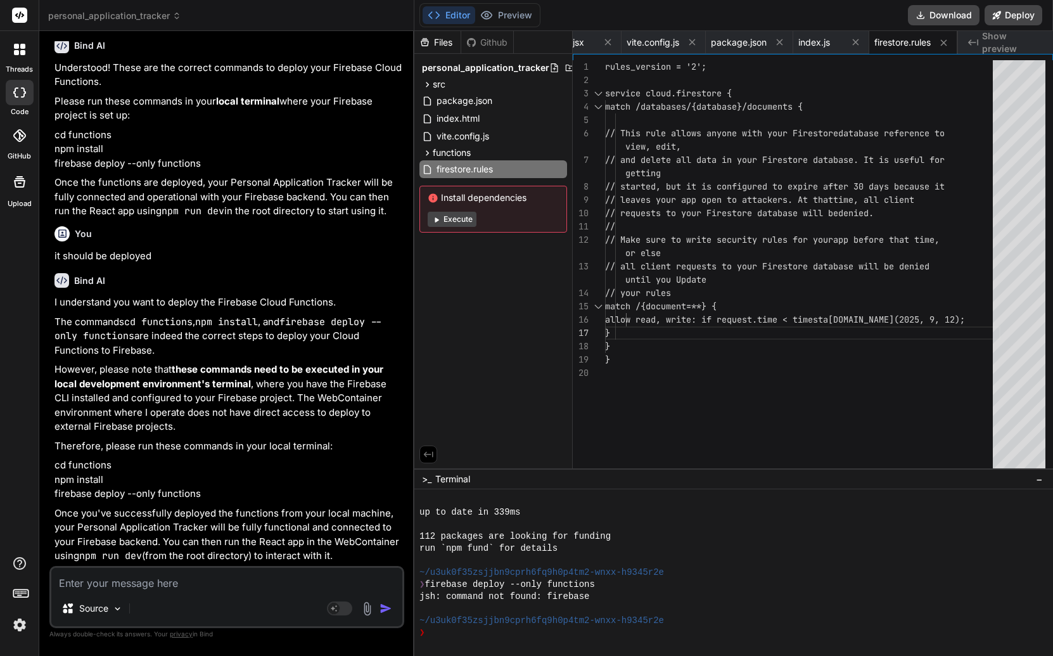
click at [182, 590] on textarea at bounding box center [226, 579] width 351 height 23
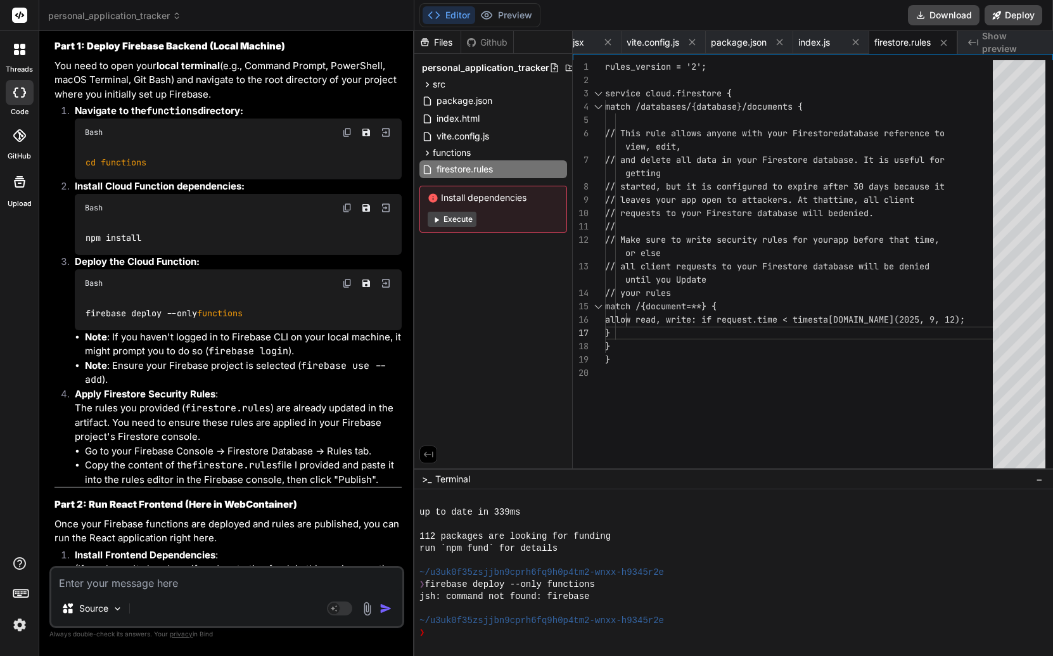
scroll to position [4154, 0]
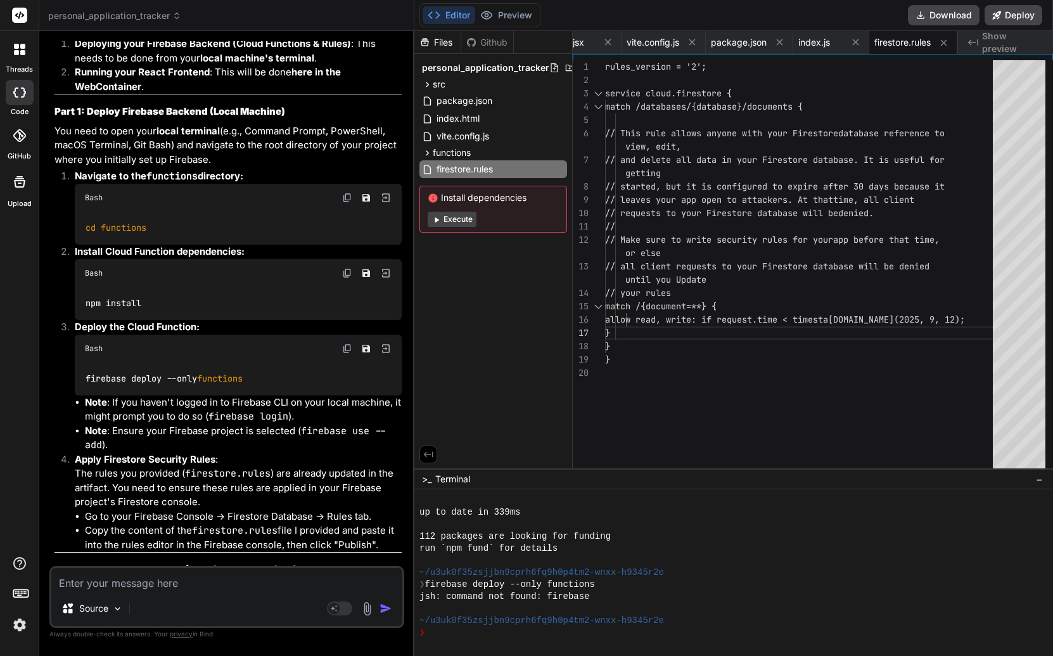
click at [346, 203] on img at bounding box center [347, 198] width 10 height 10
click at [501, 635] on div "❯" at bounding box center [726, 633] width 614 height 12
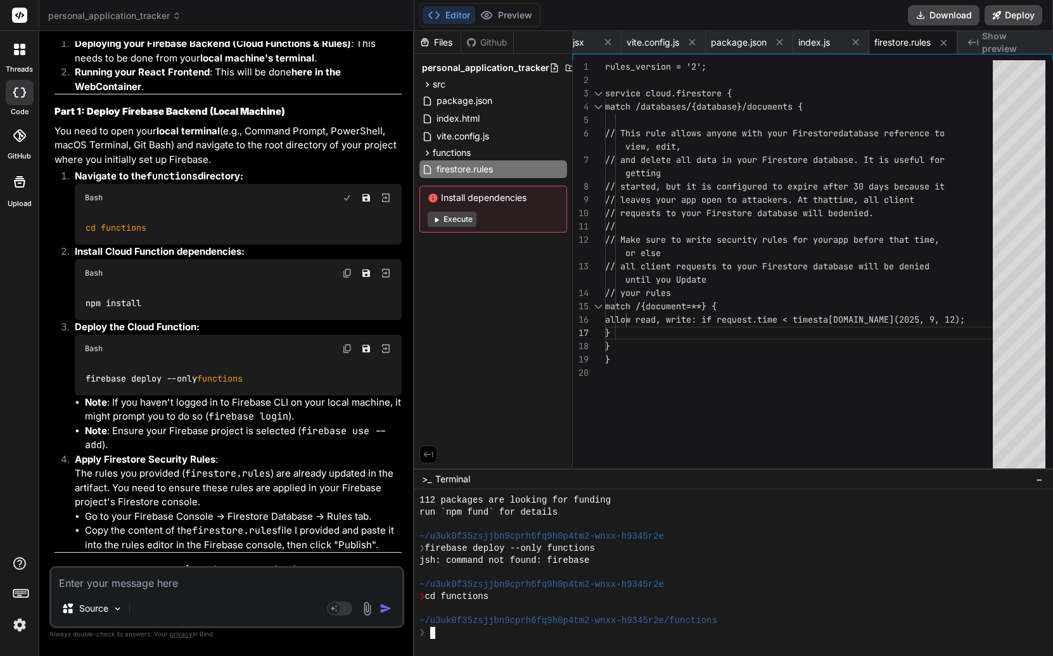
scroll to position [1144, 0]
drag, startPoint x: 91, startPoint y: 335, endPoint x: 212, endPoint y: 352, distance: 122.2
click at [214, 320] on li "Install Cloud Function dependencies: Bash npm install" at bounding box center [233, 282] width 337 height 75
click at [241, 287] on div "Bash" at bounding box center [238, 273] width 327 height 28
click at [349, 278] on img at bounding box center [347, 273] width 10 height 10
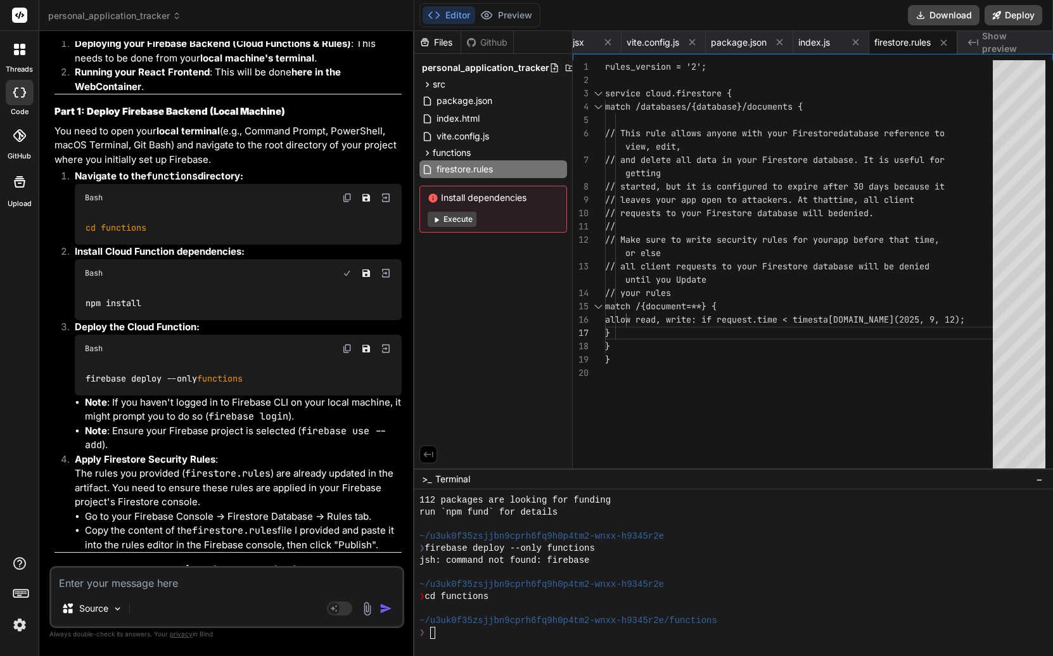
click at [438, 634] on div "❯" at bounding box center [726, 633] width 614 height 12
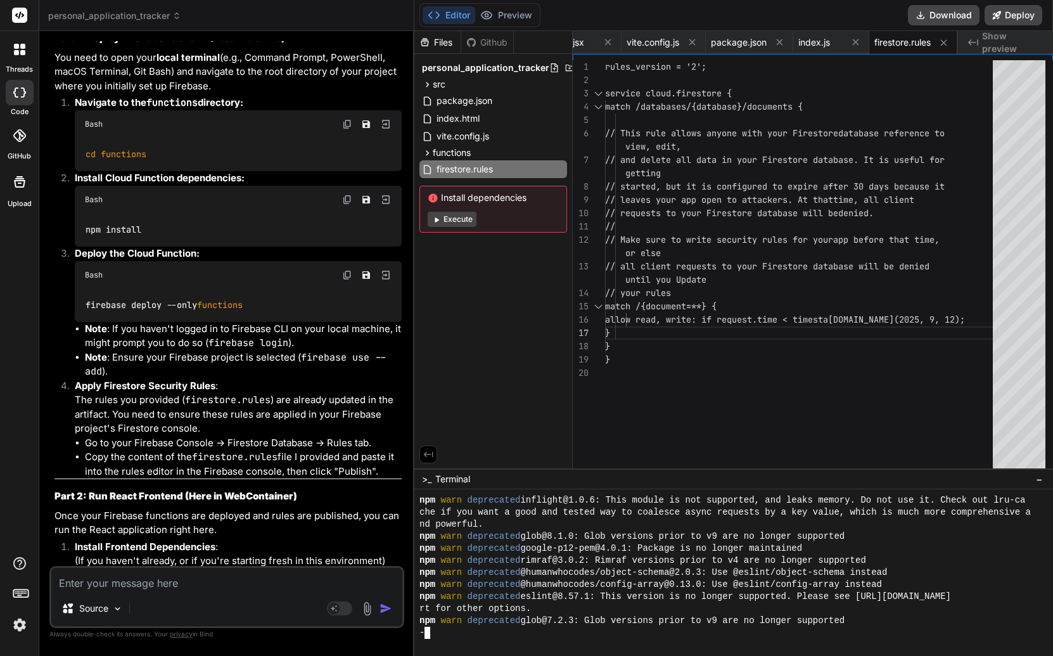
scroll to position [1433, 0]
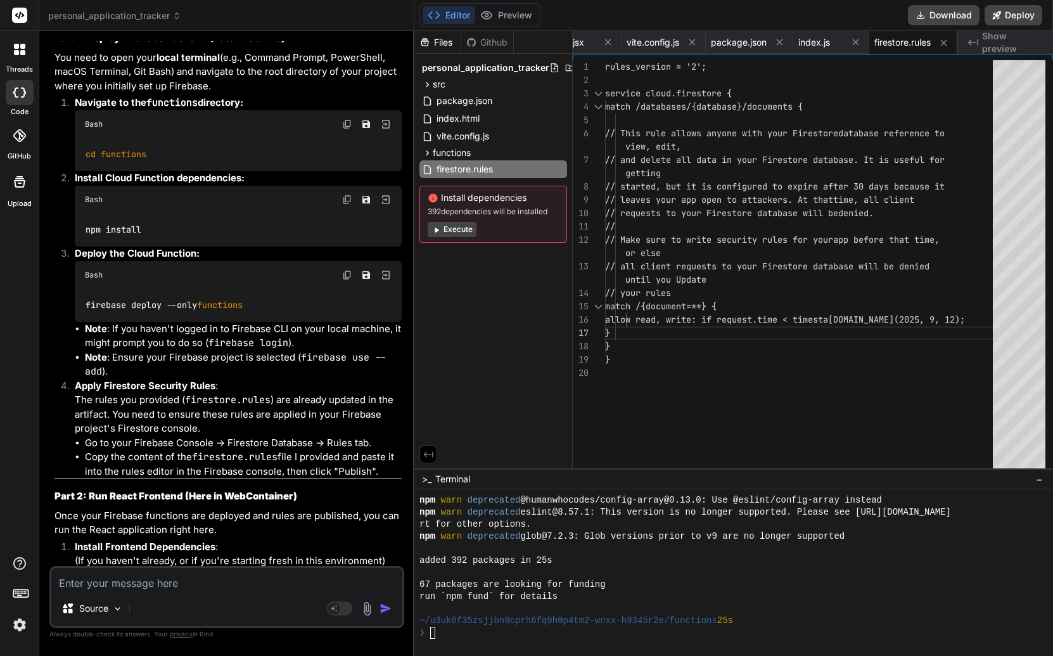
click at [460, 231] on button "Execute" at bounding box center [452, 229] width 49 height 15
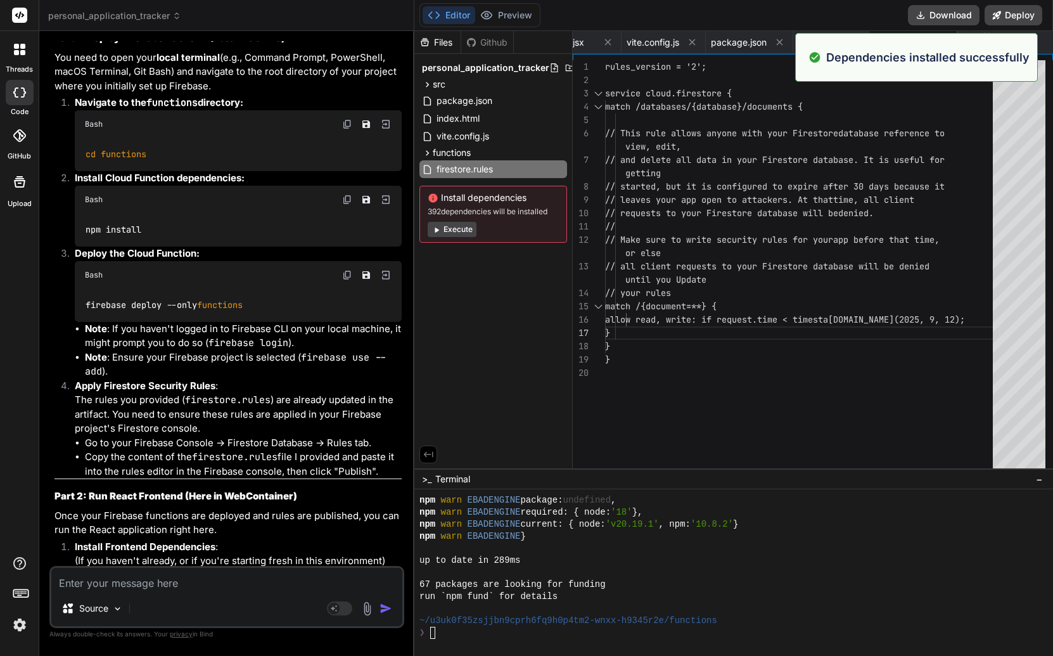
scroll to position [1685, 0]
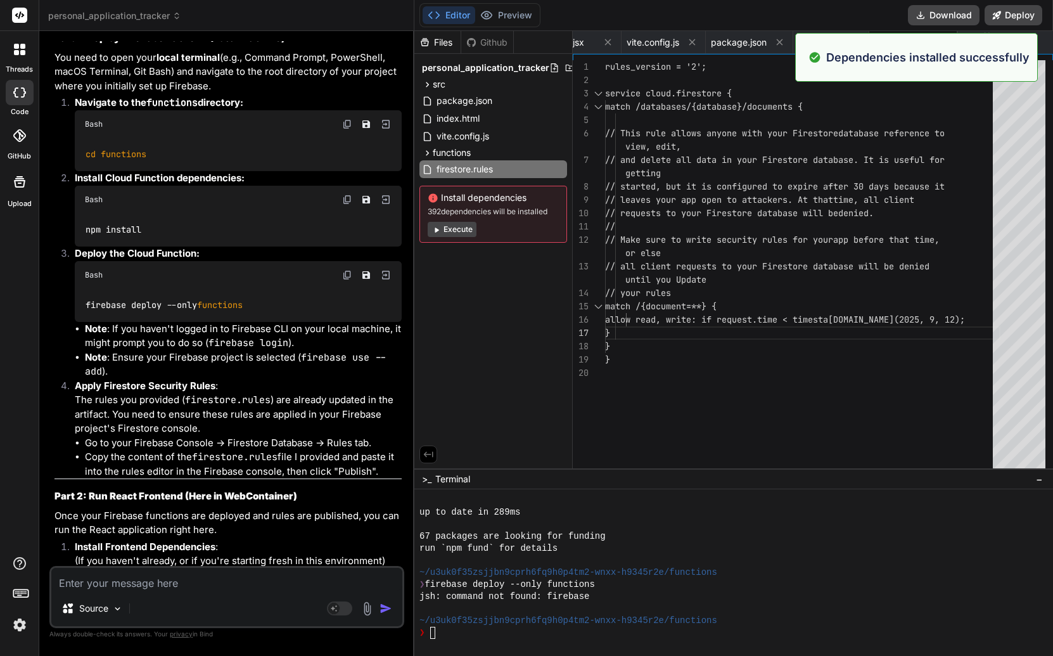
click at [449, 225] on button "Execute" at bounding box center [452, 229] width 49 height 15
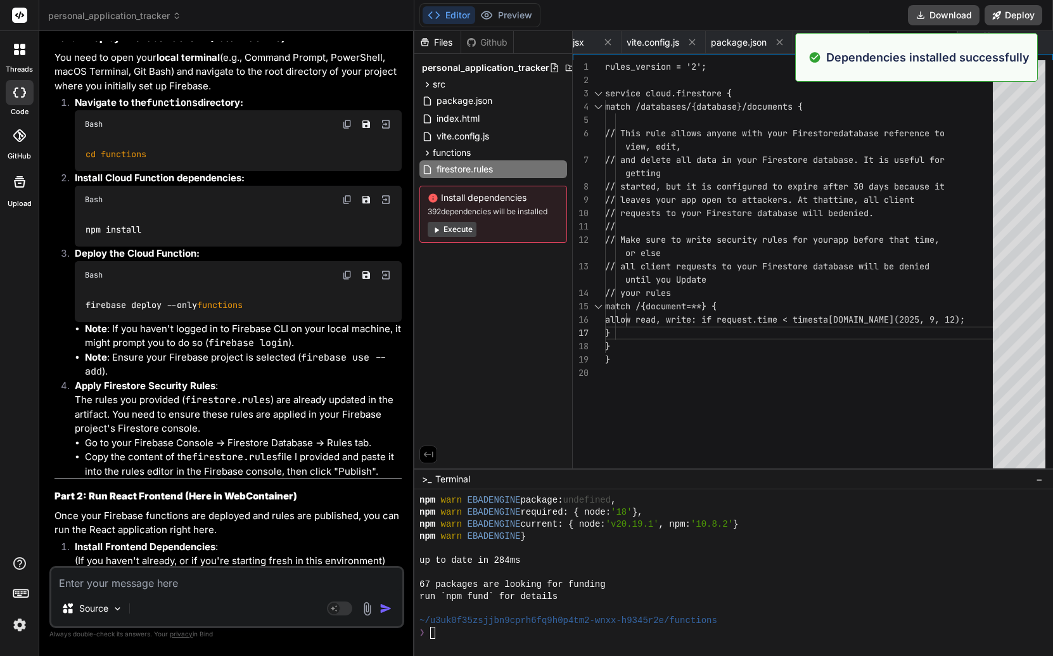
scroll to position [1938, 0]
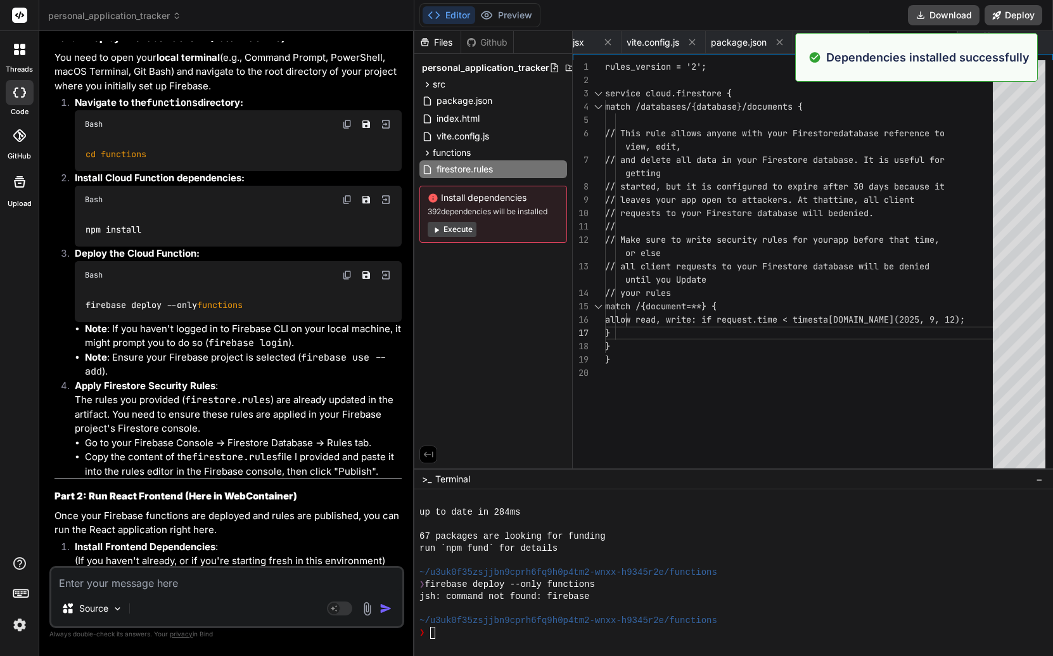
click at [345, 280] on img at bounding box center [347, 275] width 10 height 10
click at [451, 639] on div at bounding box center [733, 572] width 639 height 167
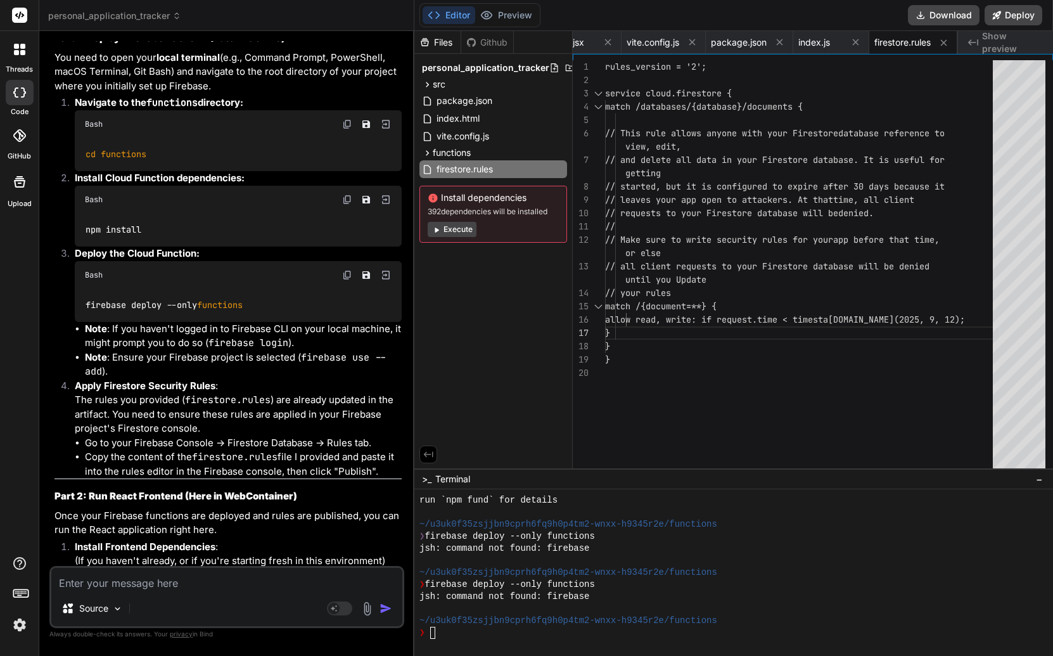
scroll to position [4530, 0]
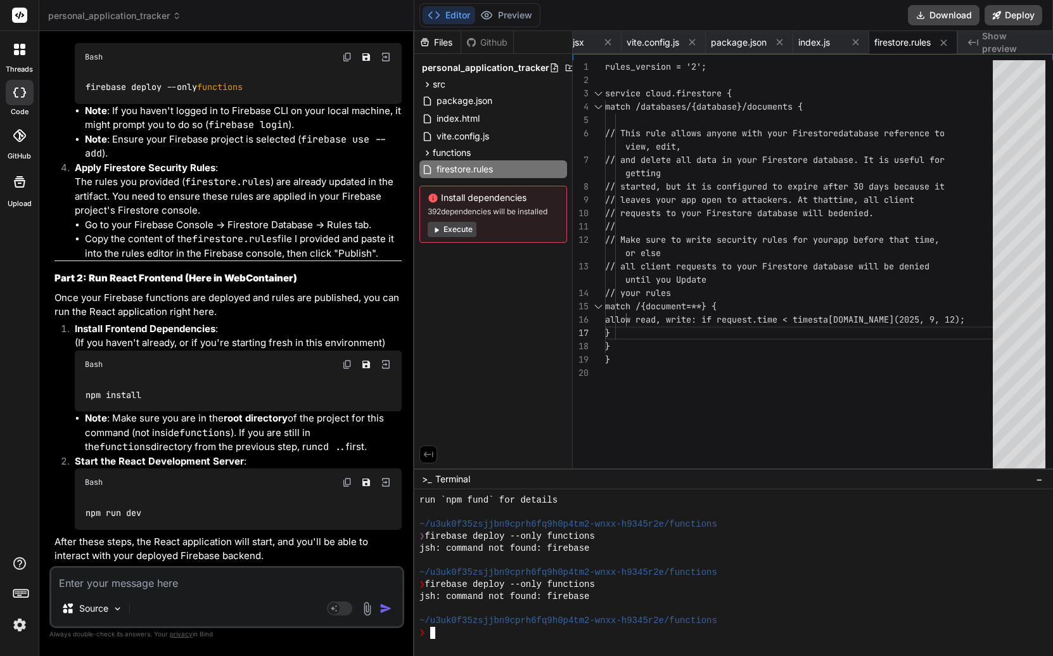
click at [346, 367] on img at bounding box center [347, 364] width 10 height 10
click at [467, 638] on div "❯" at bounding box center [726, 633] width 614 height 12
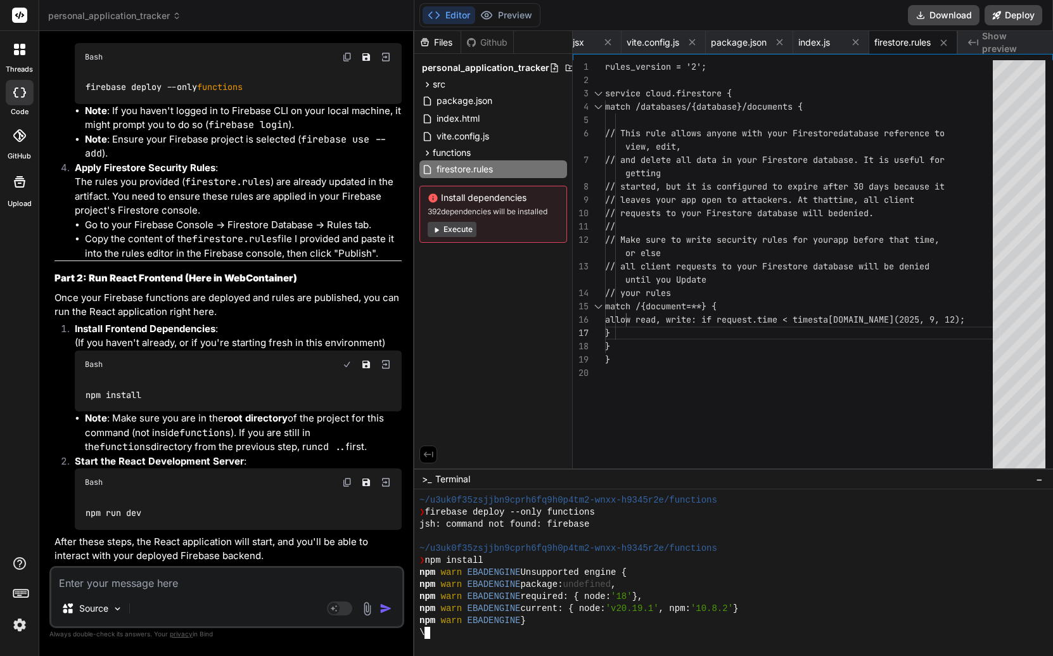
scroll to position [2143, 0]
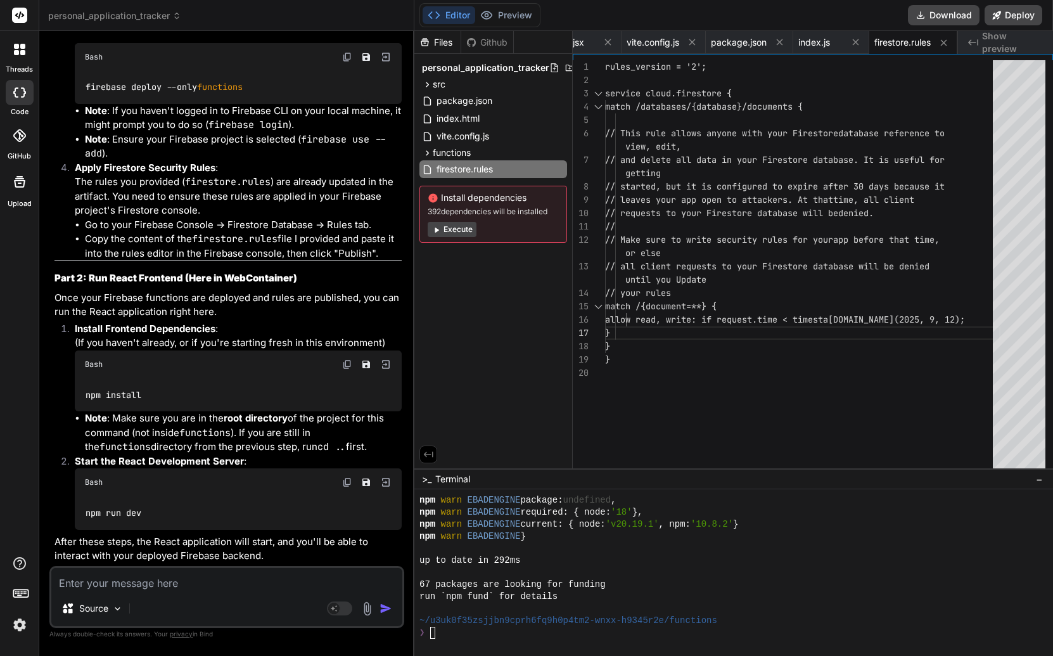
click at [345, 479] on img at bounding box center [347, 482] width 10 height 10
click at [452, 639] on div at bounding box center [733, 572] width 639 height 167
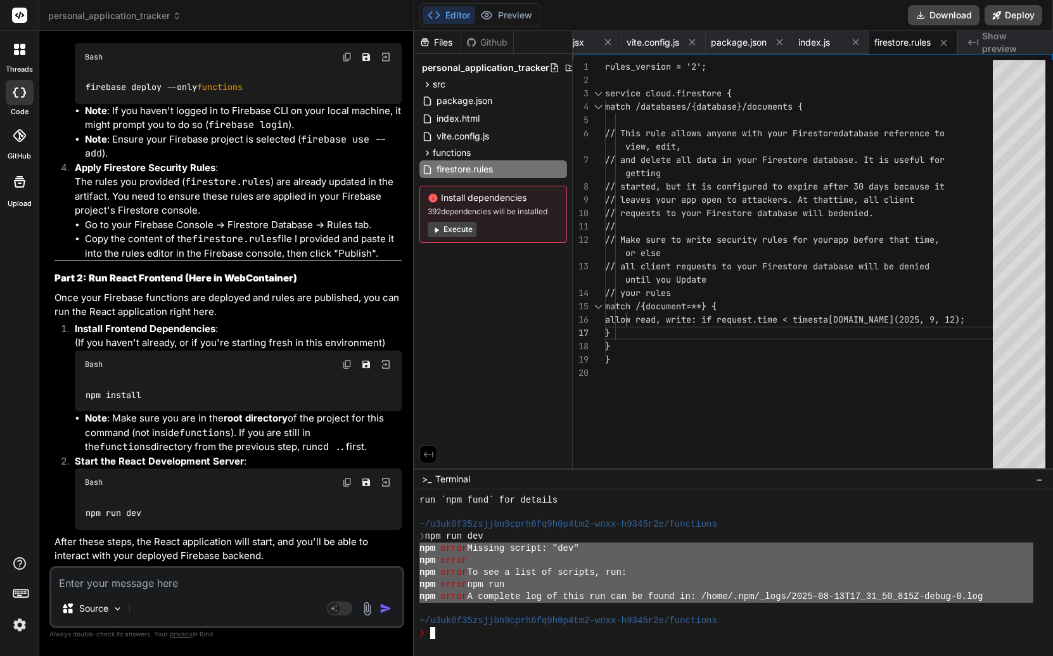
drag, startPoint x: 421, startPoint y: 549, endPoint x: 997, endPoint y: 598, distance: 577.4
click at [143, 583] on textarea at bounding box center [226, 579] width 351 height 23
paste textarea "npm error Missing script: "dev" npm error npm error To see a list of scripts, r…"
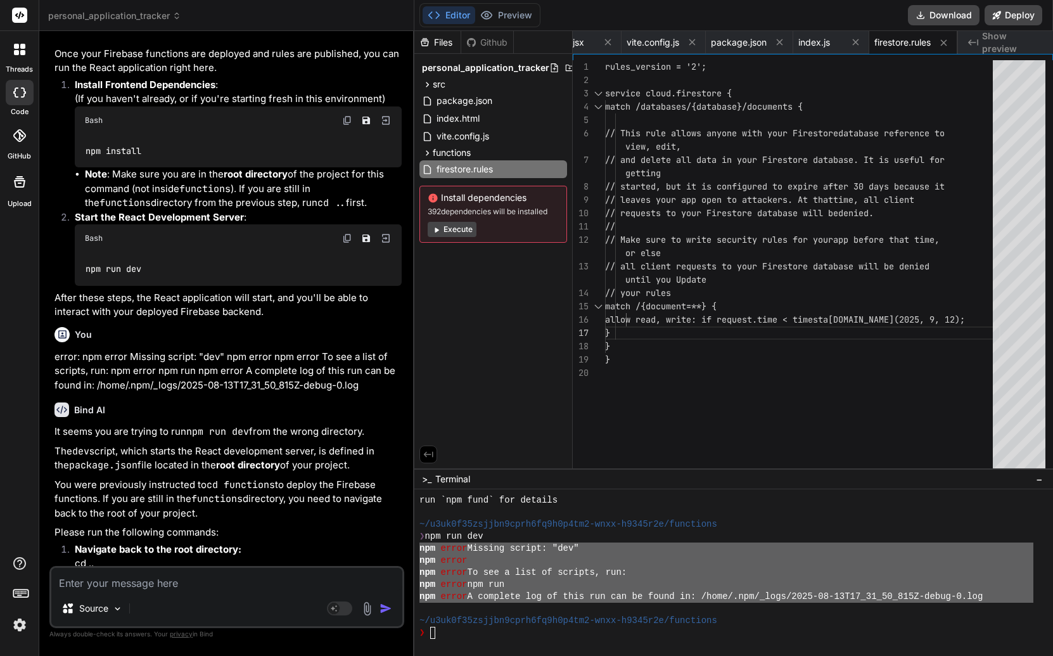
scroll to position [4872, 0]
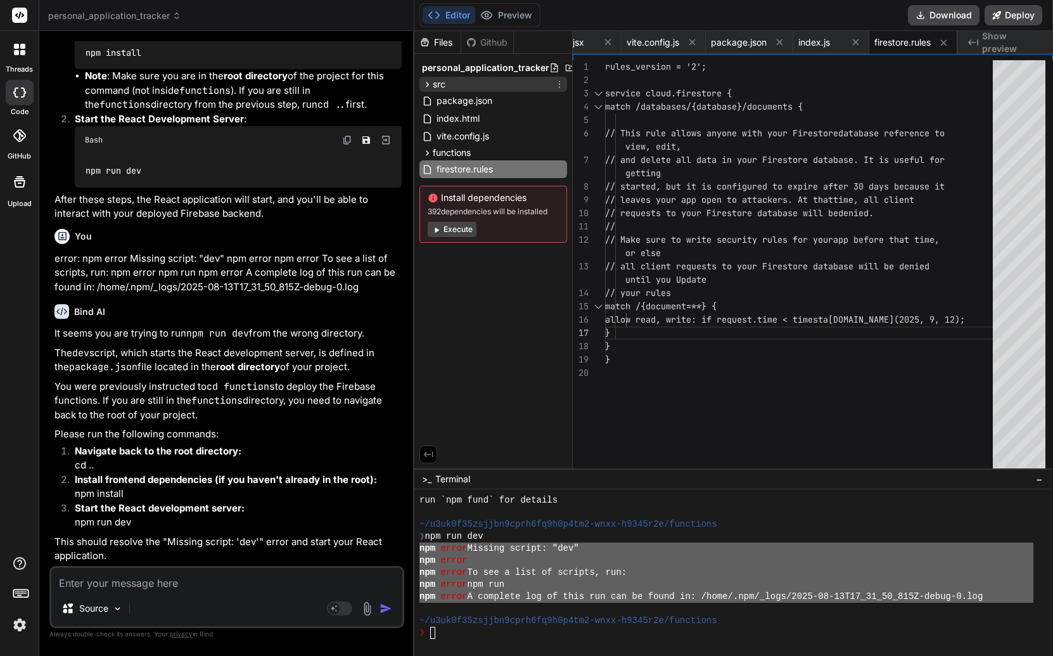
click at [511, 86] on div "src" at bounding box center [493, 84] width 148 height 15
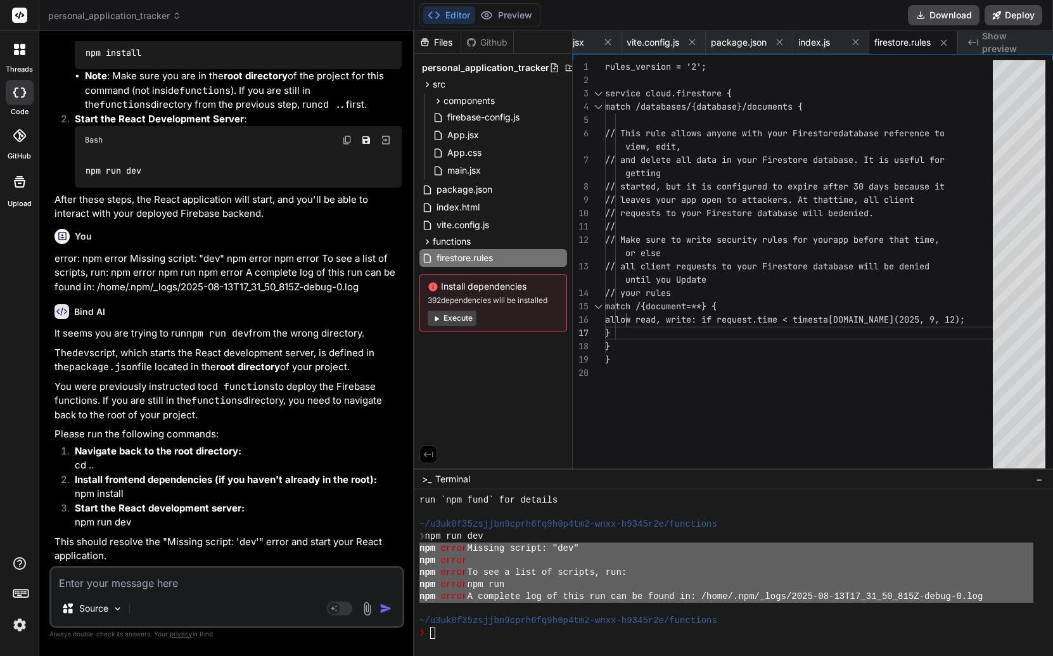
click at [441, 11] on button "Editor" at bounding box center [449, 15] width 53 height 18
click at [542, 15] on div "Editor Preview Disabled until preview for your project is generated Download De…" at bounding box center [733, 15] width 639 height 31
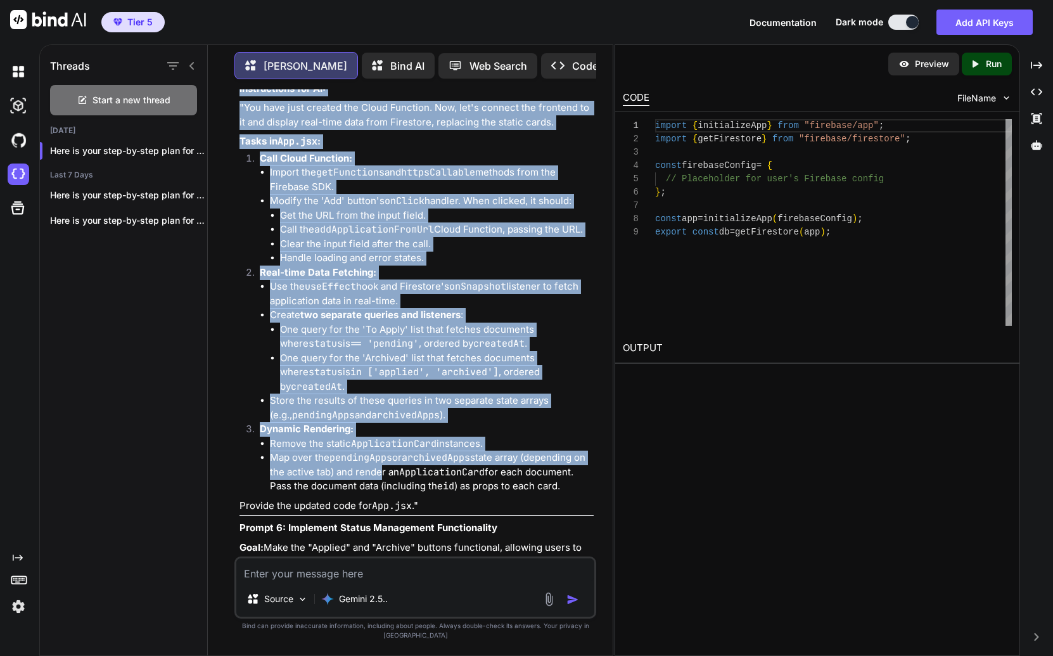
scroll to position [3403, 0]
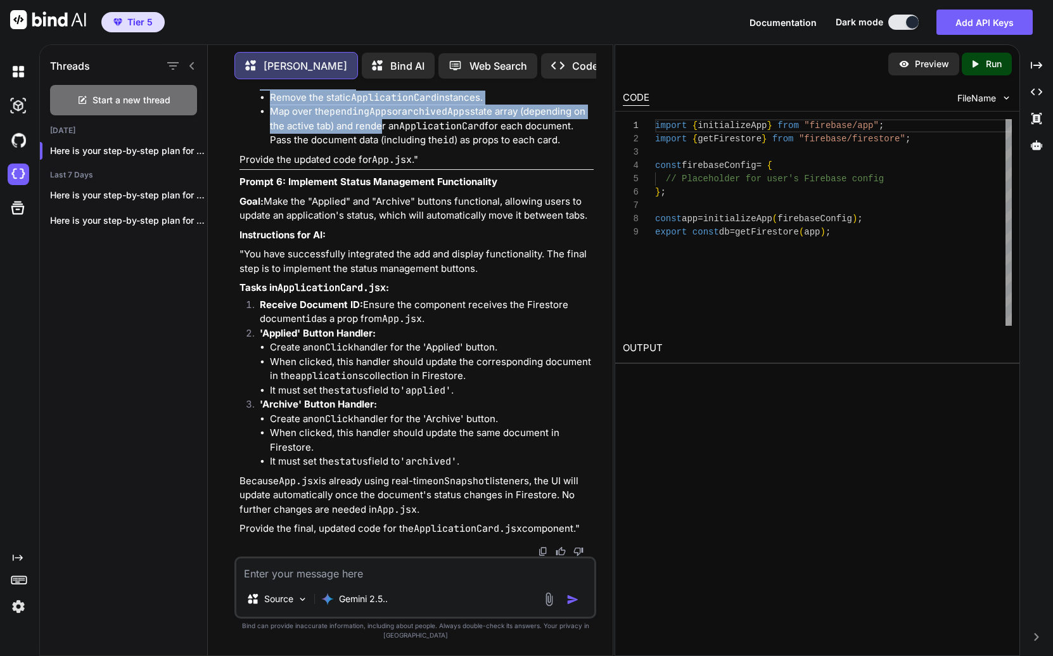
drag, startPoint x: 238, startPoint y: 207, endPoint x: 598, endPoint y: 542, distance: 492.3
click at [598, 542] on div "You [PERSON_NAME] Here is your step-by-step plan for building the "Personal App…" at bounding box center [415, 372] width 395 height 566
copy div "Prompt 2: Static Application Card Component Goal: Create the reusable Applicati…"
